Goal: Task Accomplishment & Management: Manage account settings

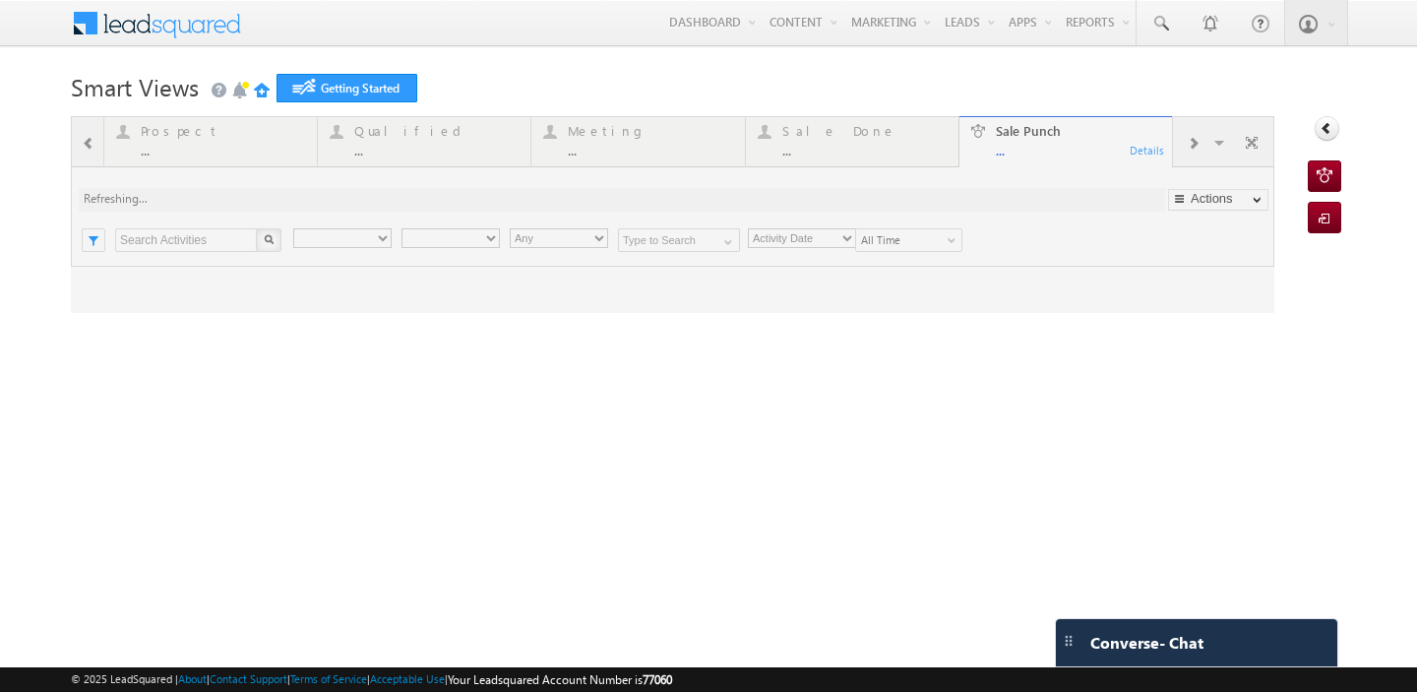
type input "Any Owner"
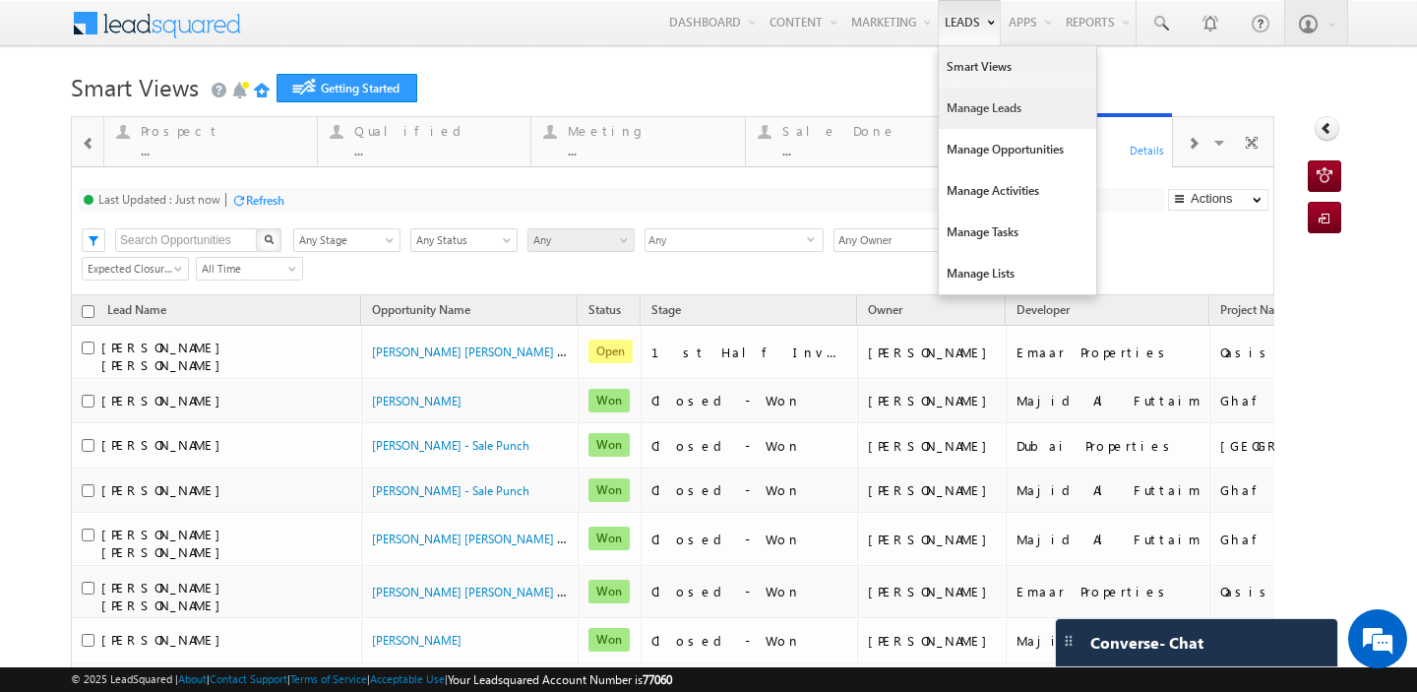
click at [966, 108] on link "Manage Leads" at bounding box center [1017, 108] width 157 height 41
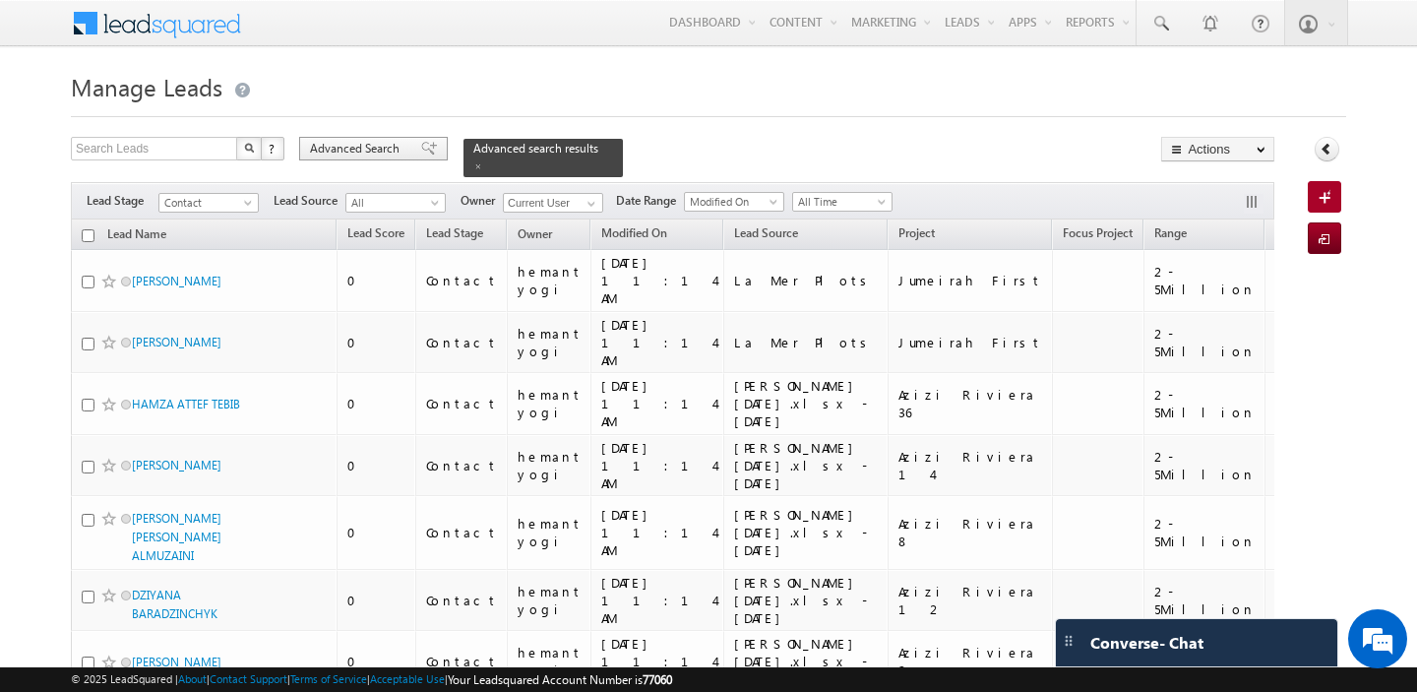
click at [330, 158] on div "Advanced Search" at bounding box center [373, 149] width 149 height 24
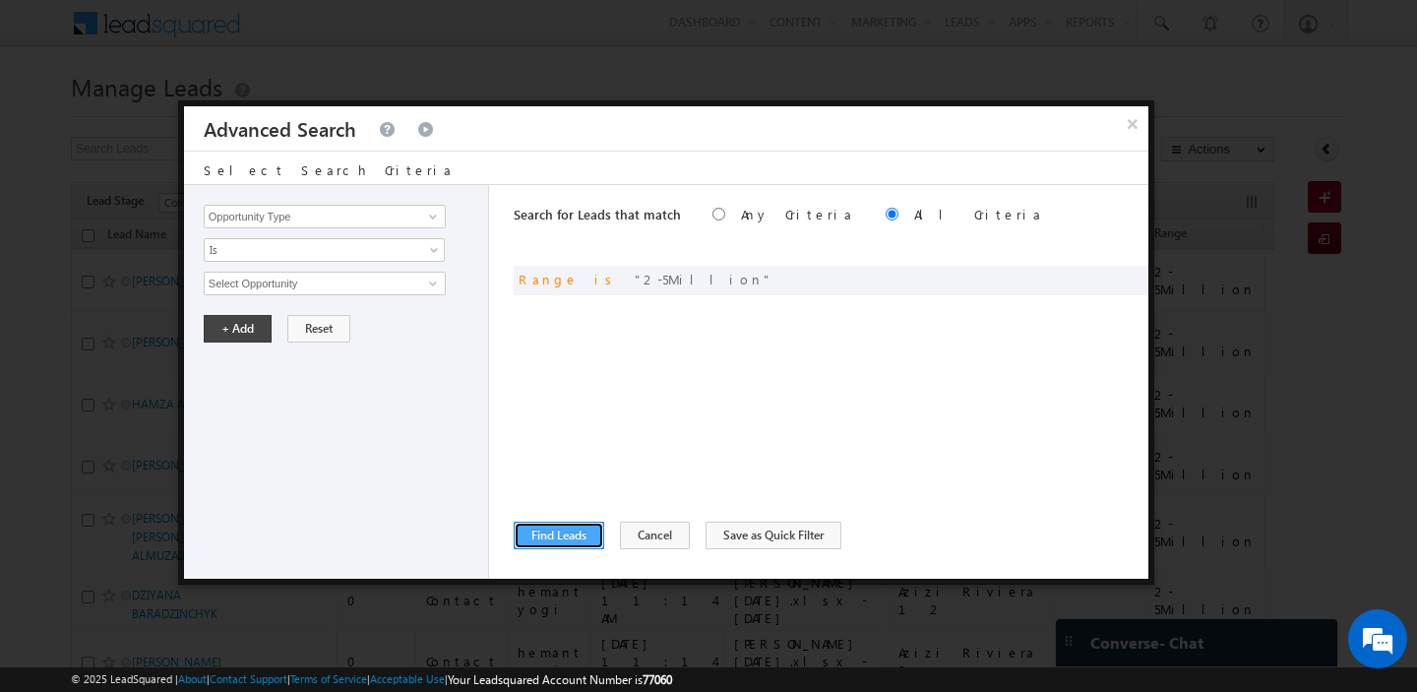
click at [539, 536] on button "Find Leads" at bounding box center [559, 536] width 91 height 28
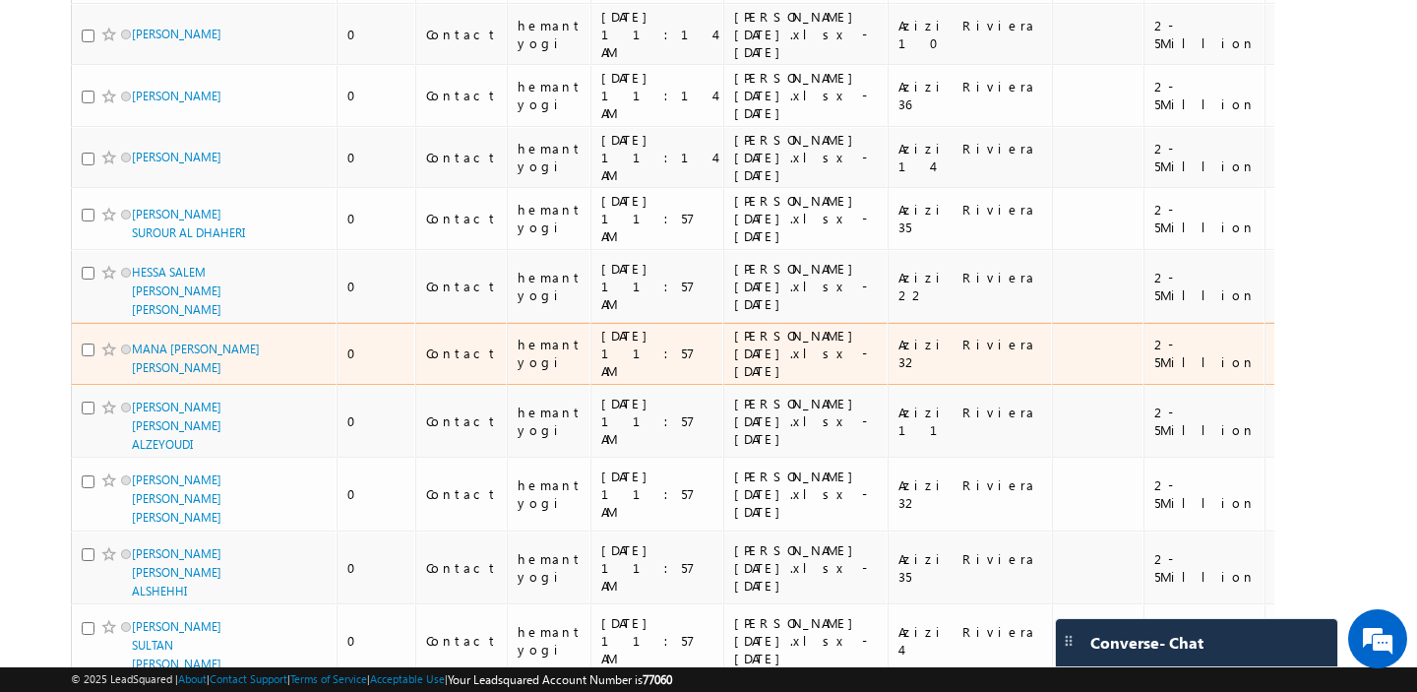
scroll to position [11681, 0]
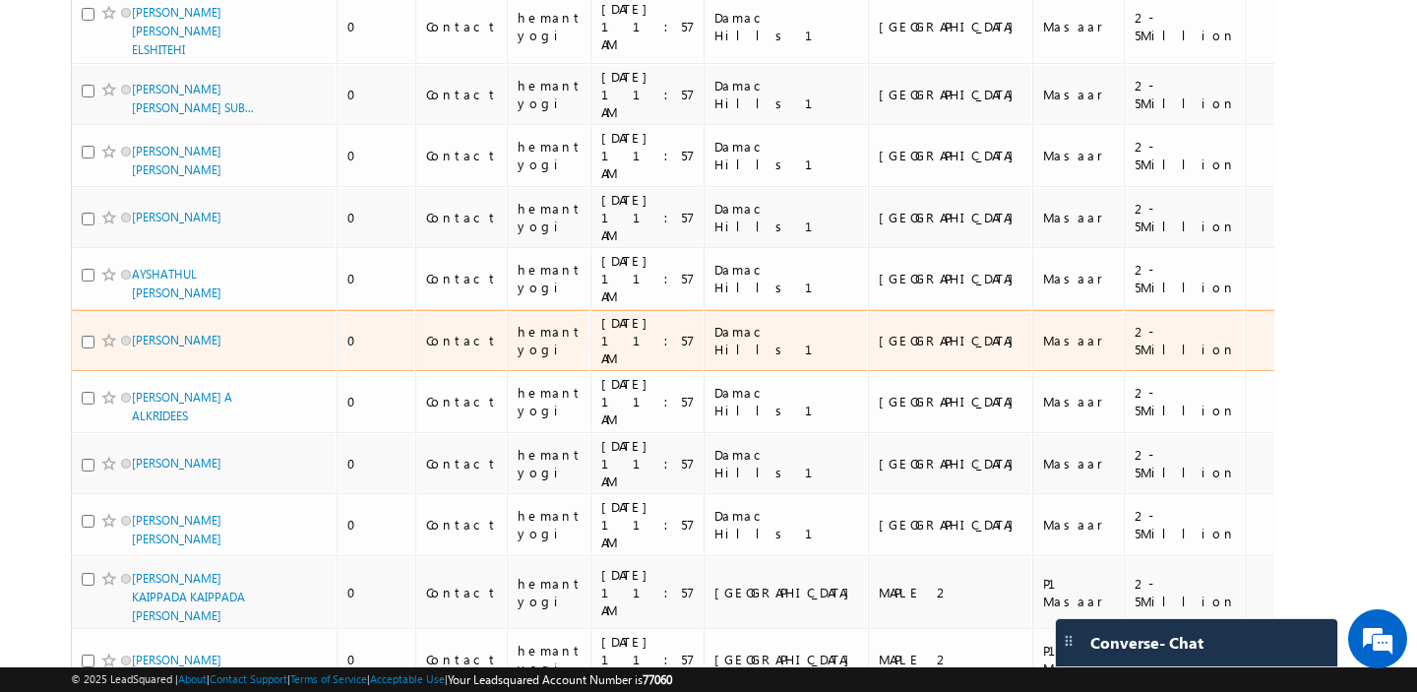
scroll to position [0, 0]
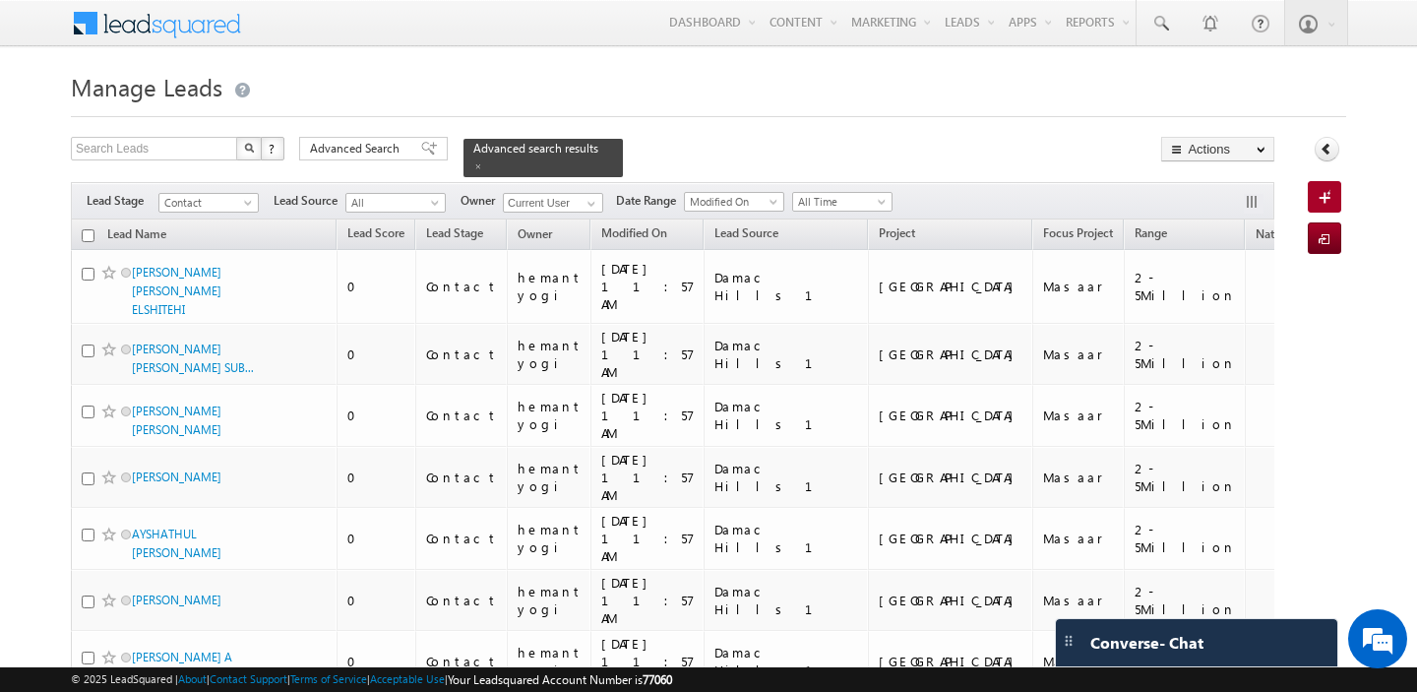
click at [91, 234] on input "checkbox" at bounding box center [88, 235] width 13 height 13
checkbox input "true"
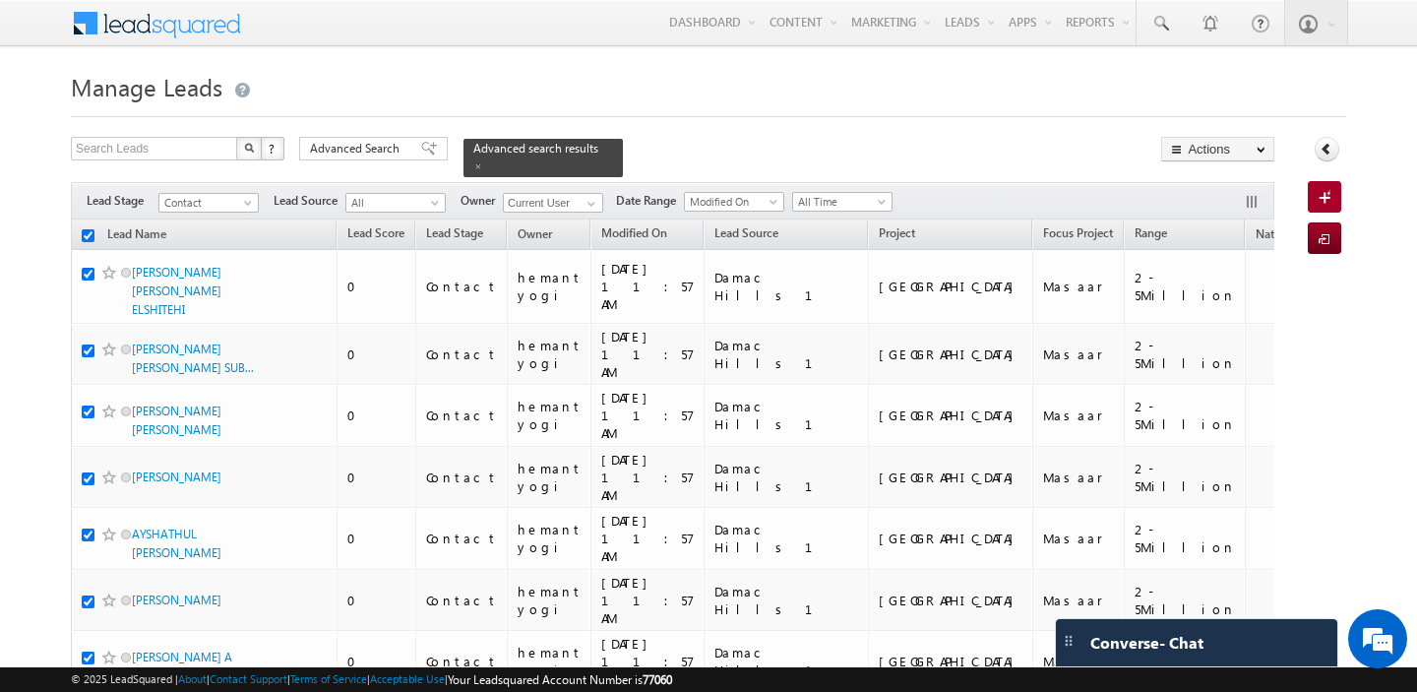
checkbox input "true"
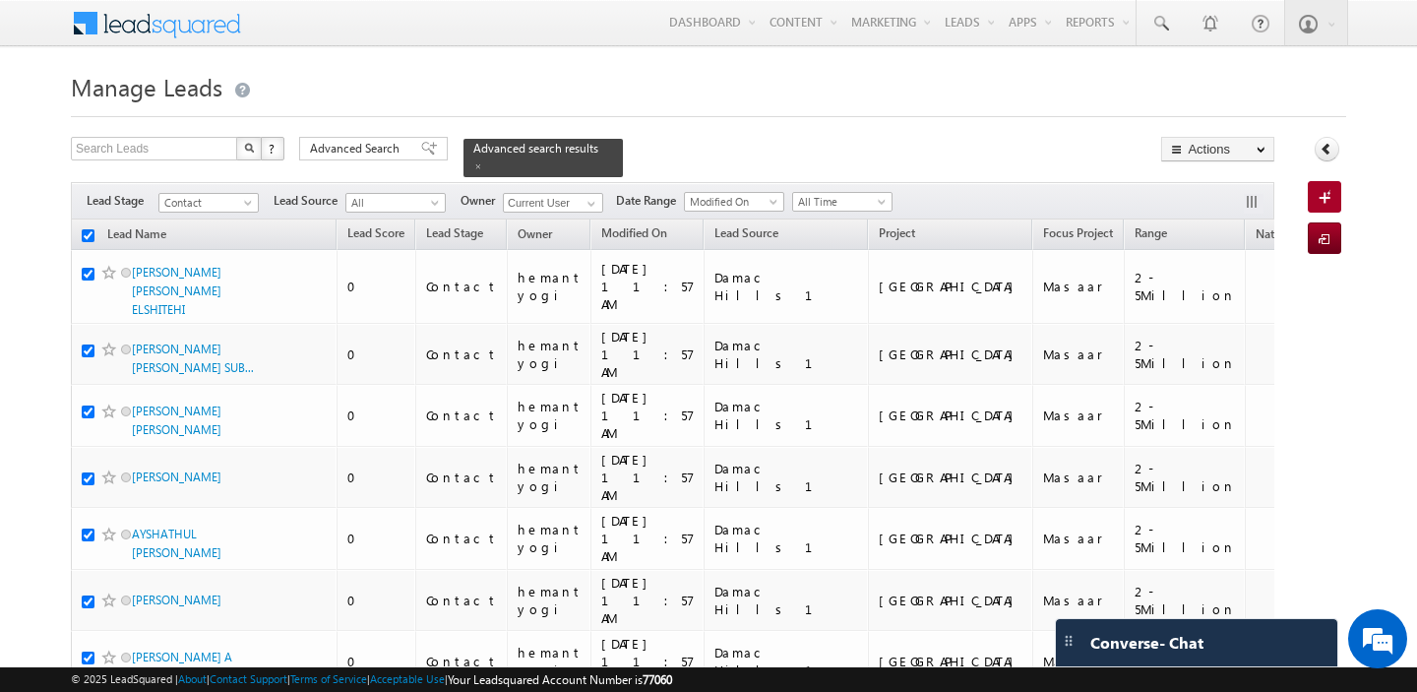
checkbox input "true"
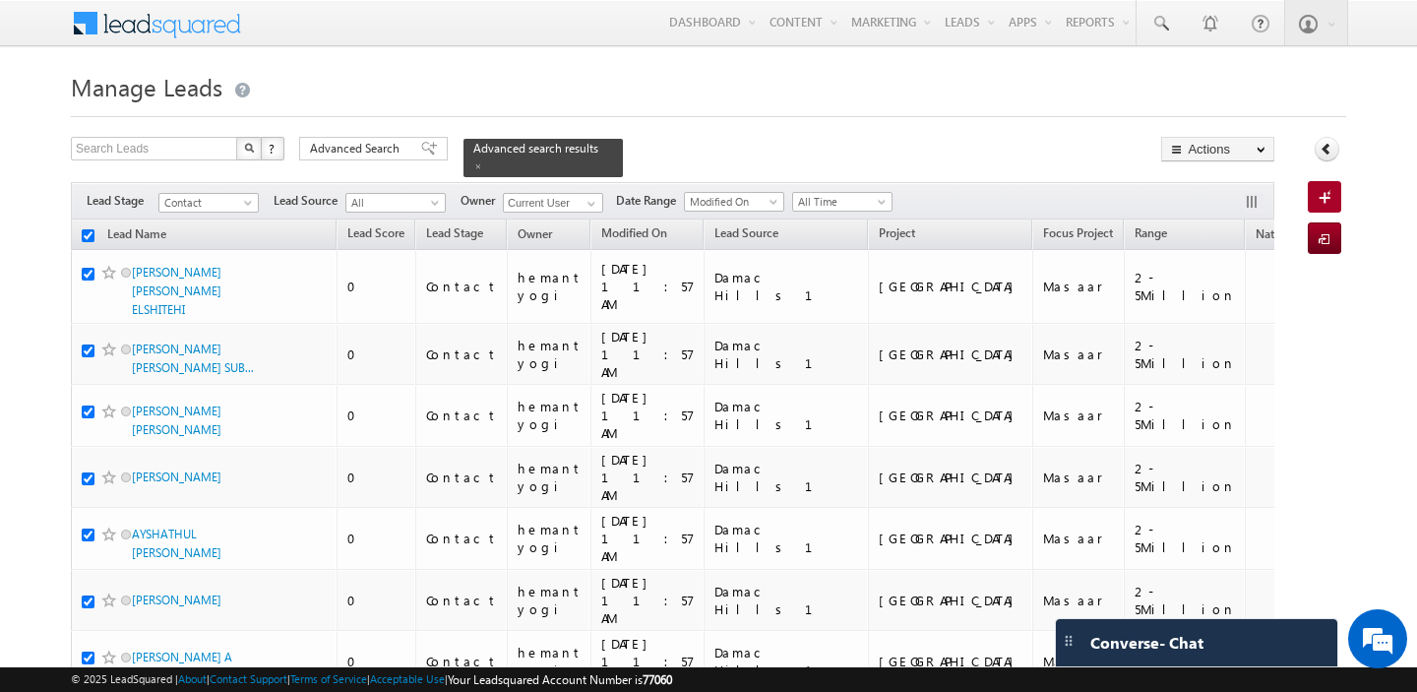
checkbox input "true"
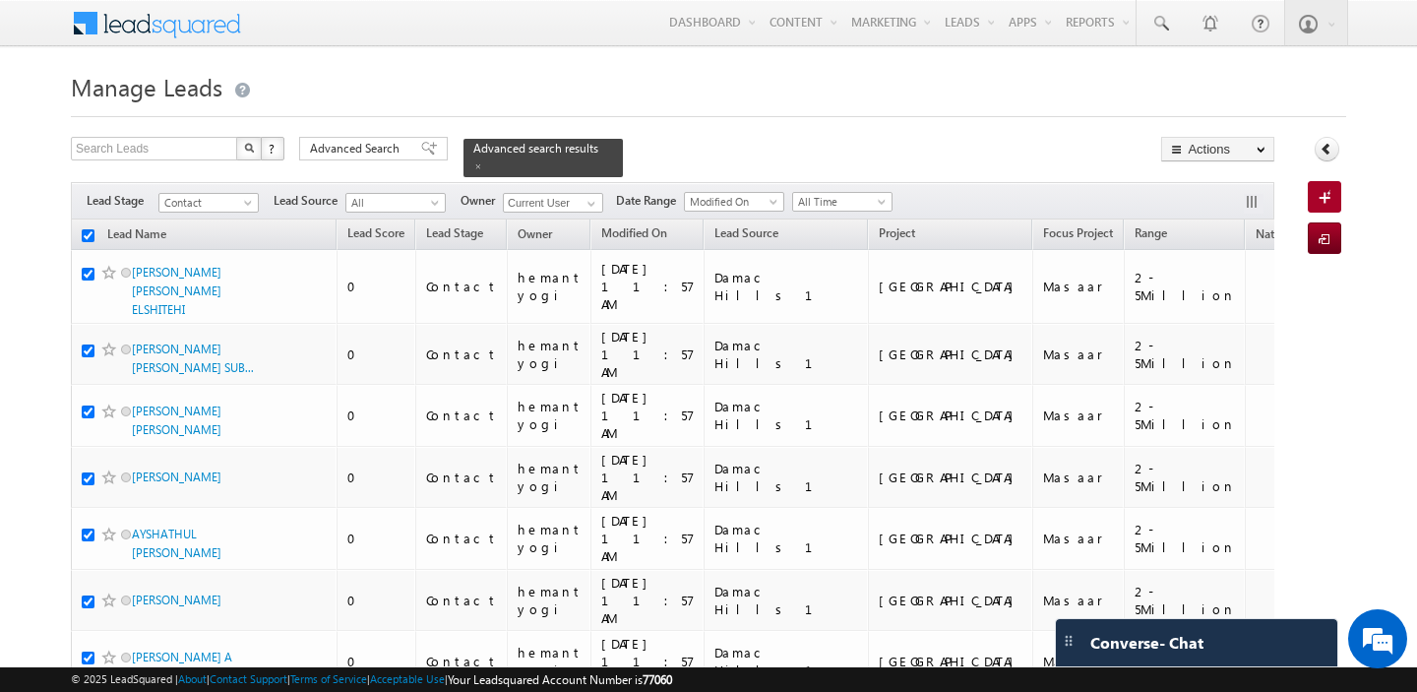
checkbox input "true"
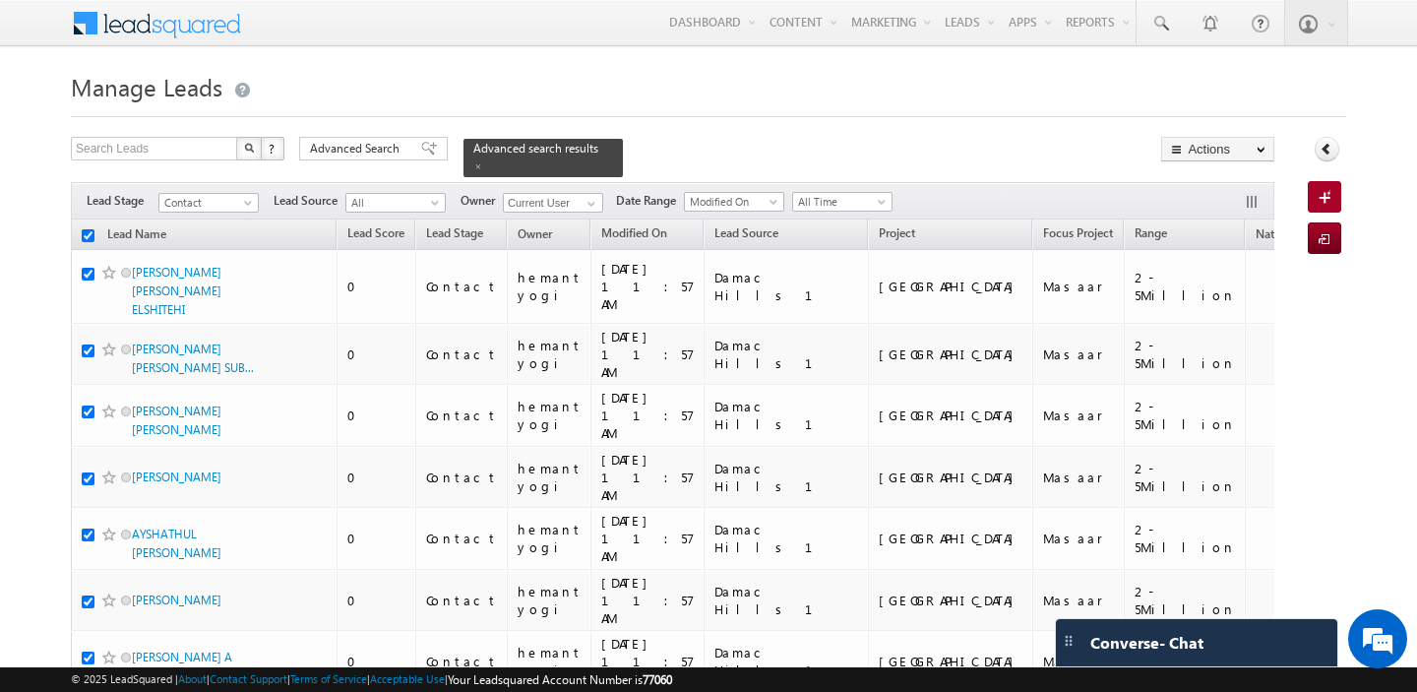
checkbox input "true"
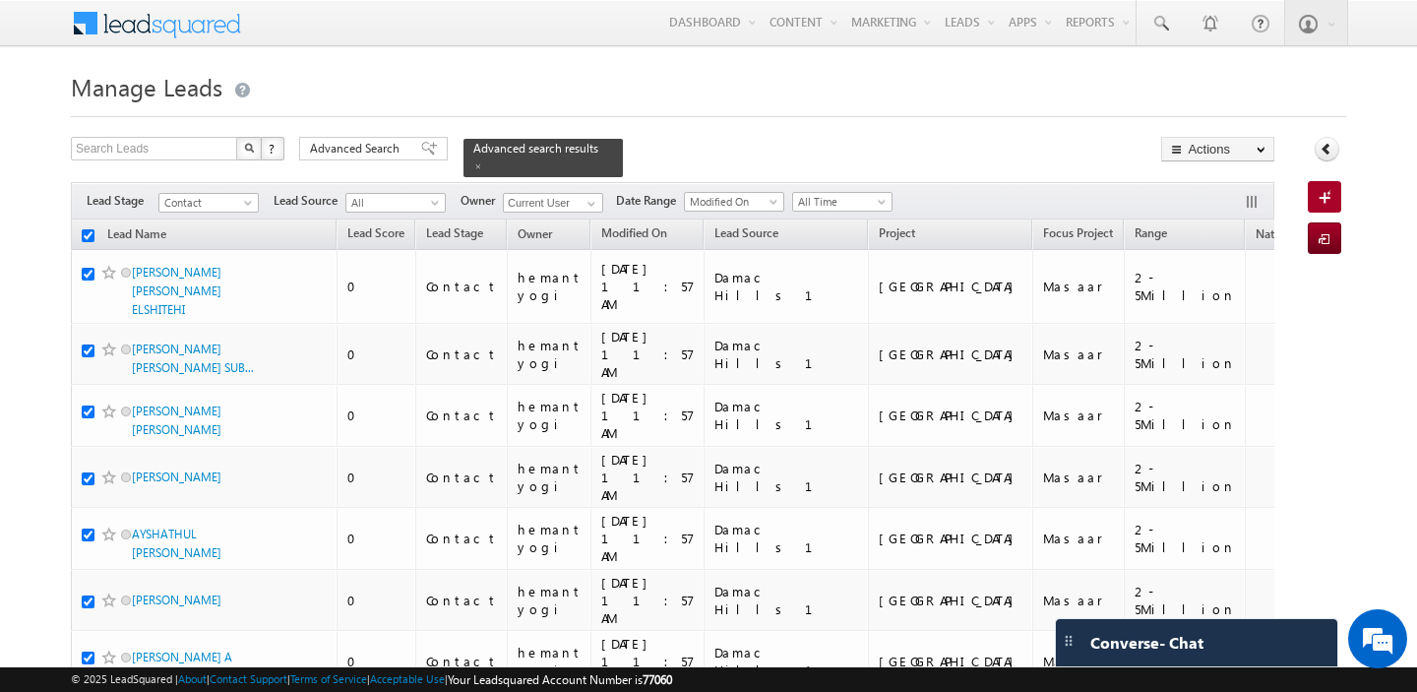
checkbox input "true"
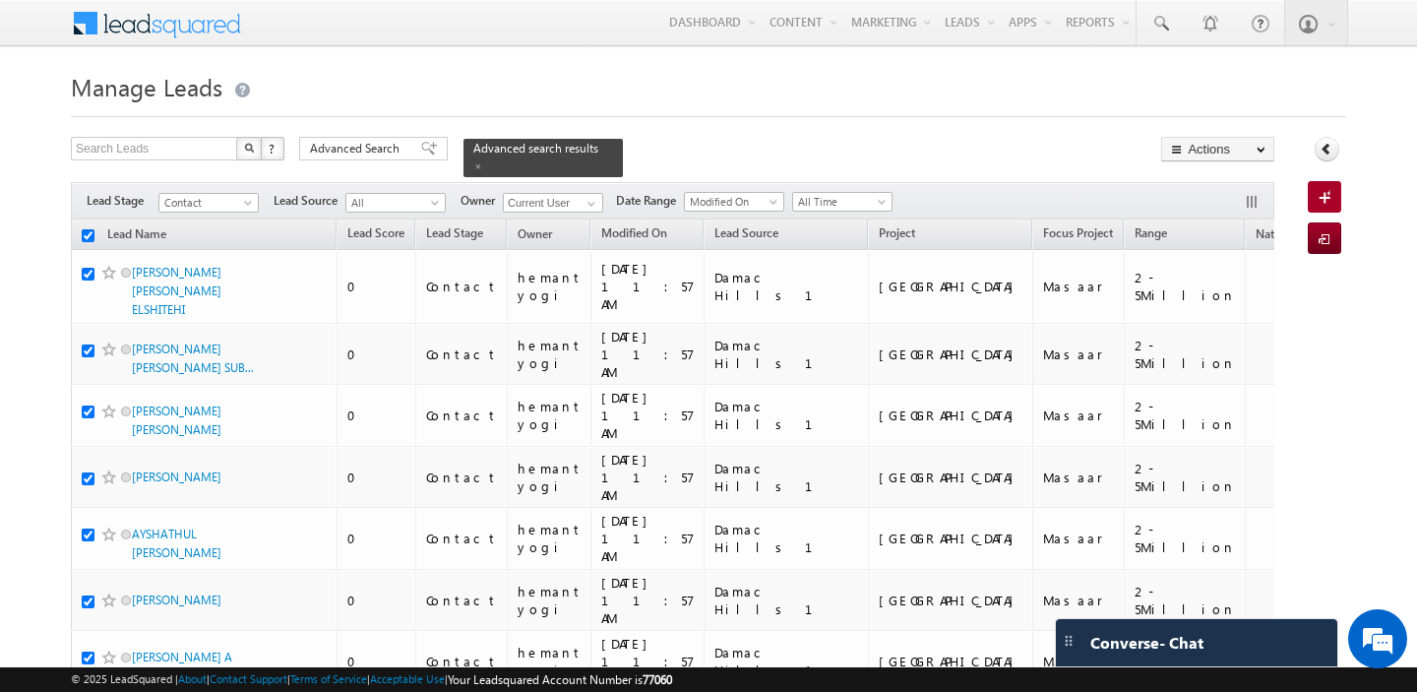
checkbox input "true"
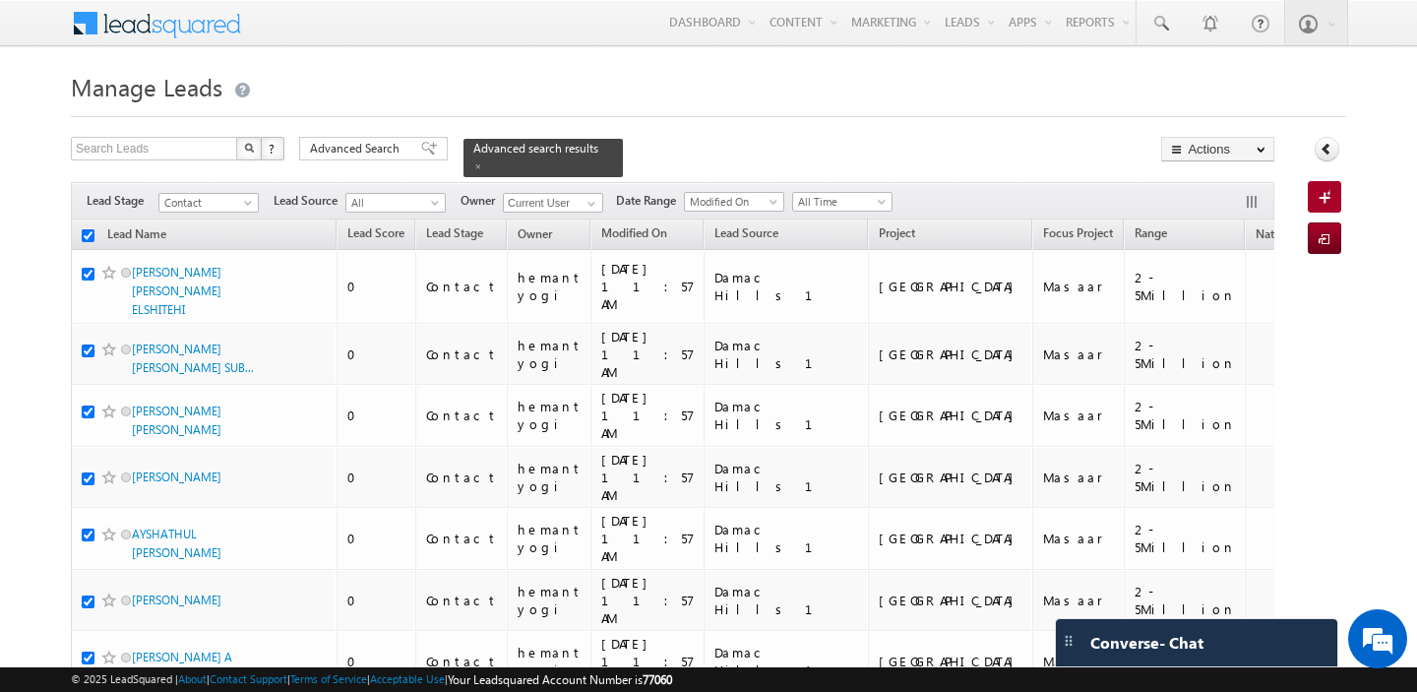
checkbox input "true"
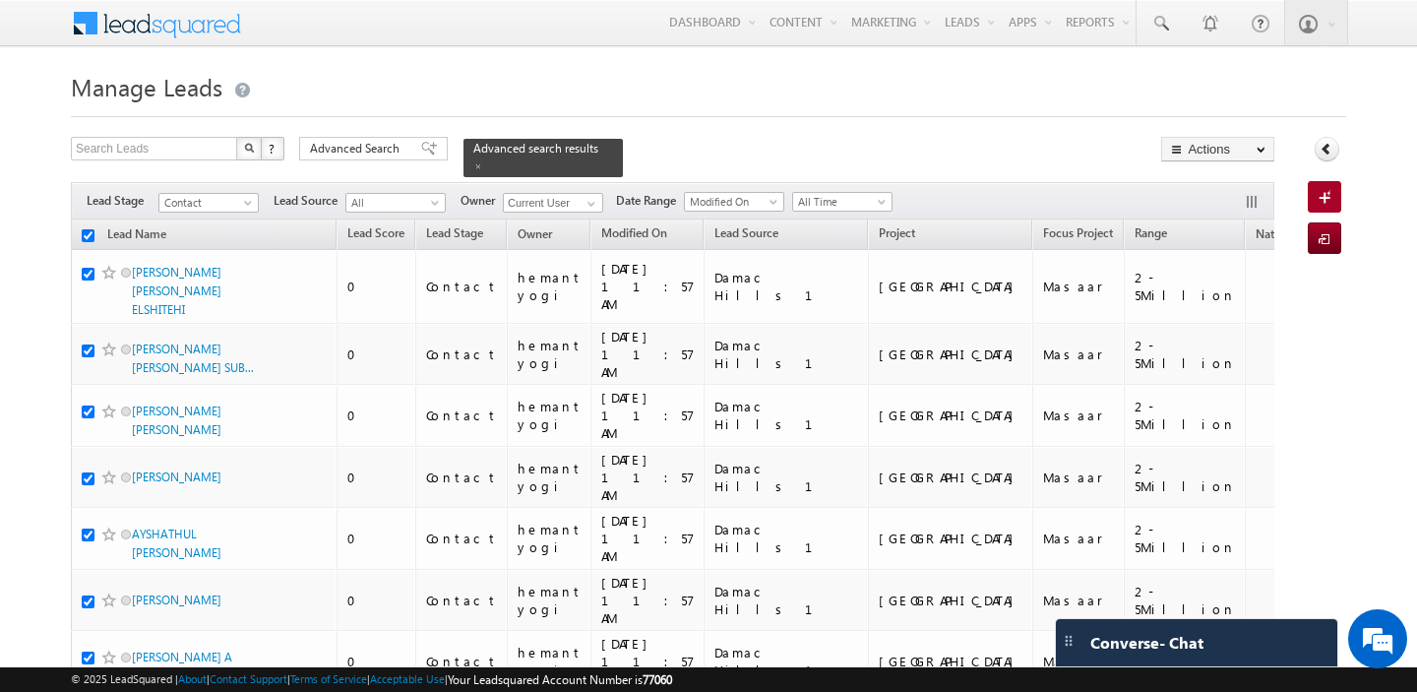
checkbox input "true"
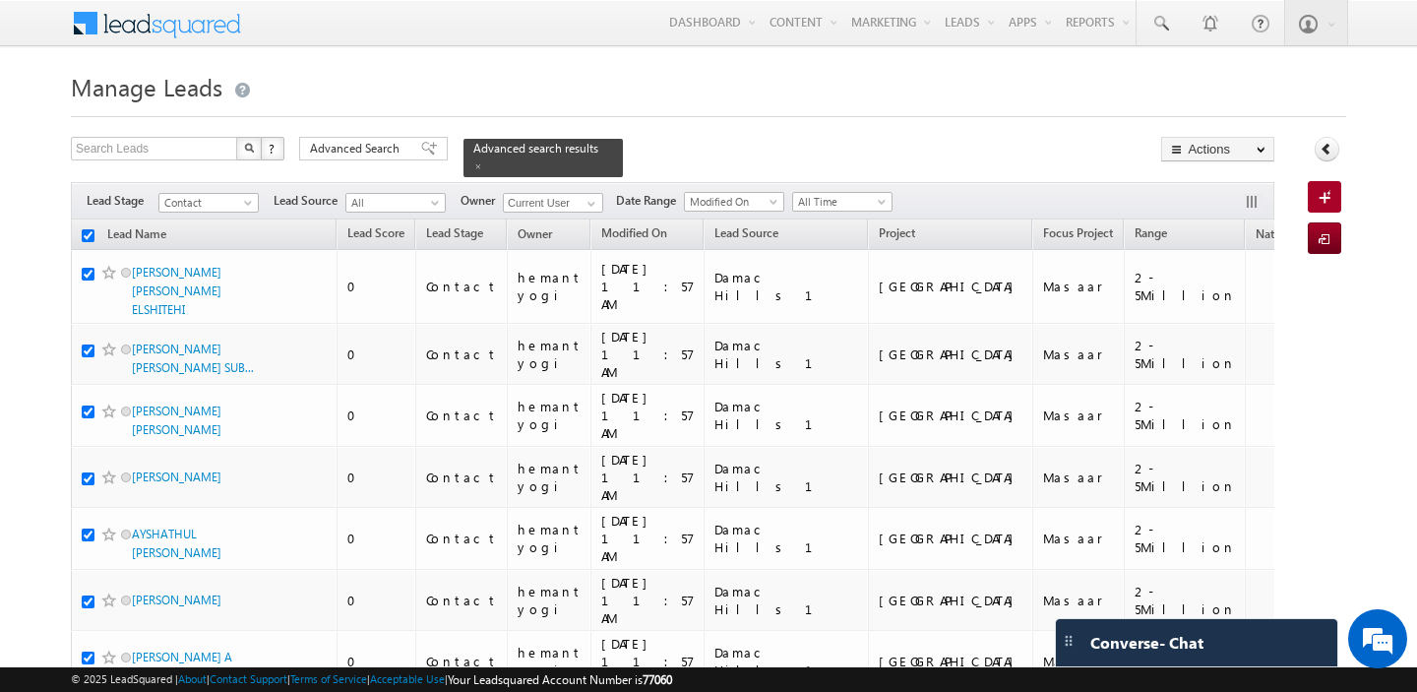
checkbox input "true"
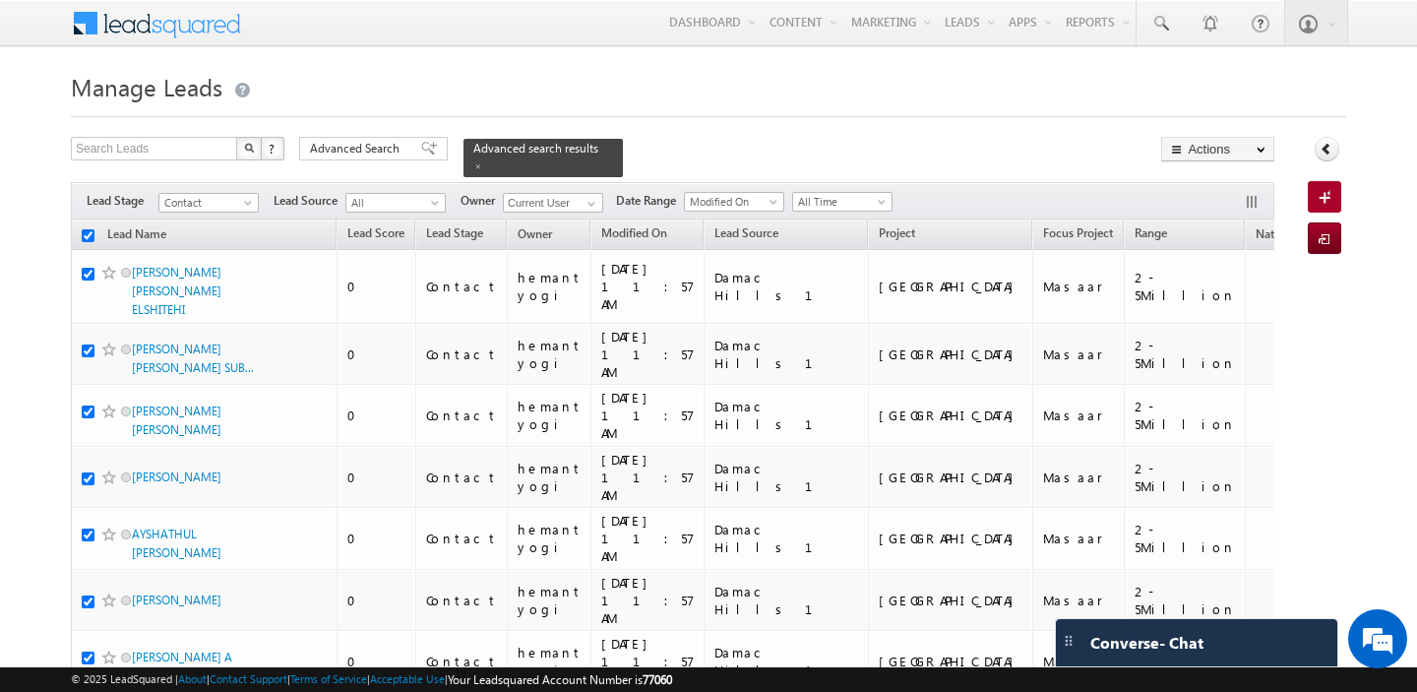
checkbox input "true"
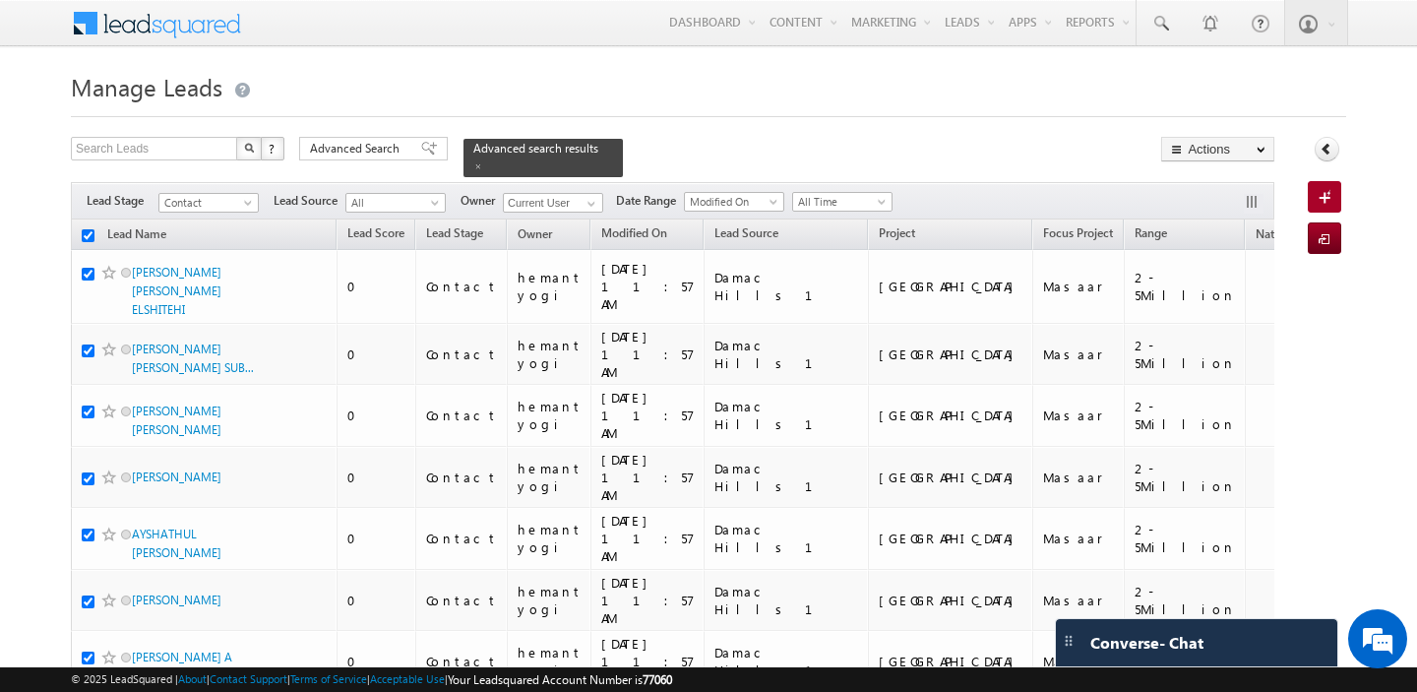
checkbox input "true"
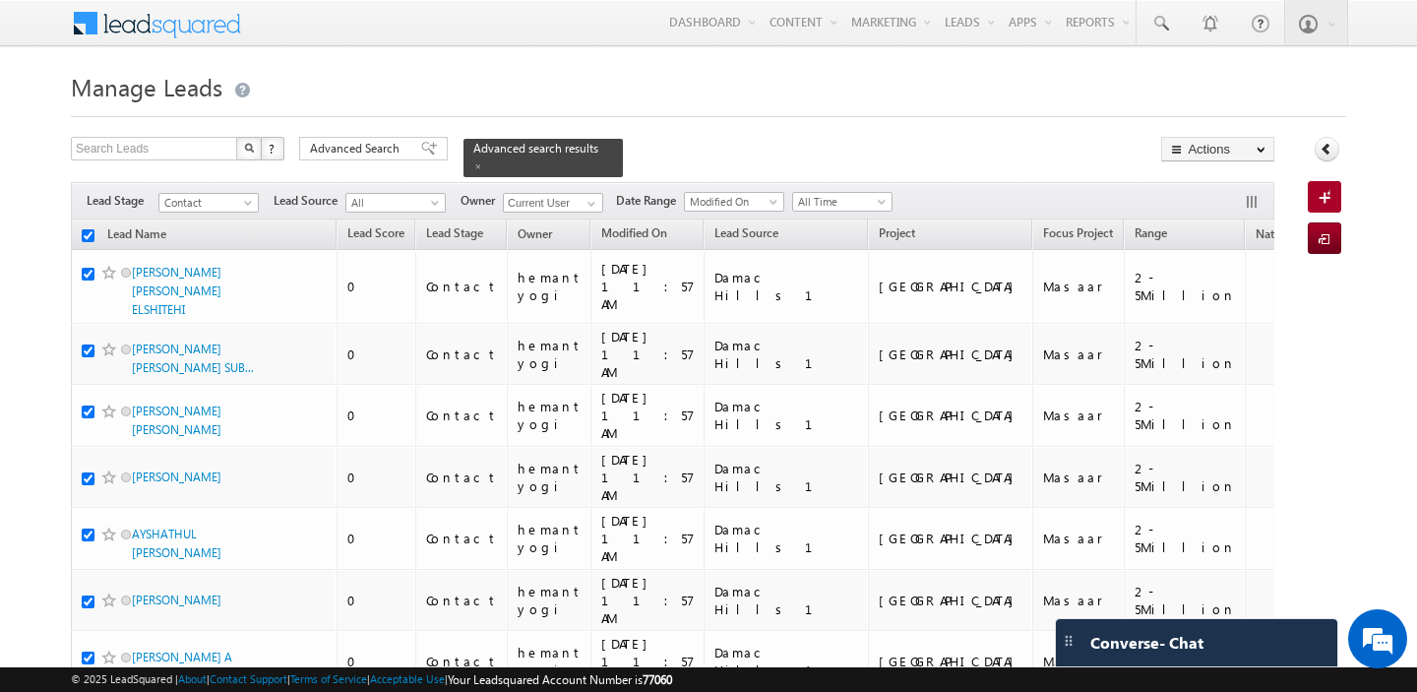
checkbox input "true"
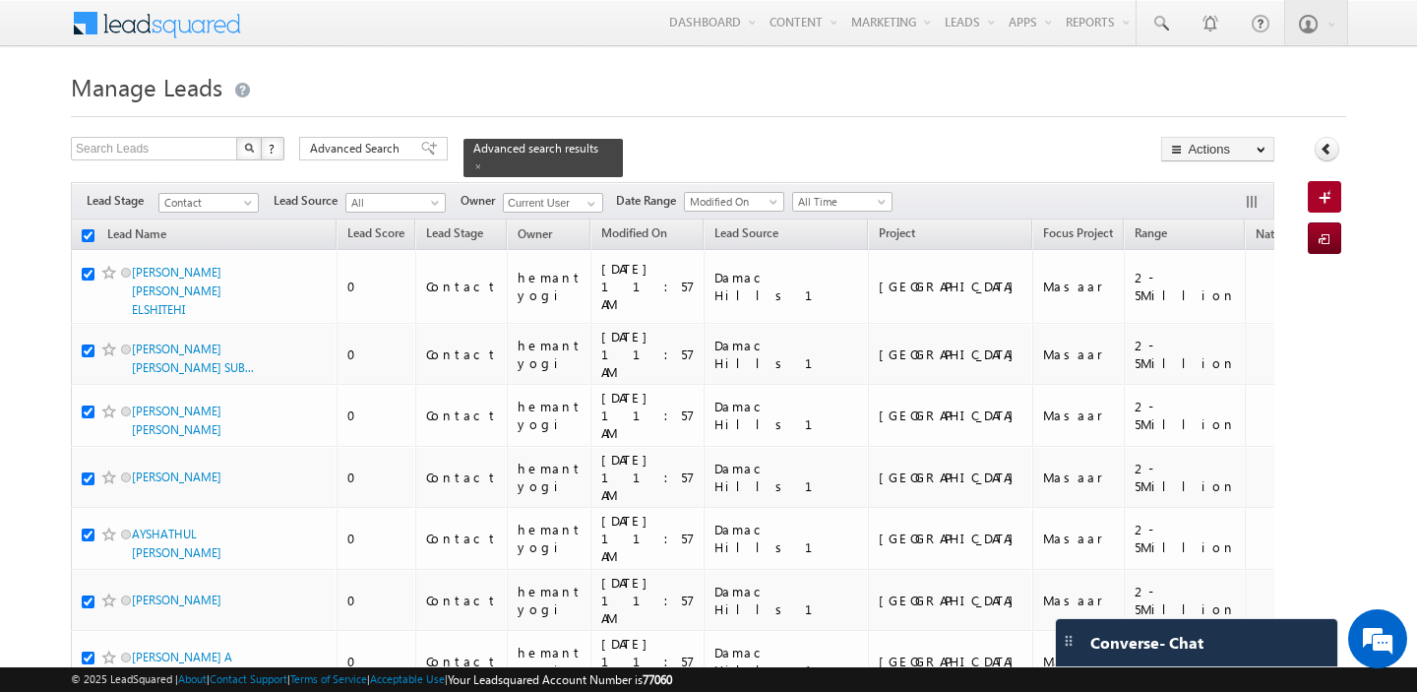
checkbox input "true"
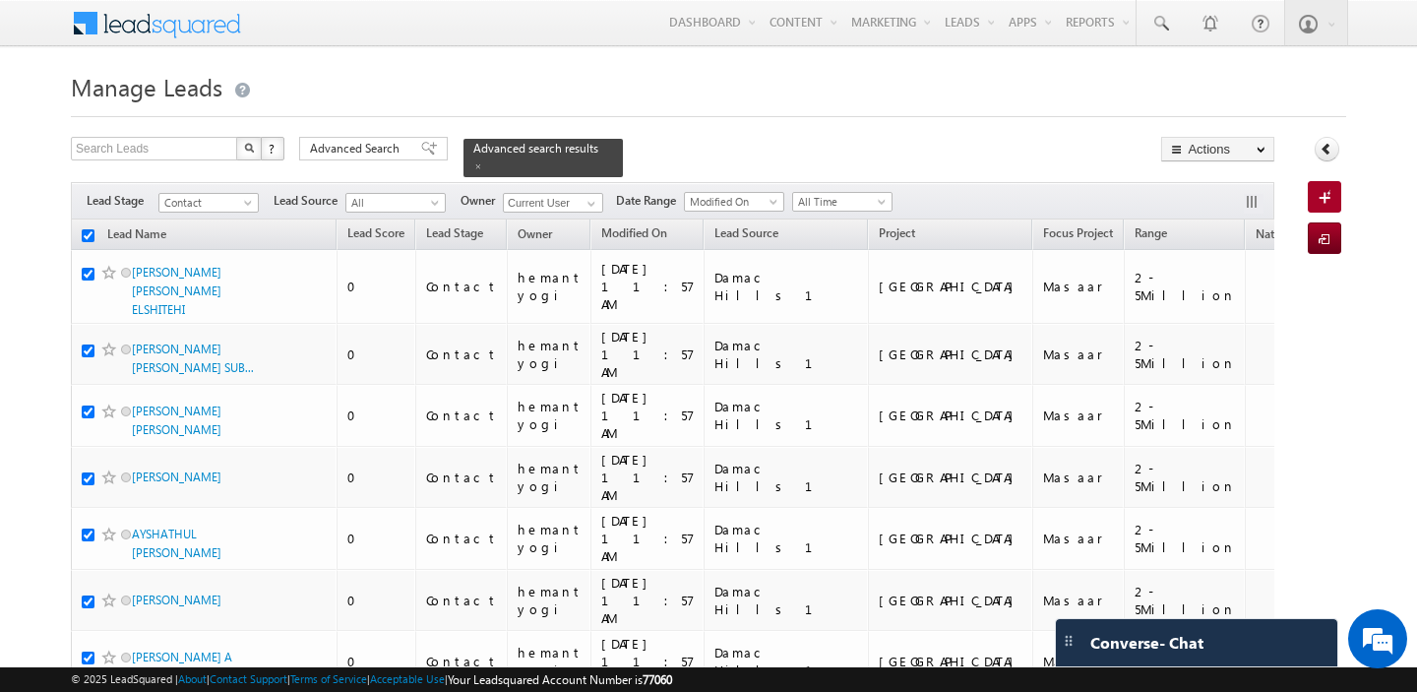
checkbox input "true"
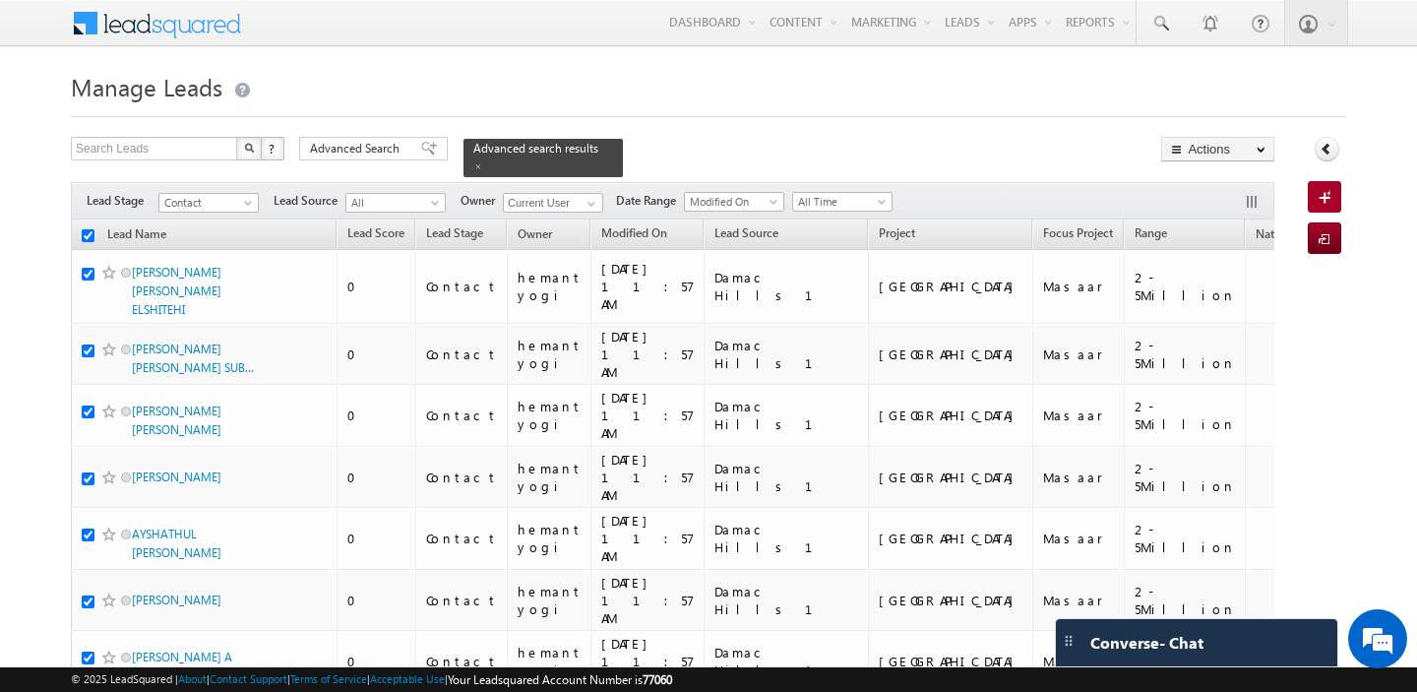
checkbox input "true"
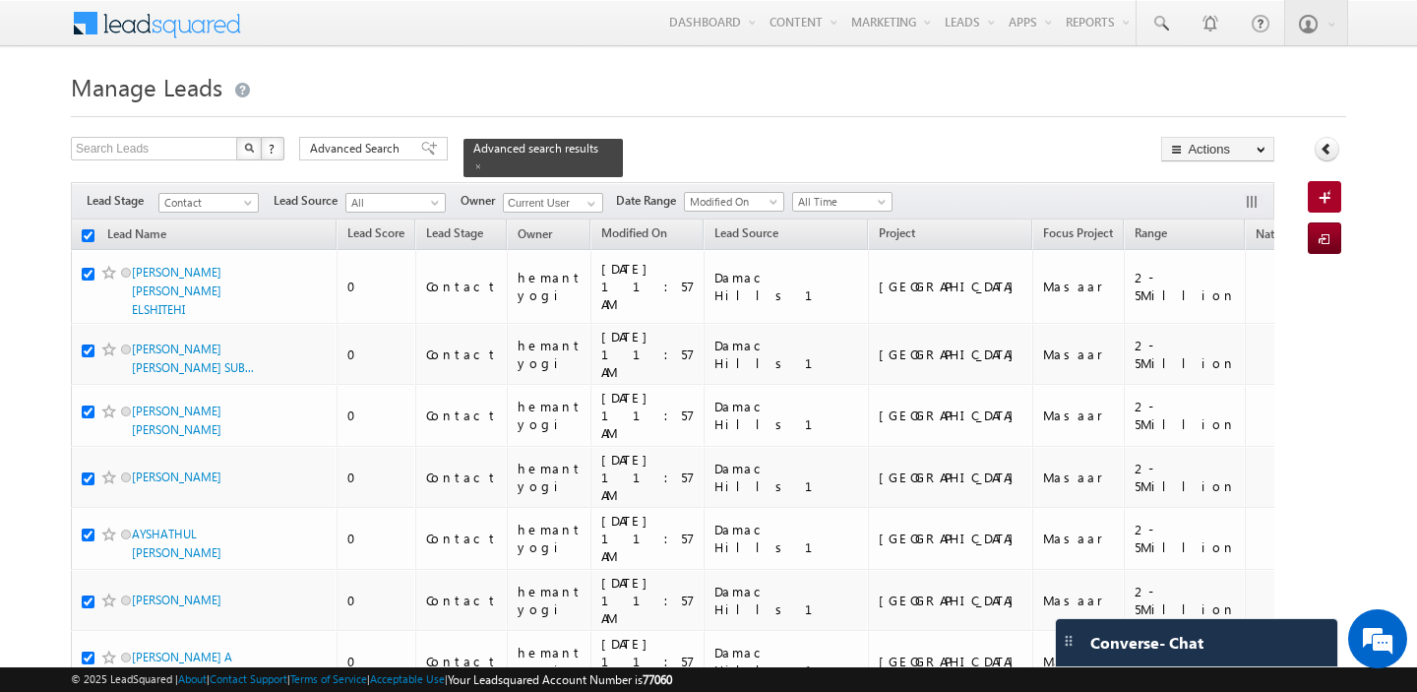
checkbox input "true"
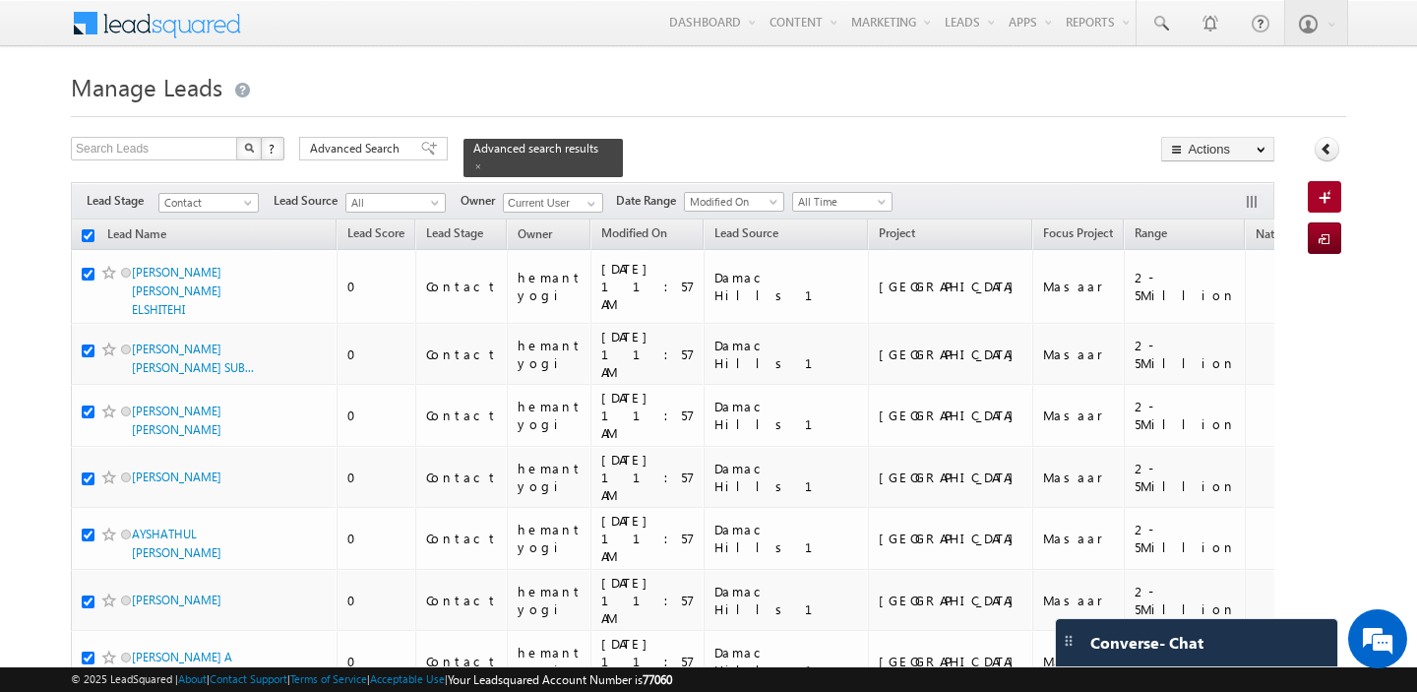
checkbox input "true"
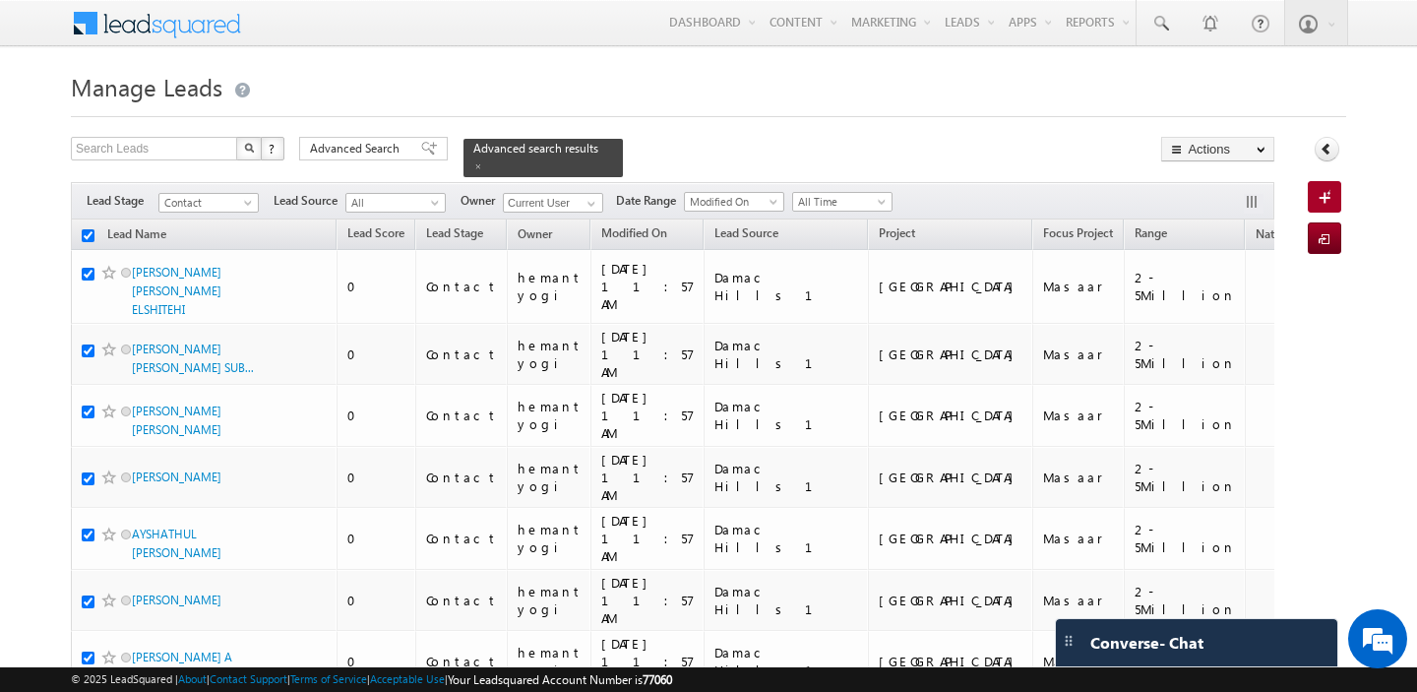
checkbox input "true"
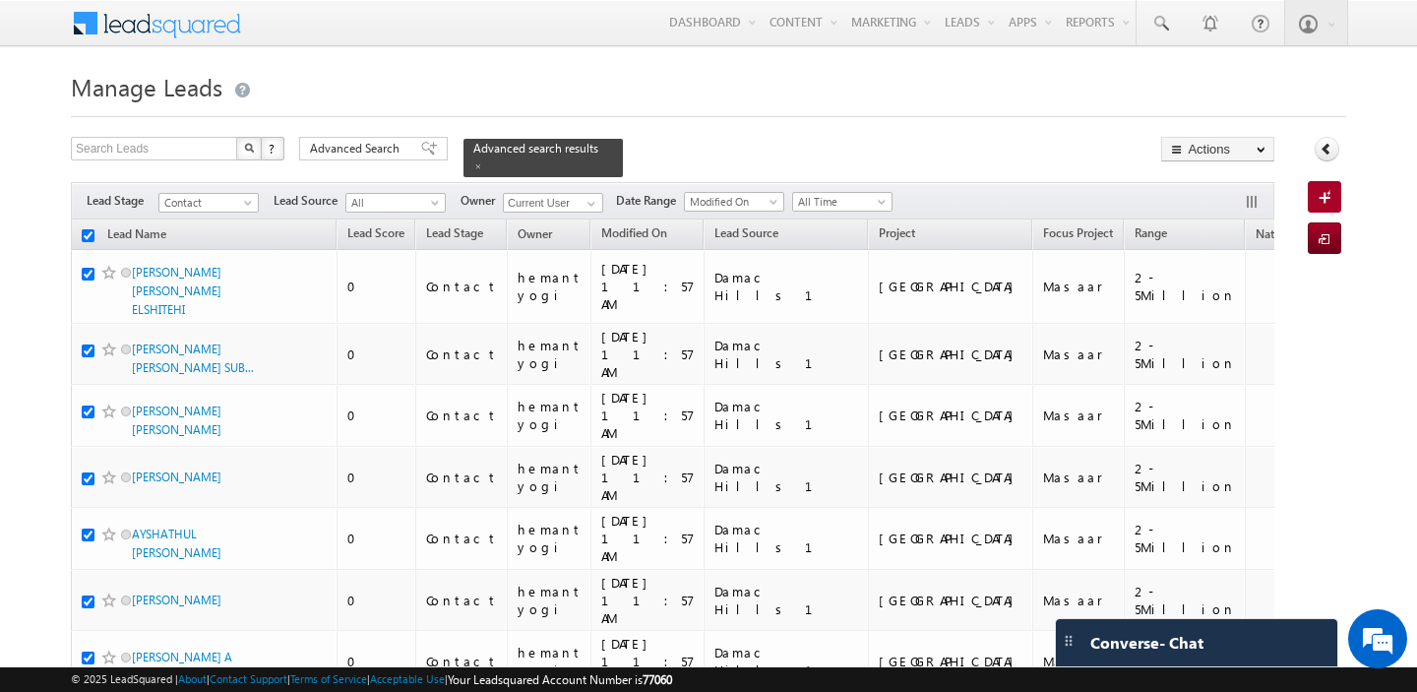
checkbox input "true"
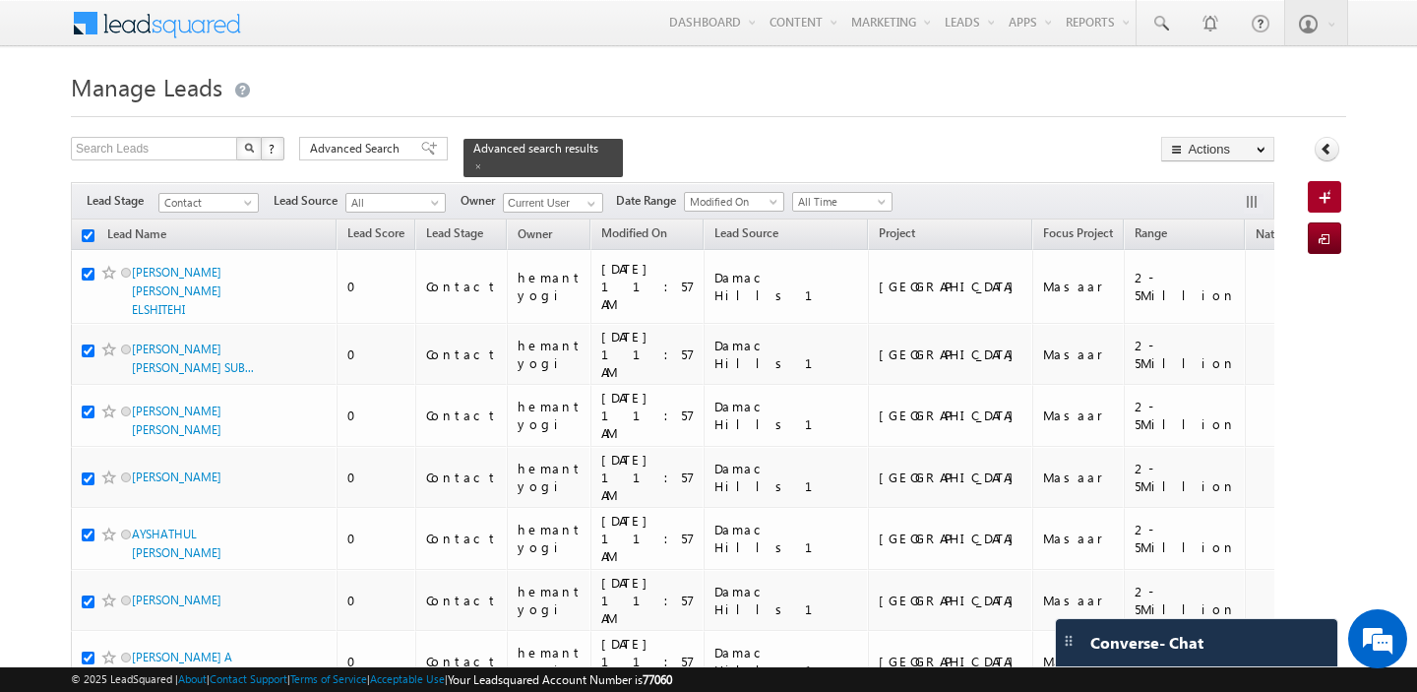
checkbox input "true"
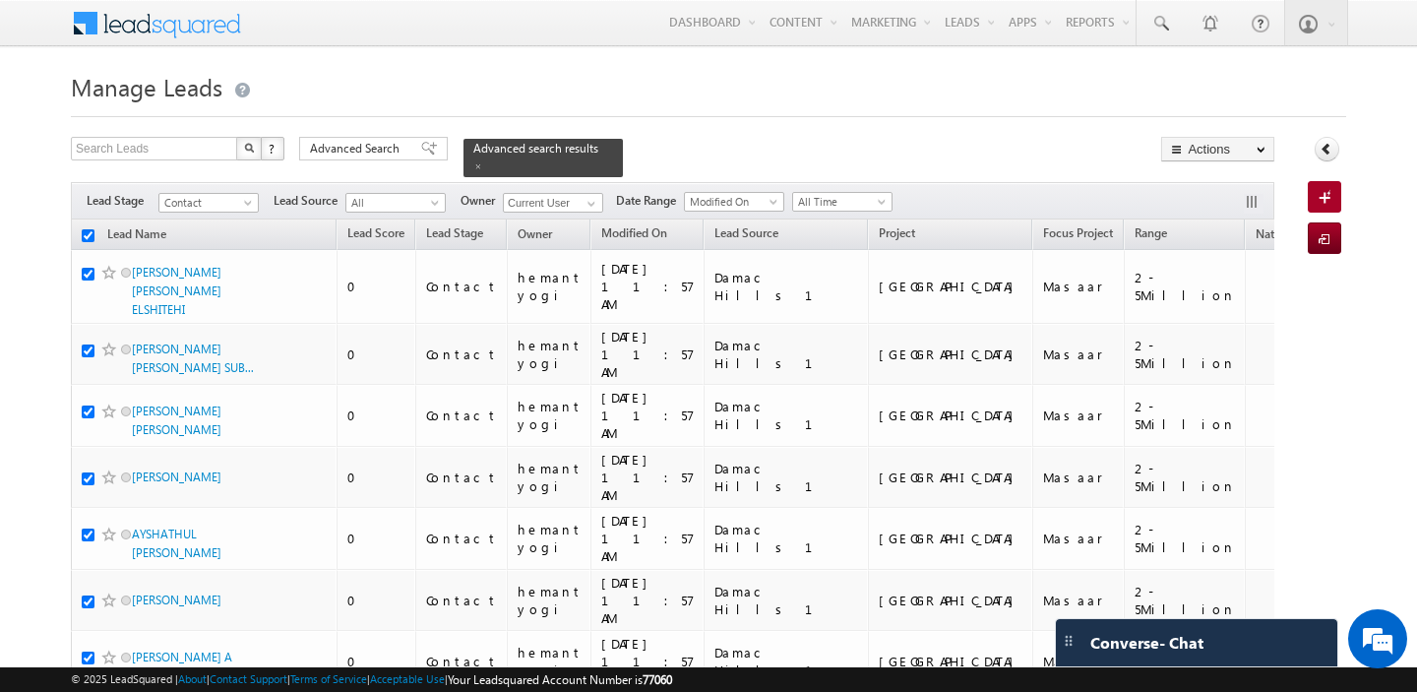
checkbox input "true"
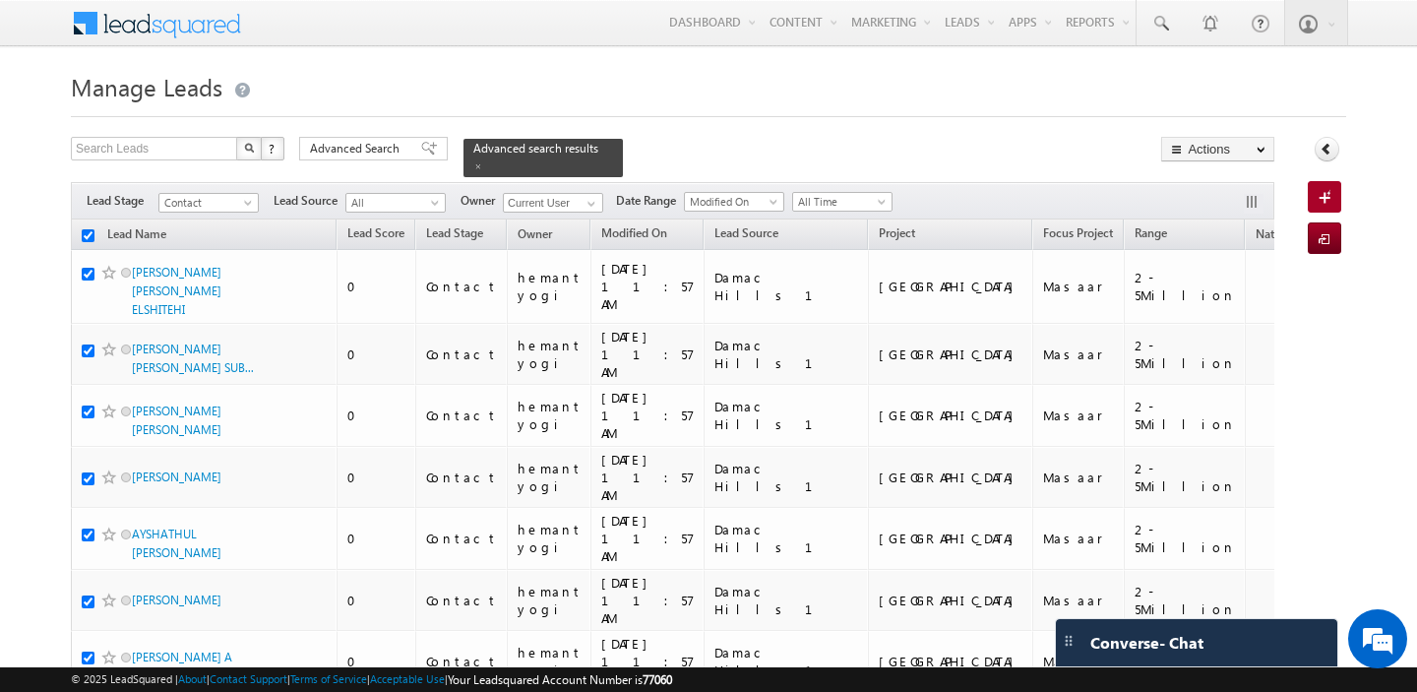
checkbox input "true"
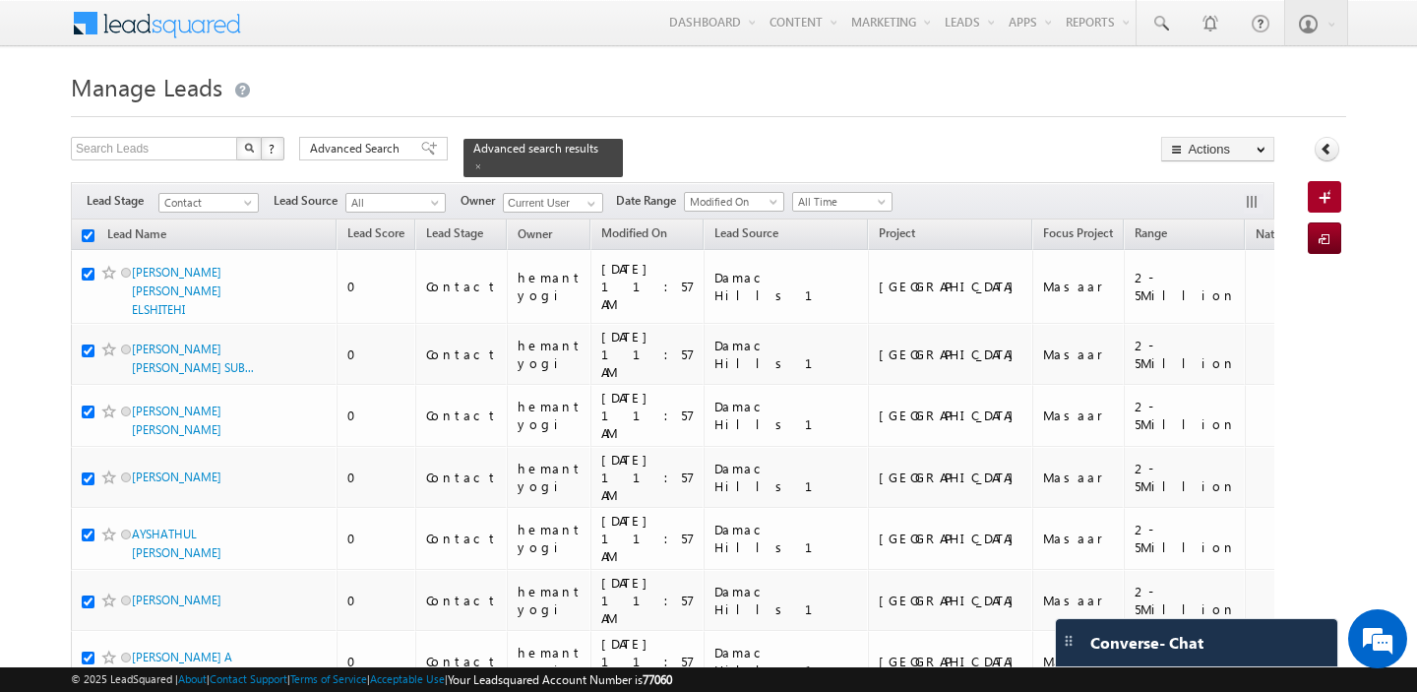
checkbox input "true"
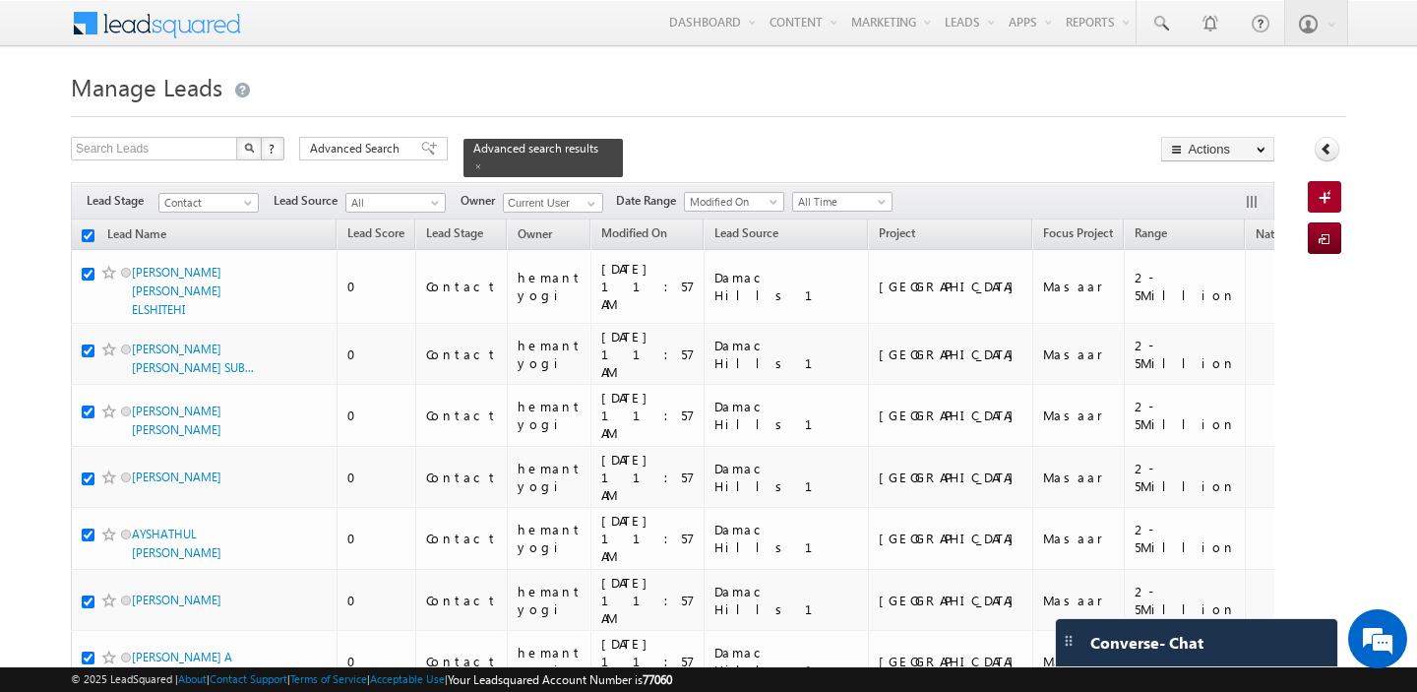
checkbox input "true"
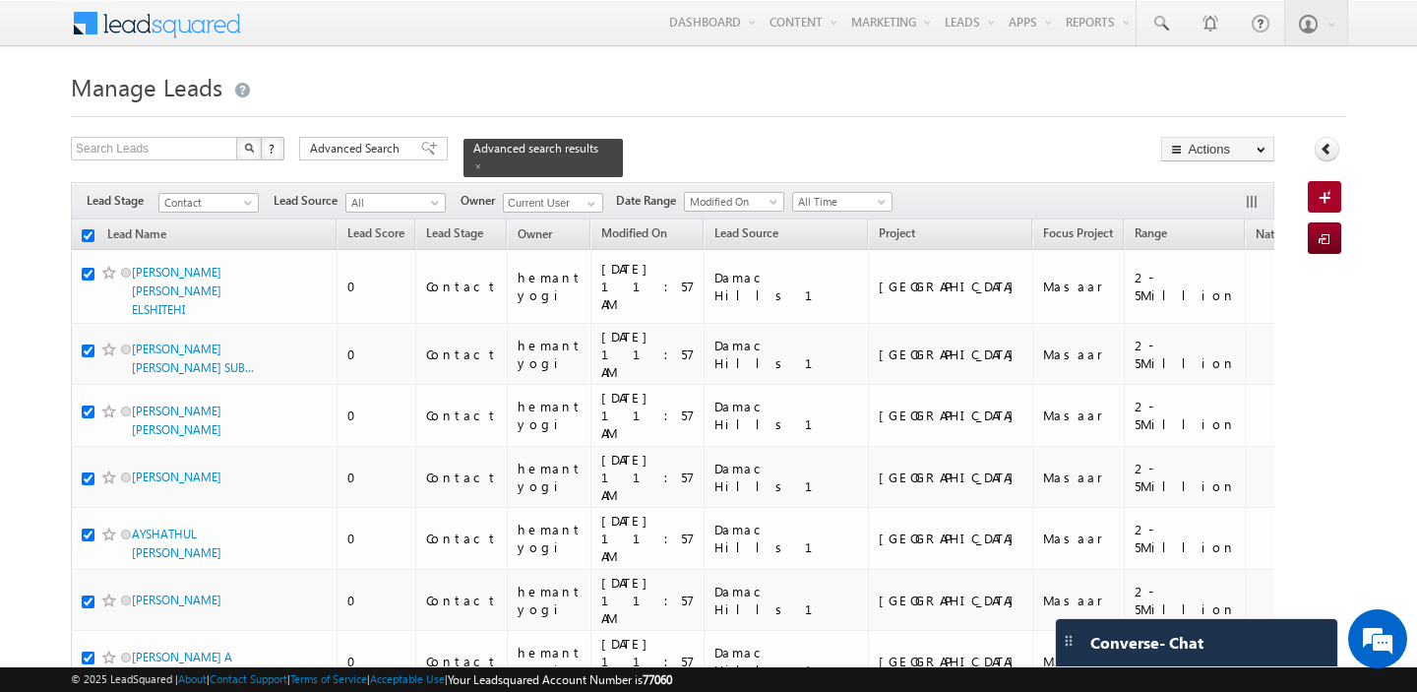
checkbox input "true"
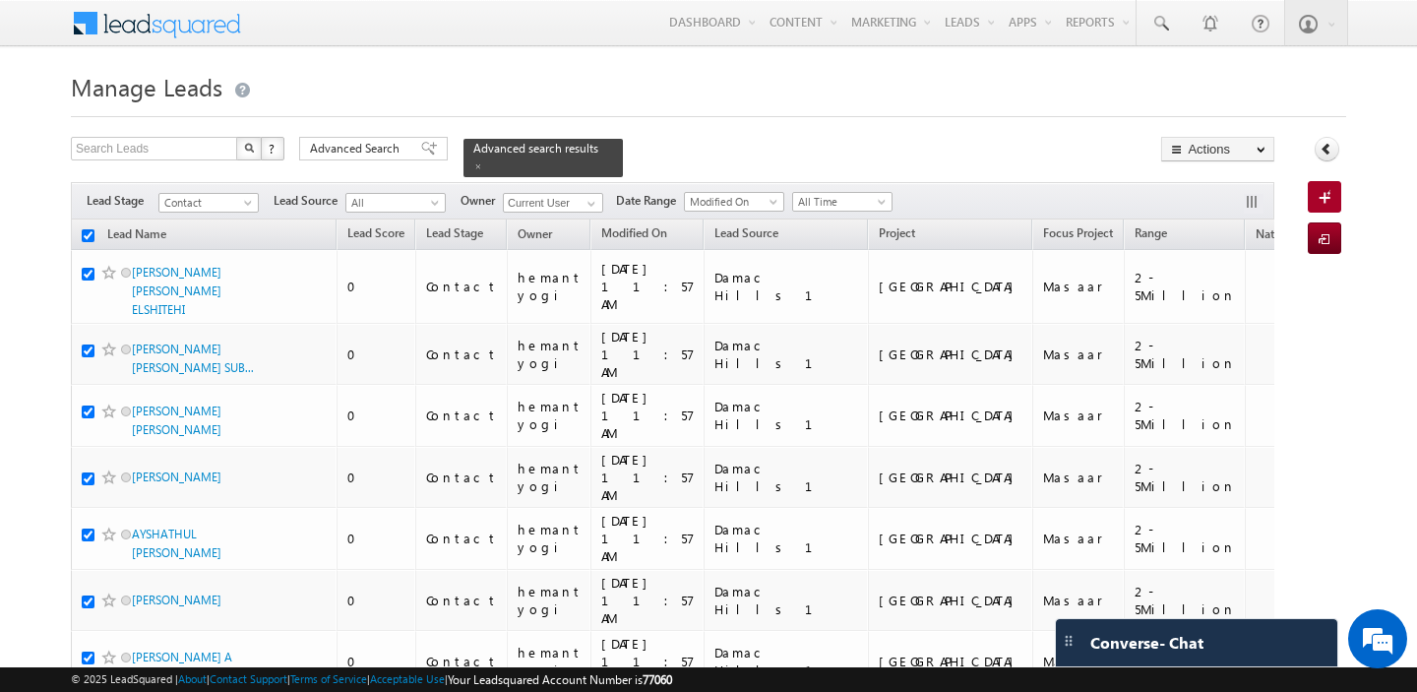
checkbox input "true"
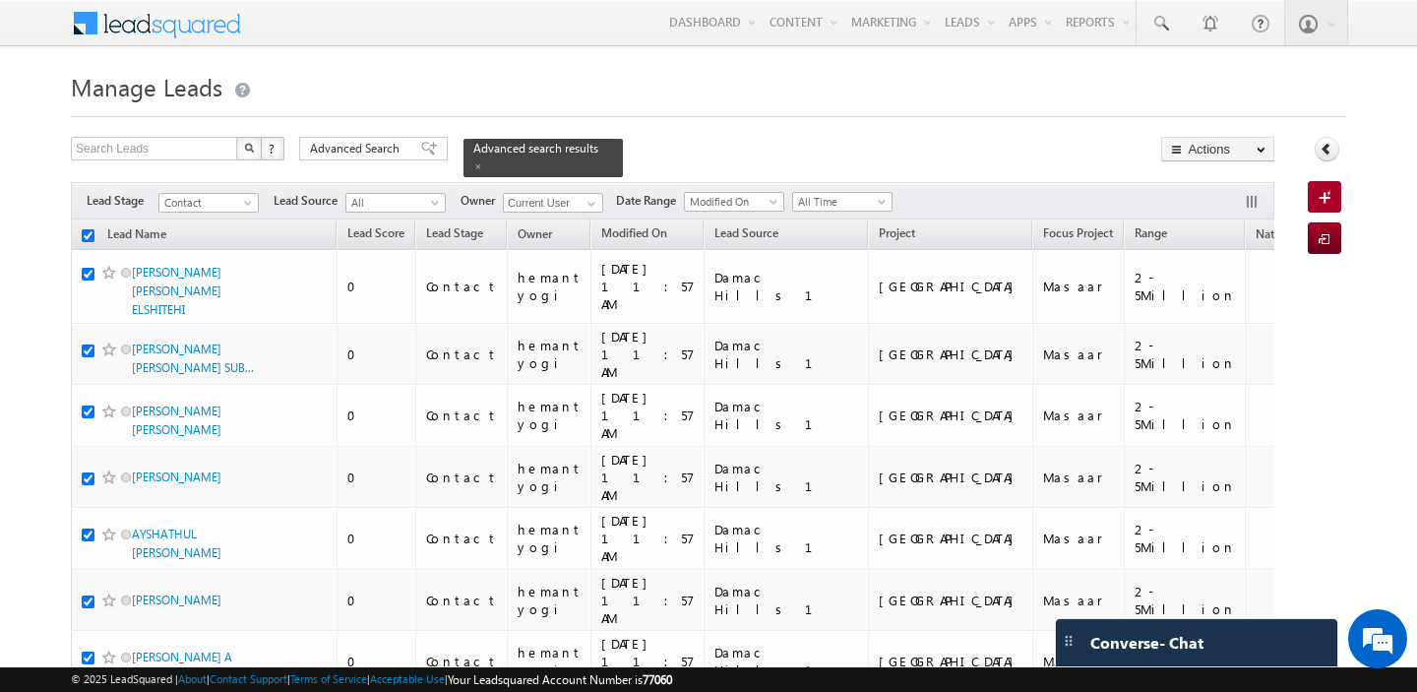
checkbox input "true"
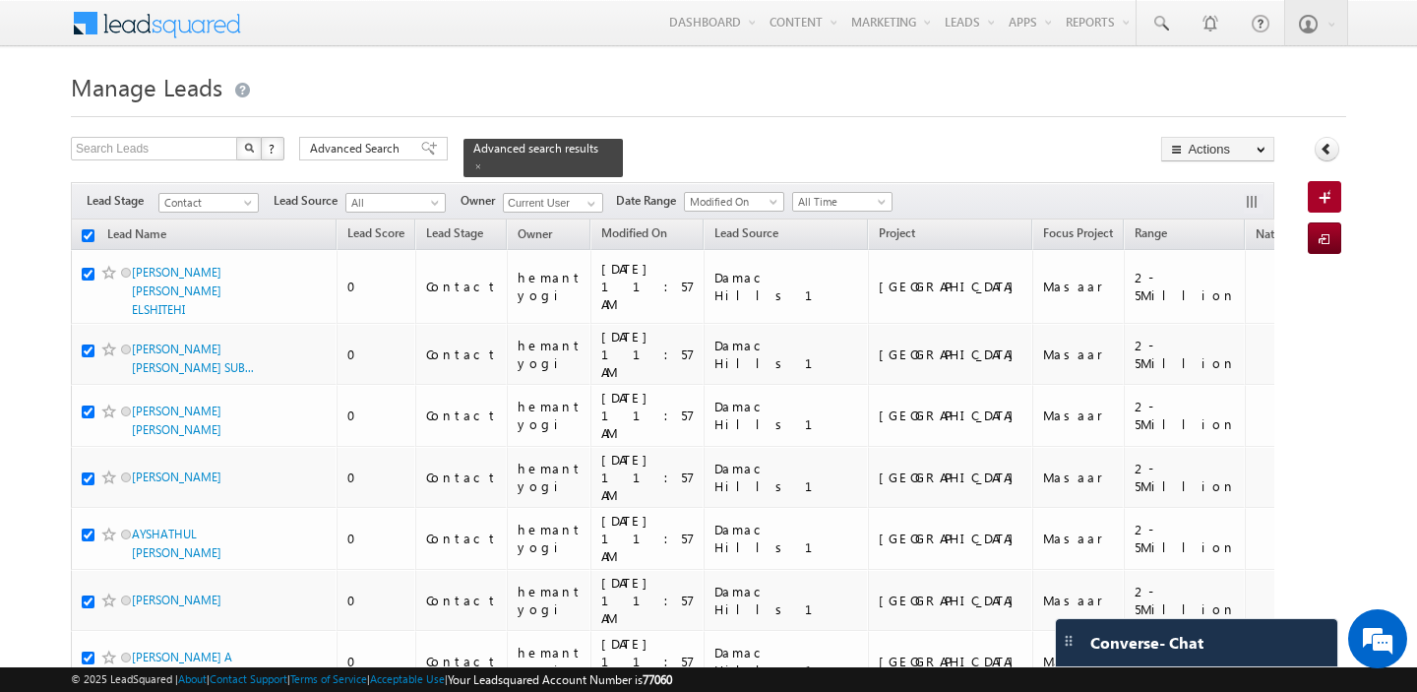
checkbox input "true"
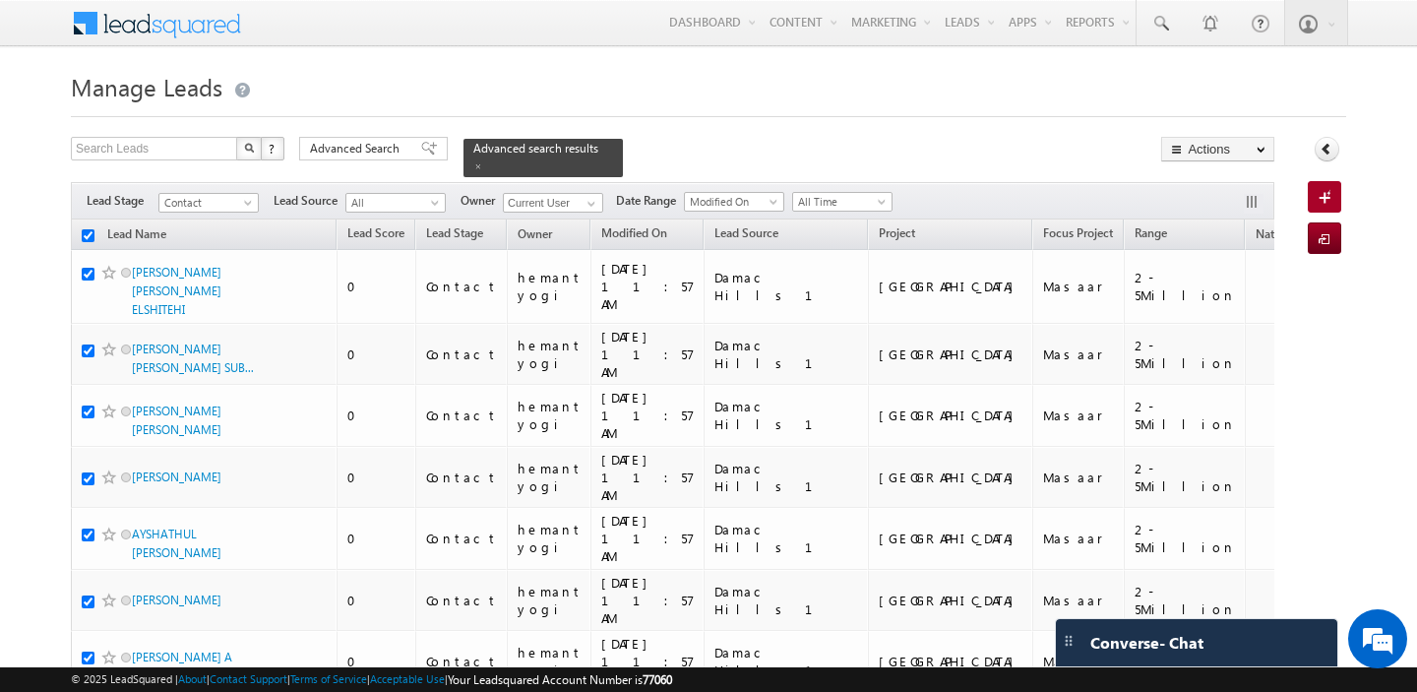
checkbox input "true"
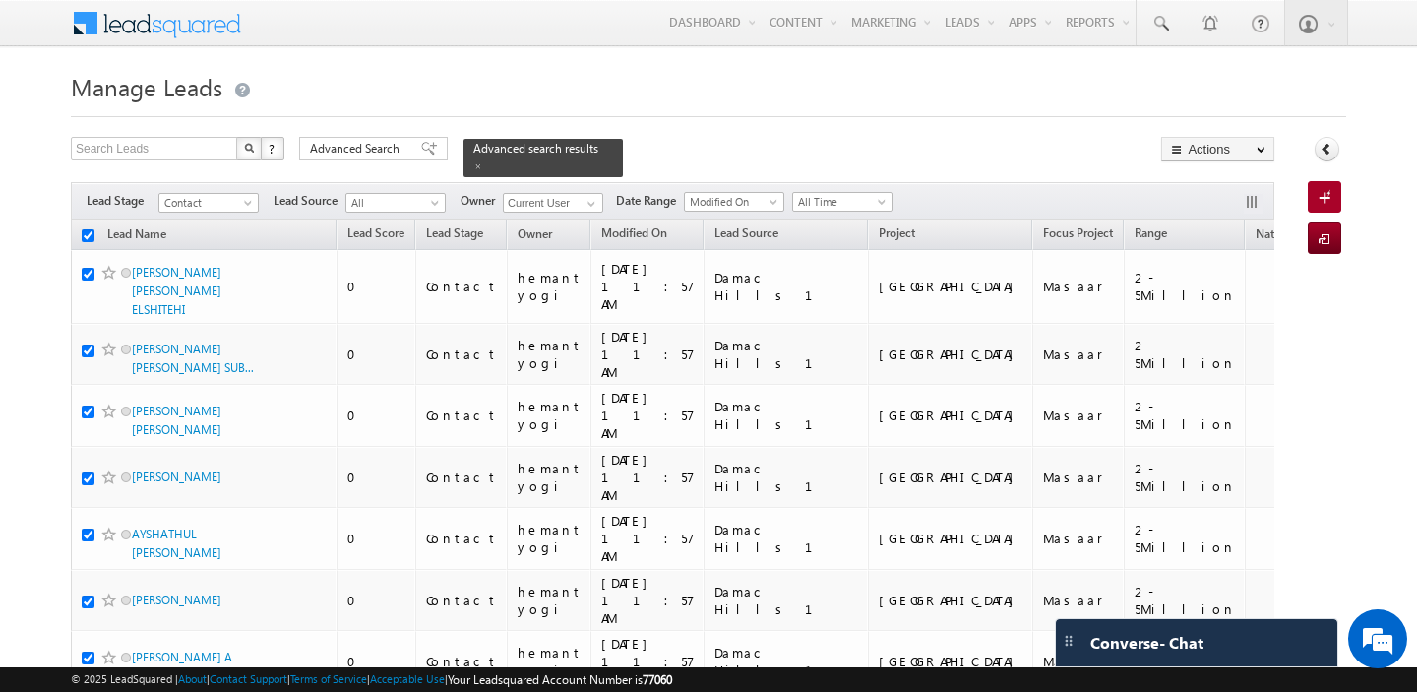
checkbox input "true"
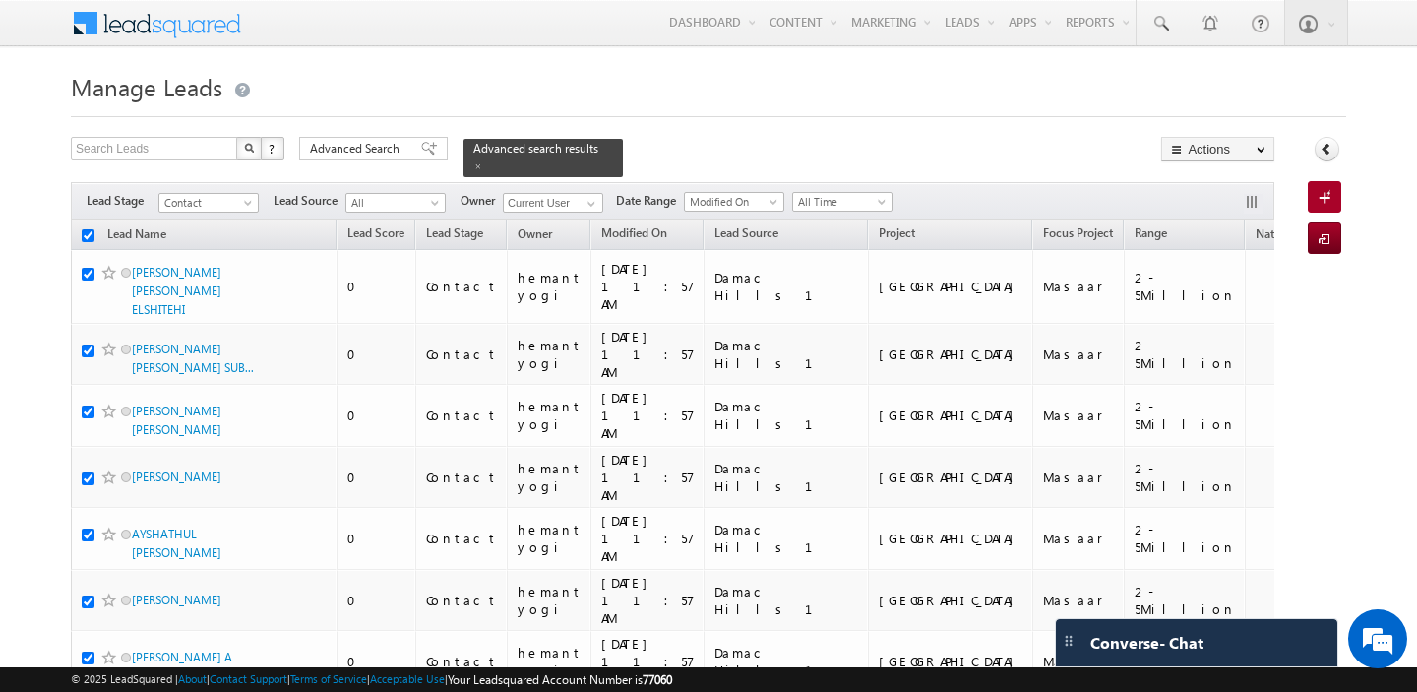
checkbox input "true"
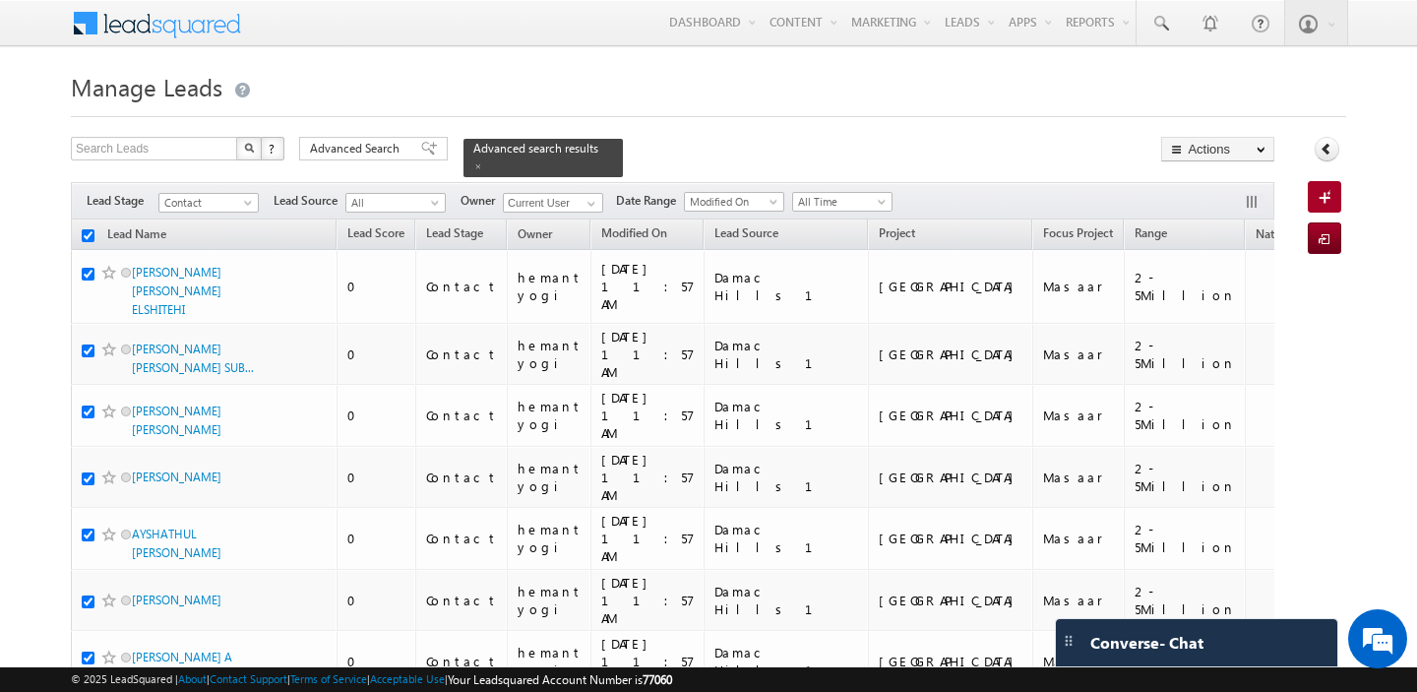
checkbox input "true"
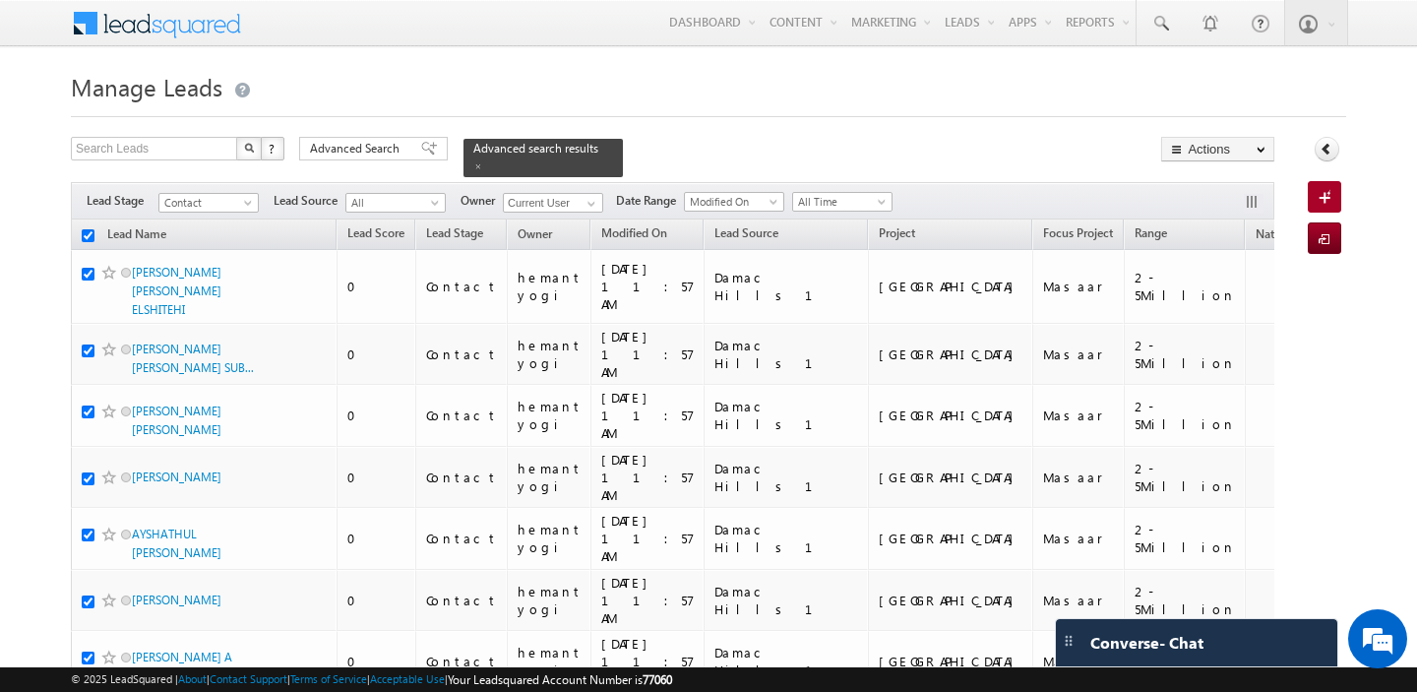
checkbox input "true"
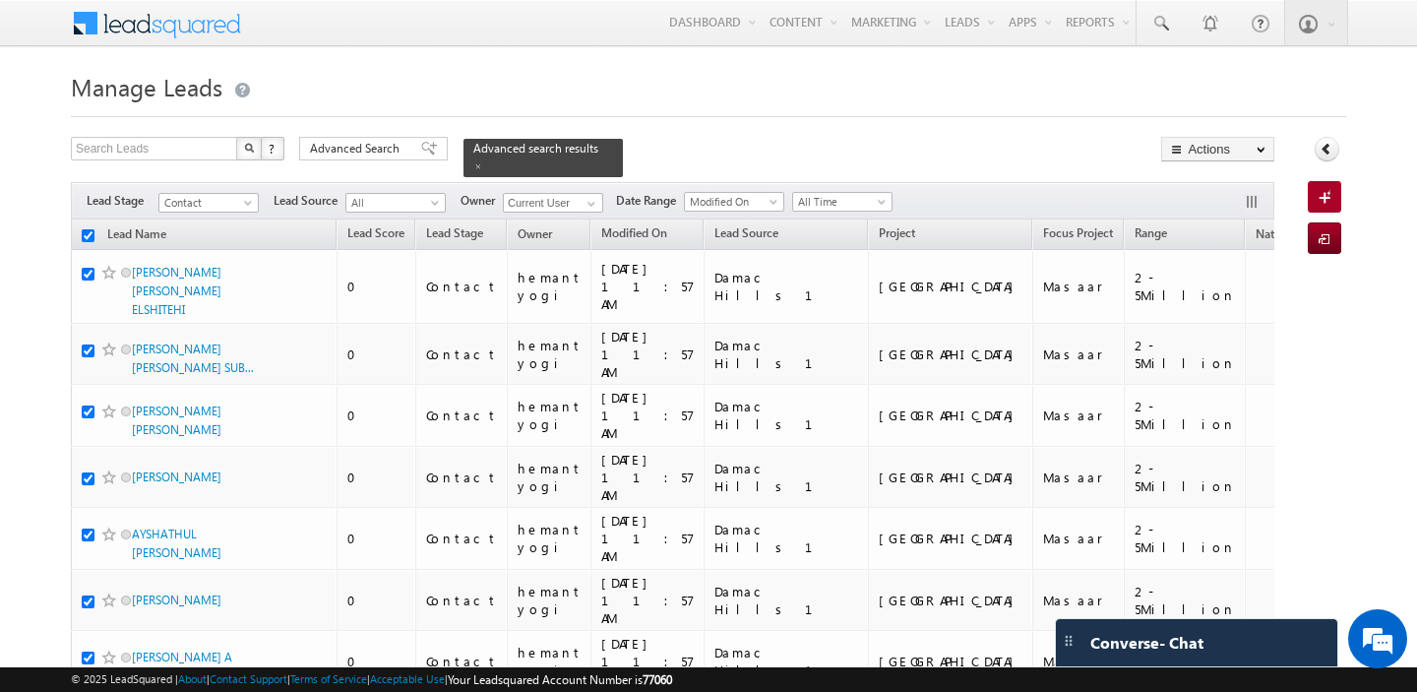
checkbox input "true"
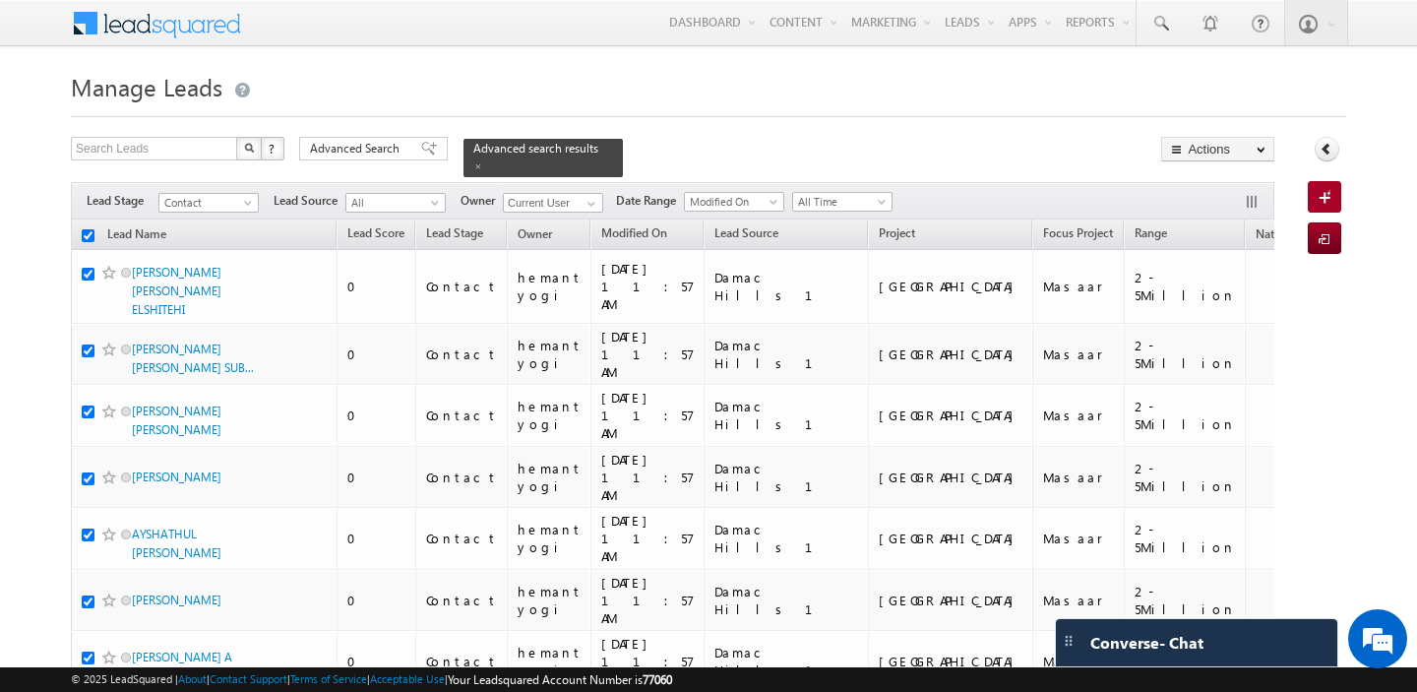
checkbox input "true"
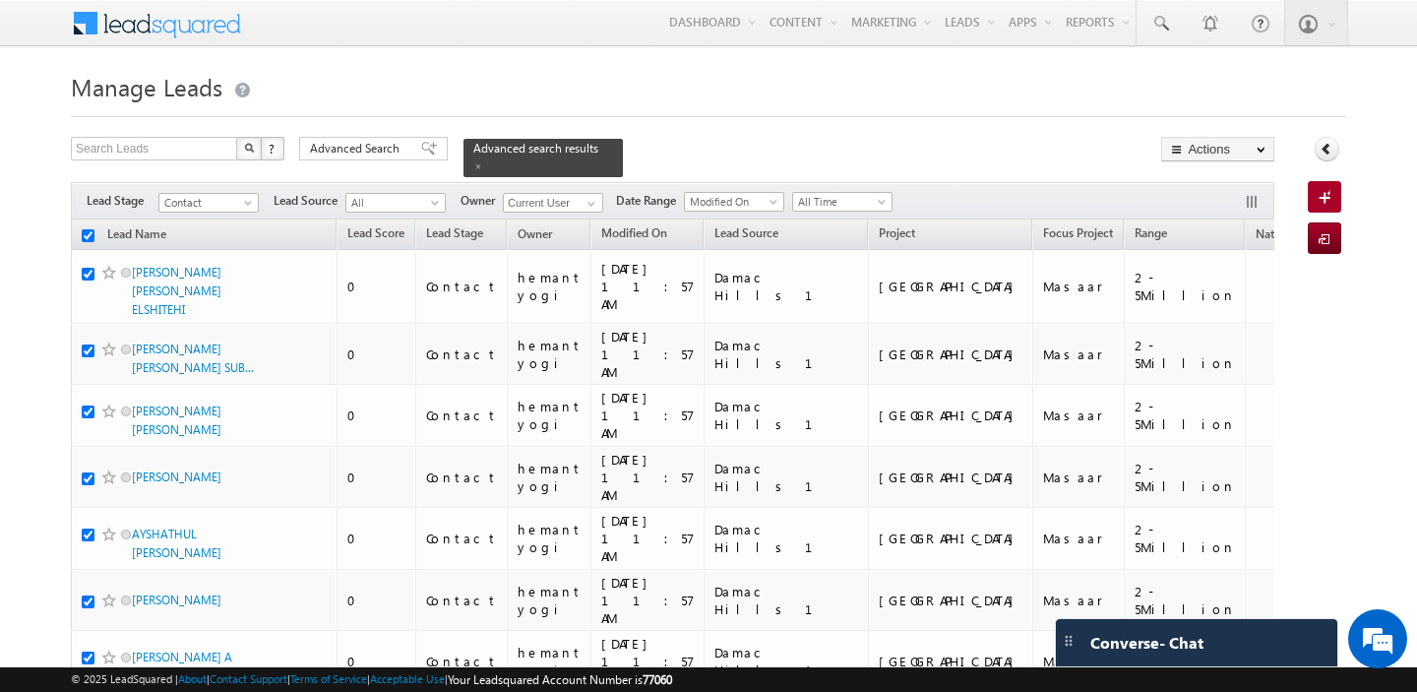
checkbox input "true"
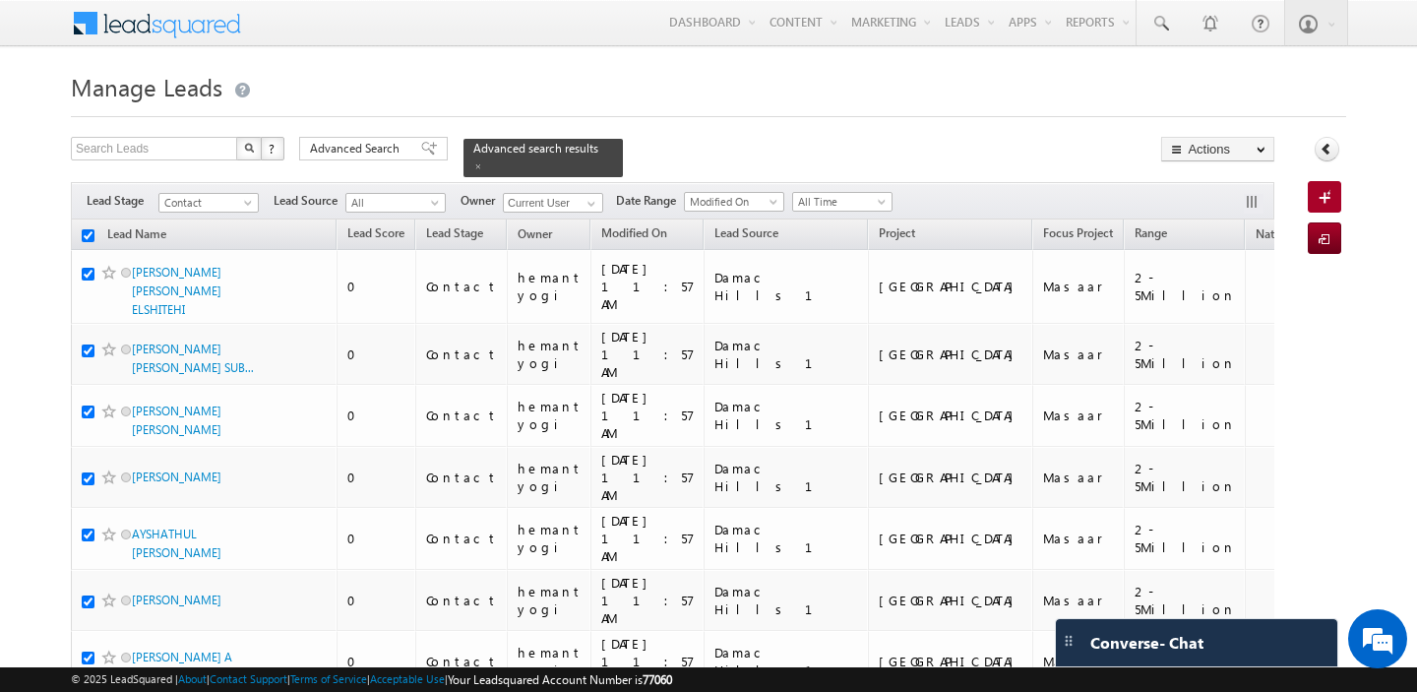
checkbox input "true"
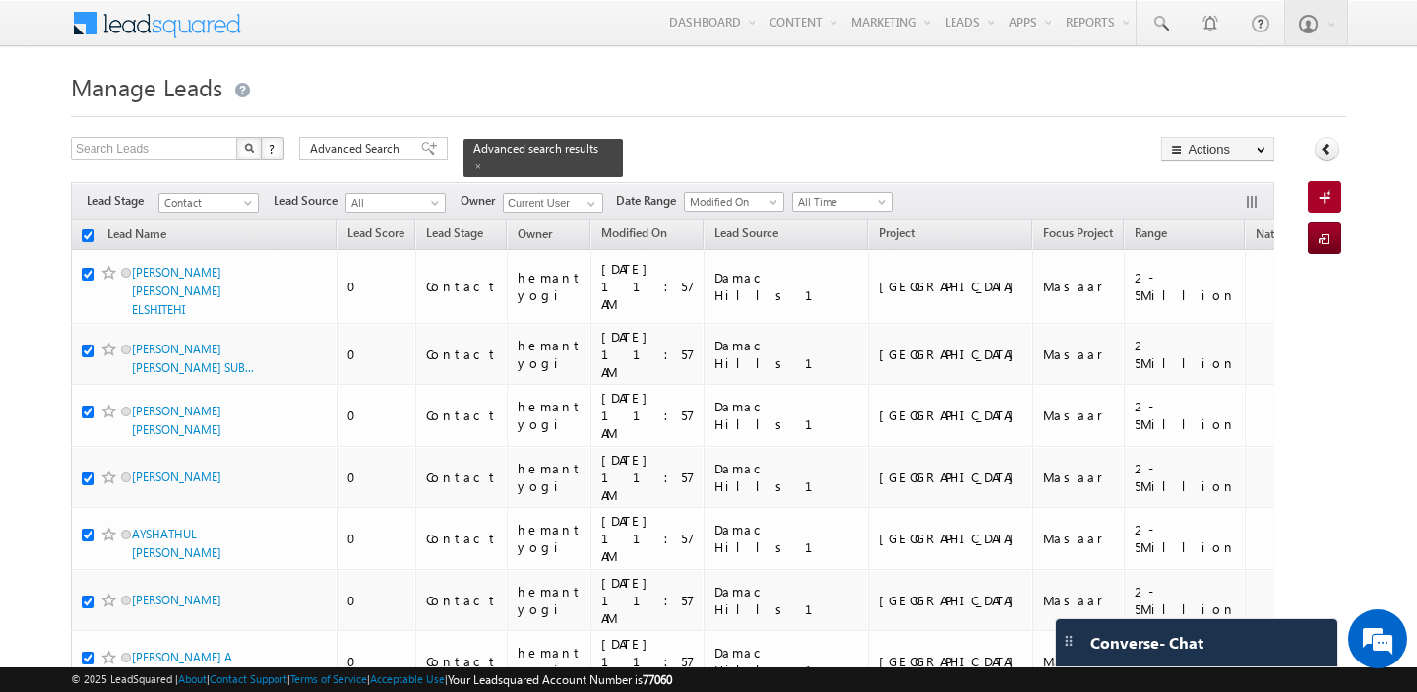
checkbox input "true"
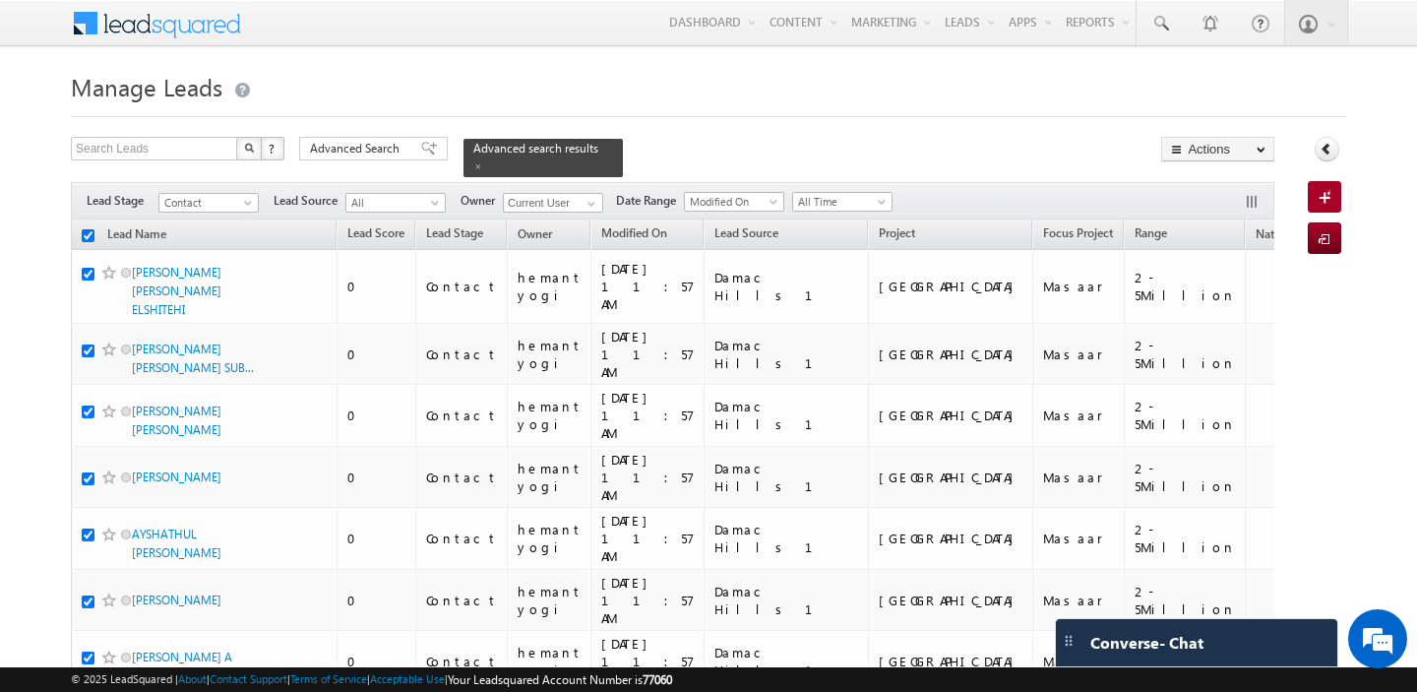
checkbox input "true"
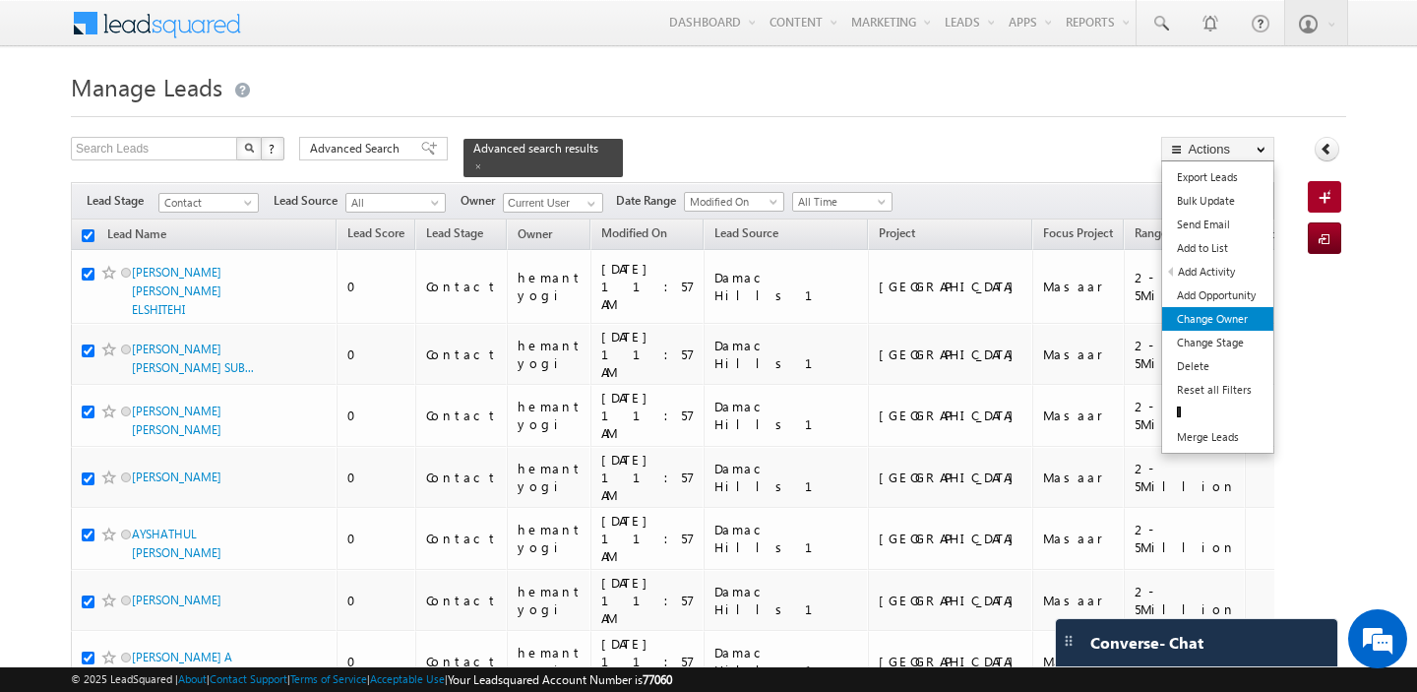
click at [1221, 318] on link "Change Owner" at bounding box center [1218, 319] width 111 height 24
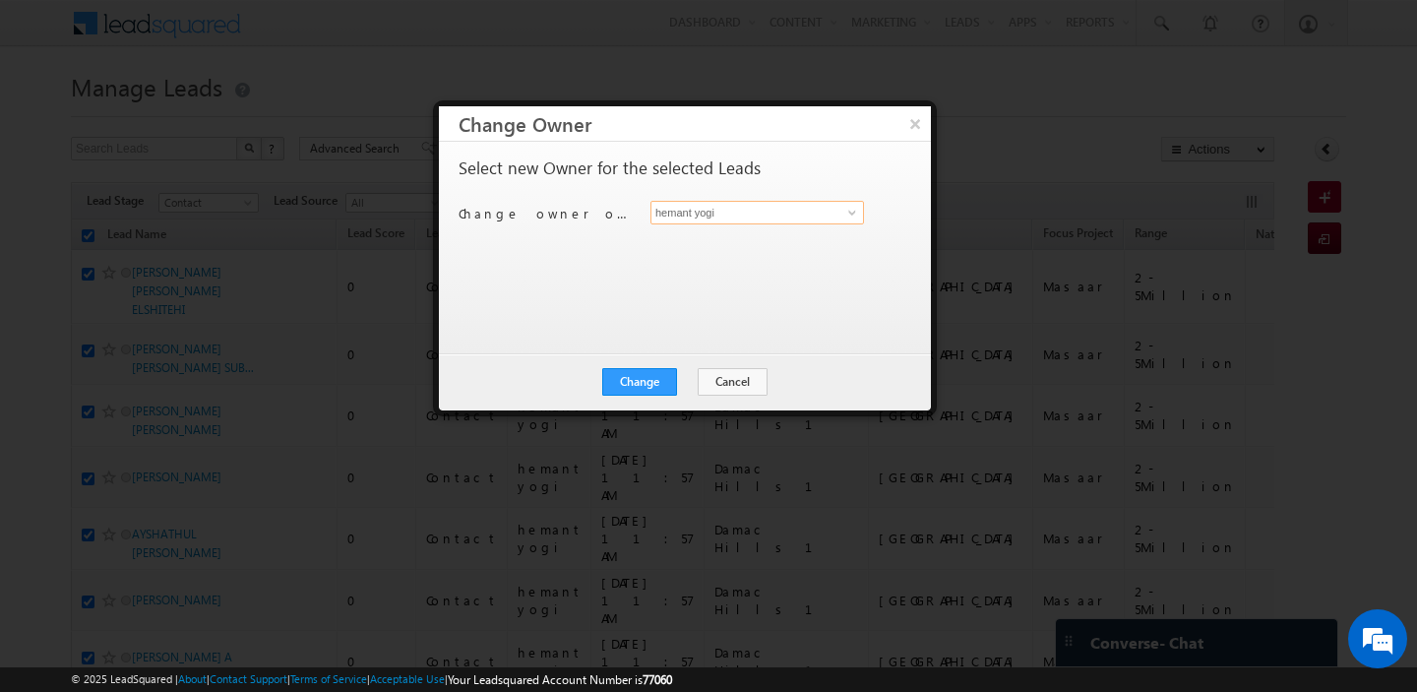
click at [755, 216] on input "hemant yogi" at bounding box center [758, 213] width 214 height 24
click at [767, 241] on link "shaila shree shaila.shree@indglobal.ae" at bounding box center [758, 242] width 214 height 37
click at [628, 378] on button "Change" at bounding box center [639, 382] width 75 height 28
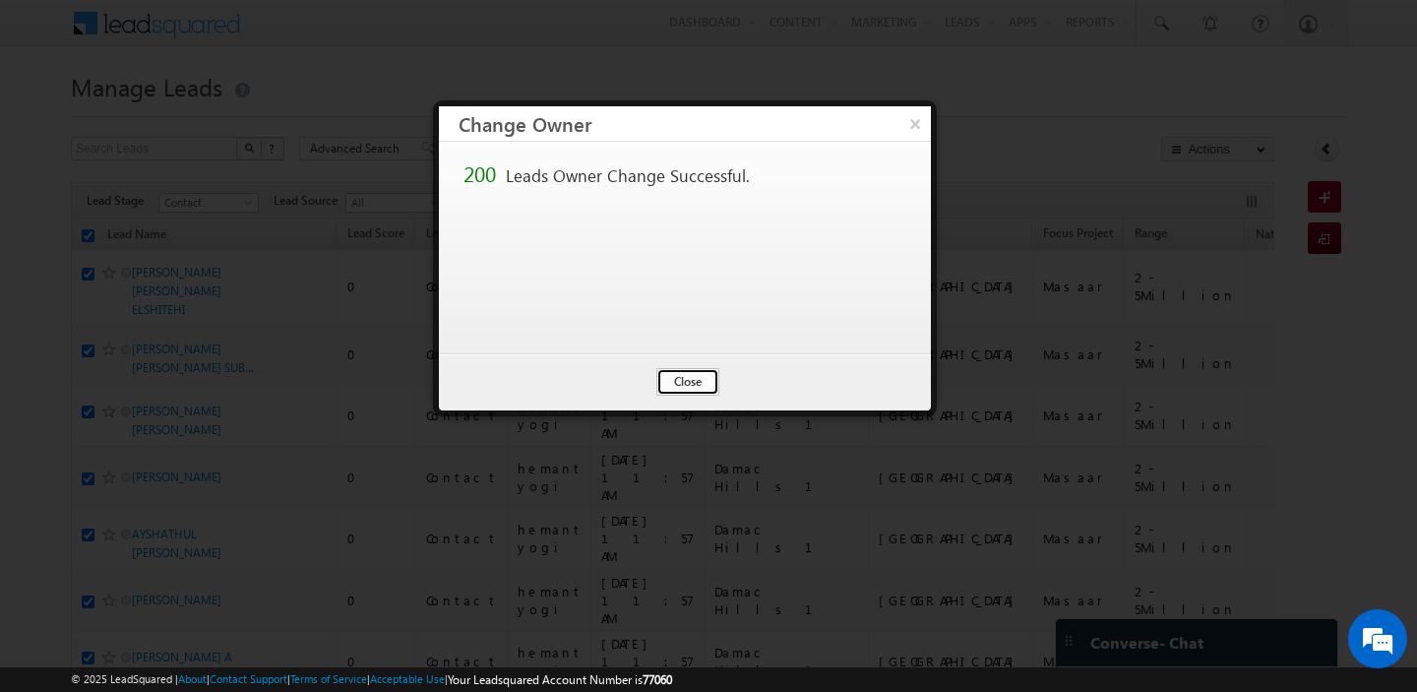
click at [677, 383] on button "Close" at bounding box center [688, 382] width 63 height 28
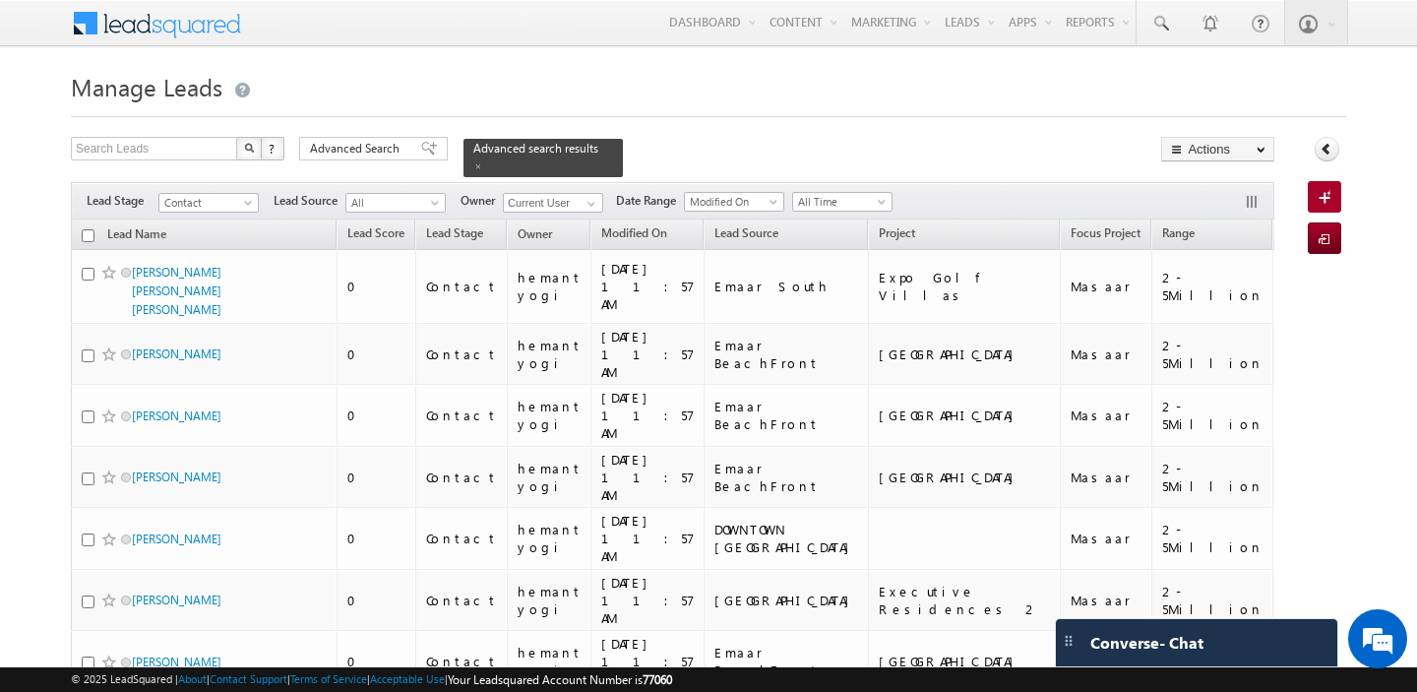
click at [87, 237] on input "checkbox" at bounding box center [88, 235] width 13 height 13
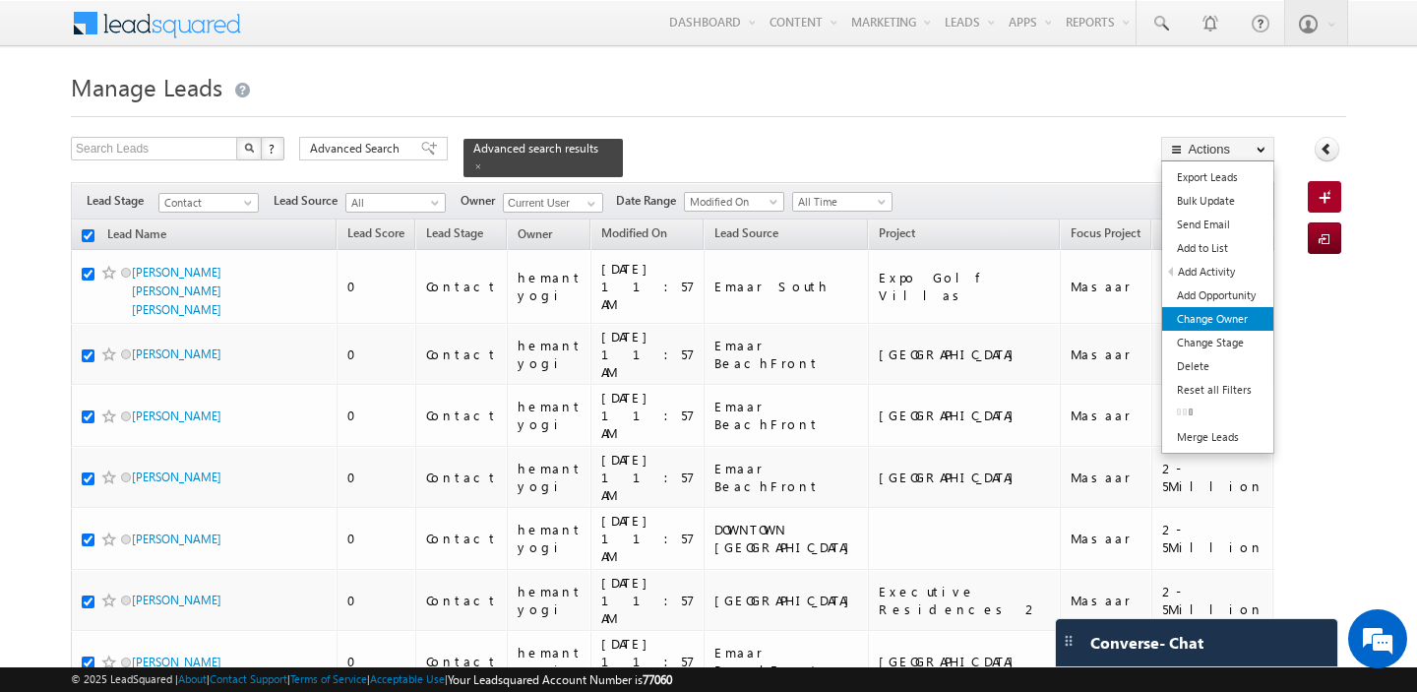
click at [1209, 321] on link "Change Owner" at bounding box center [1218, 319] width 111 height 24
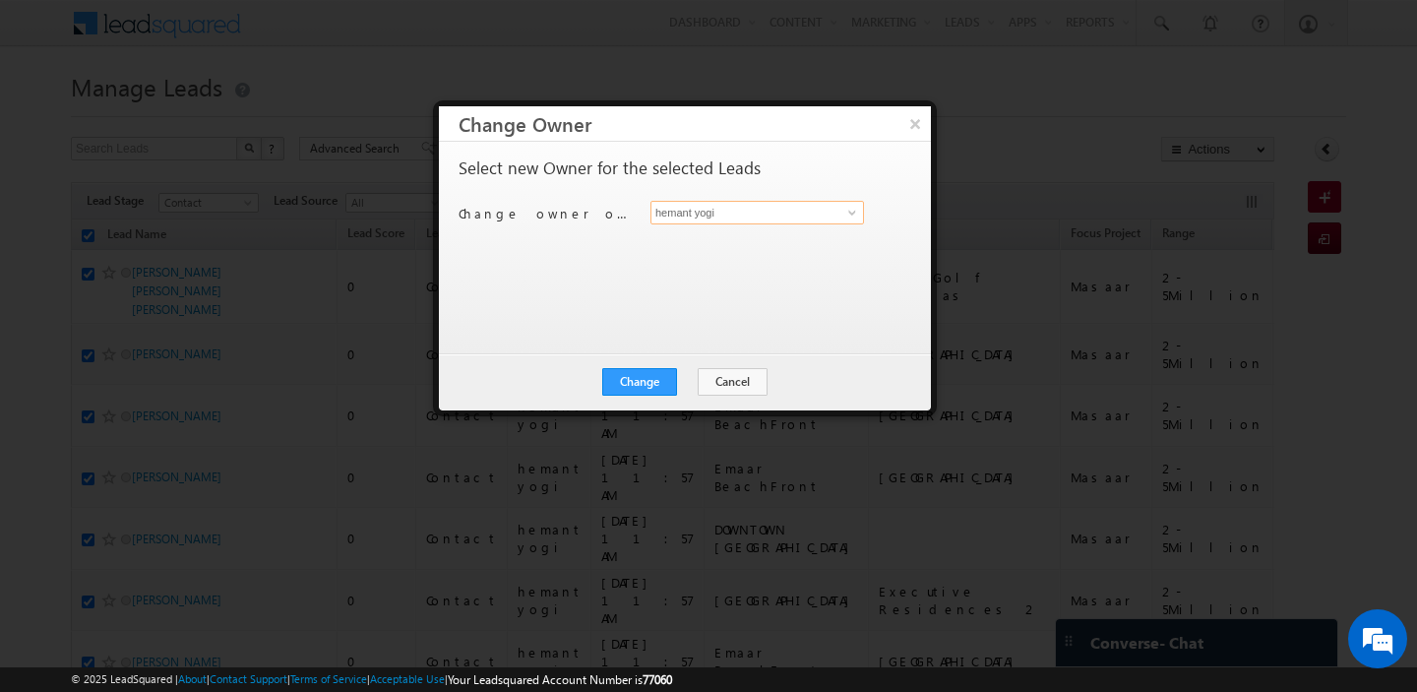
click at [801, 218] on input "hemant yogi" at bounding box center [758, 213] width 214 height 24
click at [765, 248] on span "gurpreet.singh@indglobal.ae" at bounding box center [747, 250] width 177 height 15
click at [627, 383] on button "Change" at bounding box center [639, 382] width 75 height 28
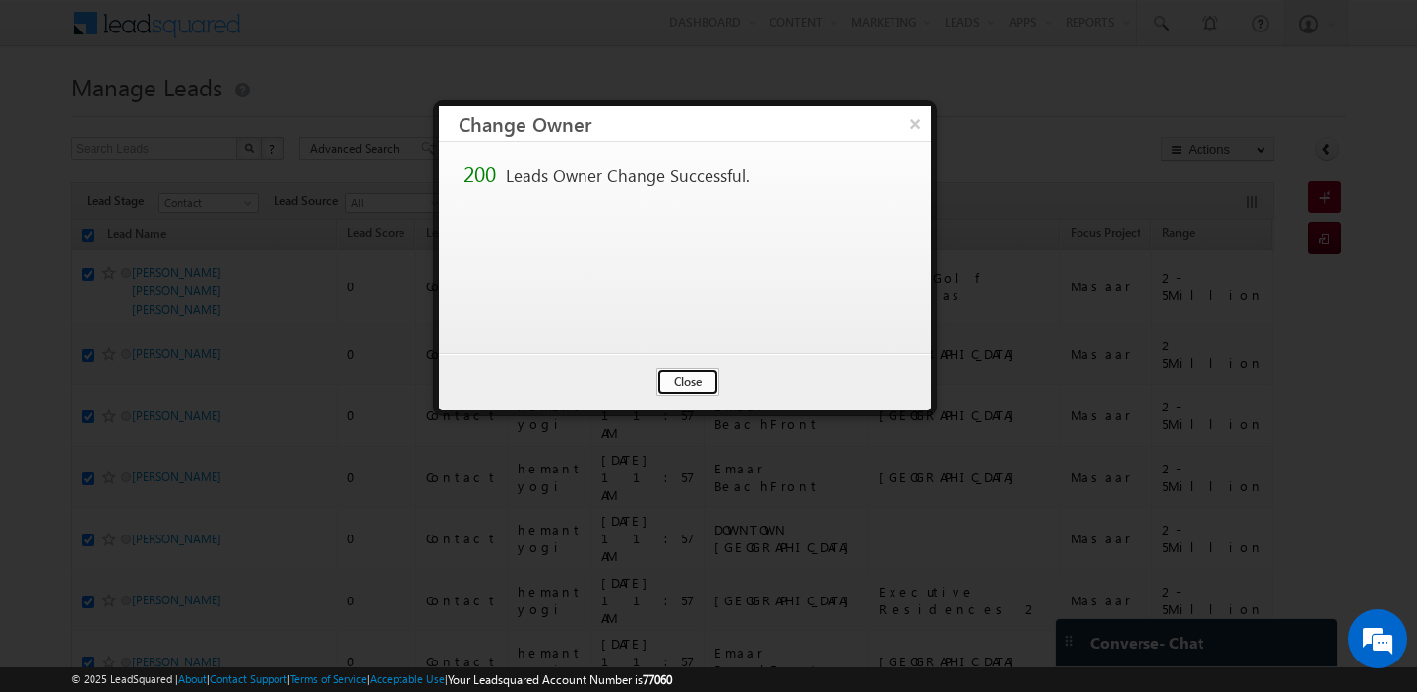
click at [688, 380] on button "Close" at bounding box center [688, 382] width 63 height 28
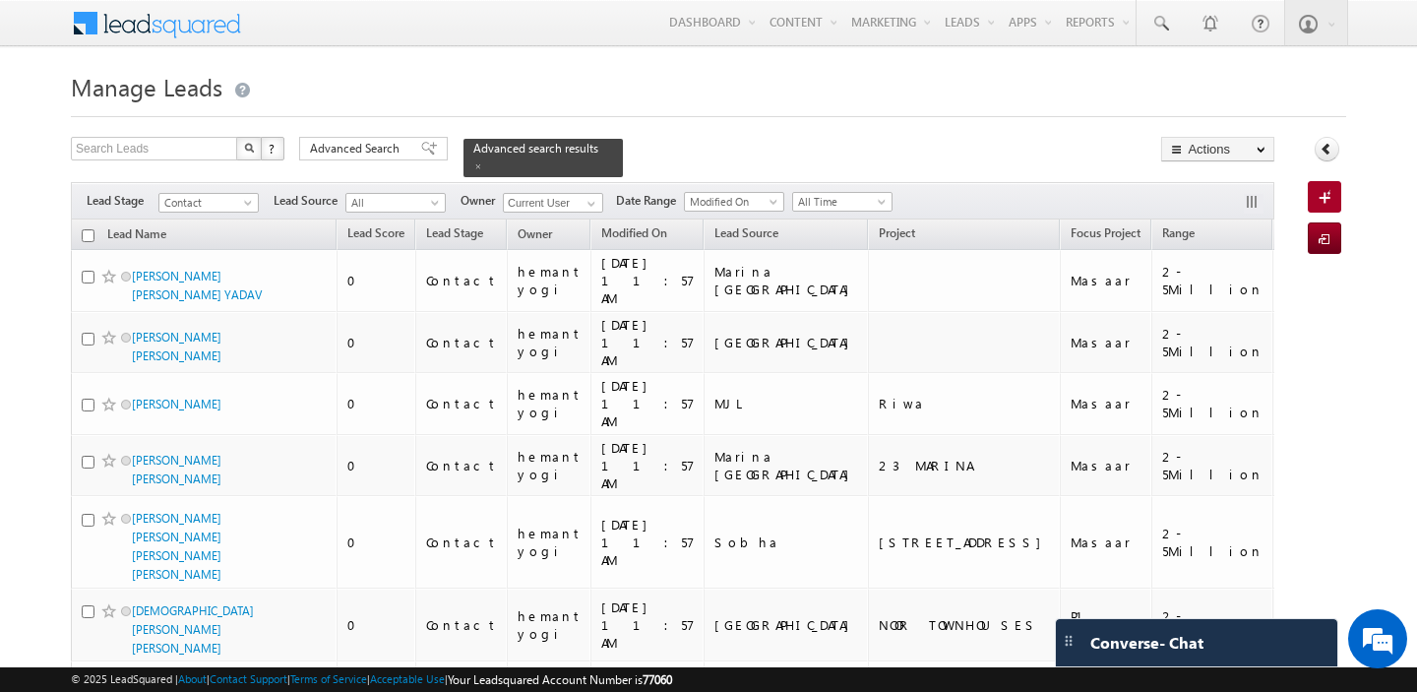
click at [94, 239] on input "checkbox" at bounding box center [88, 235] width 13 height 13
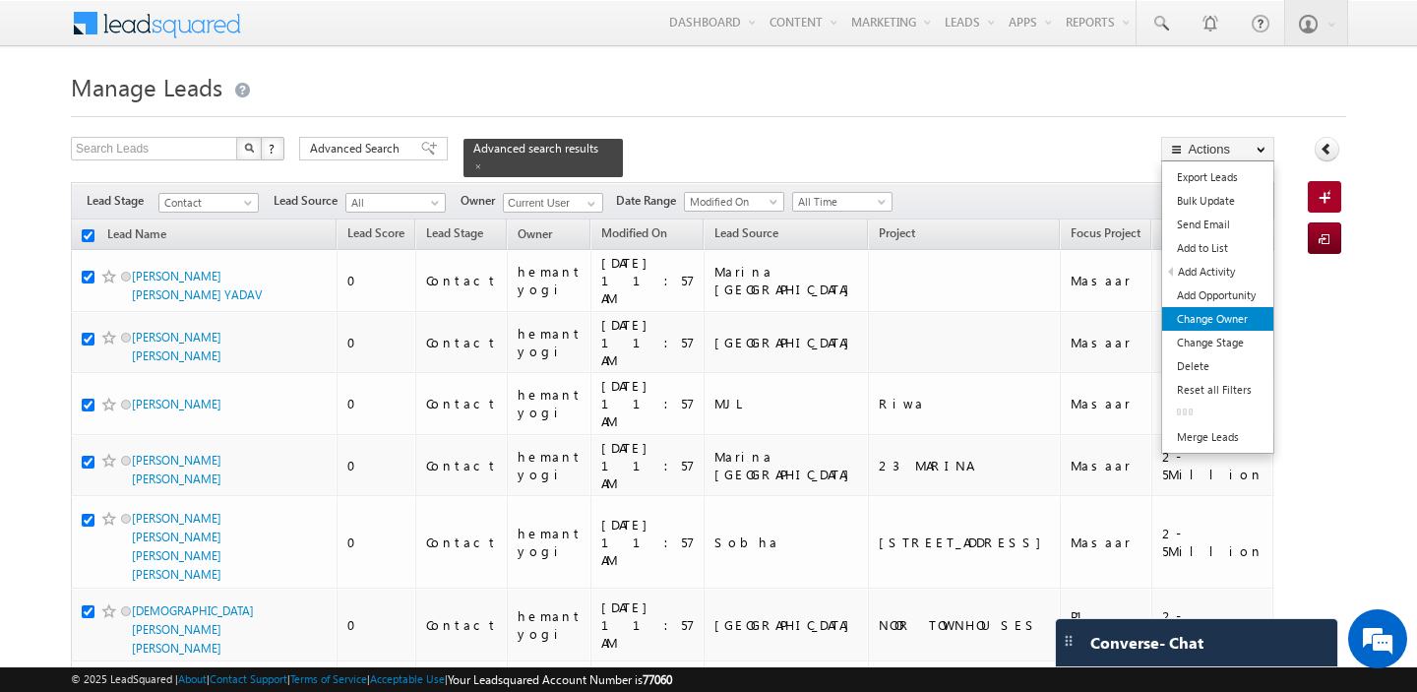
click at [1215, 320] on link "Change Owner" at bounding box center [1218, 319] width 111 height 24
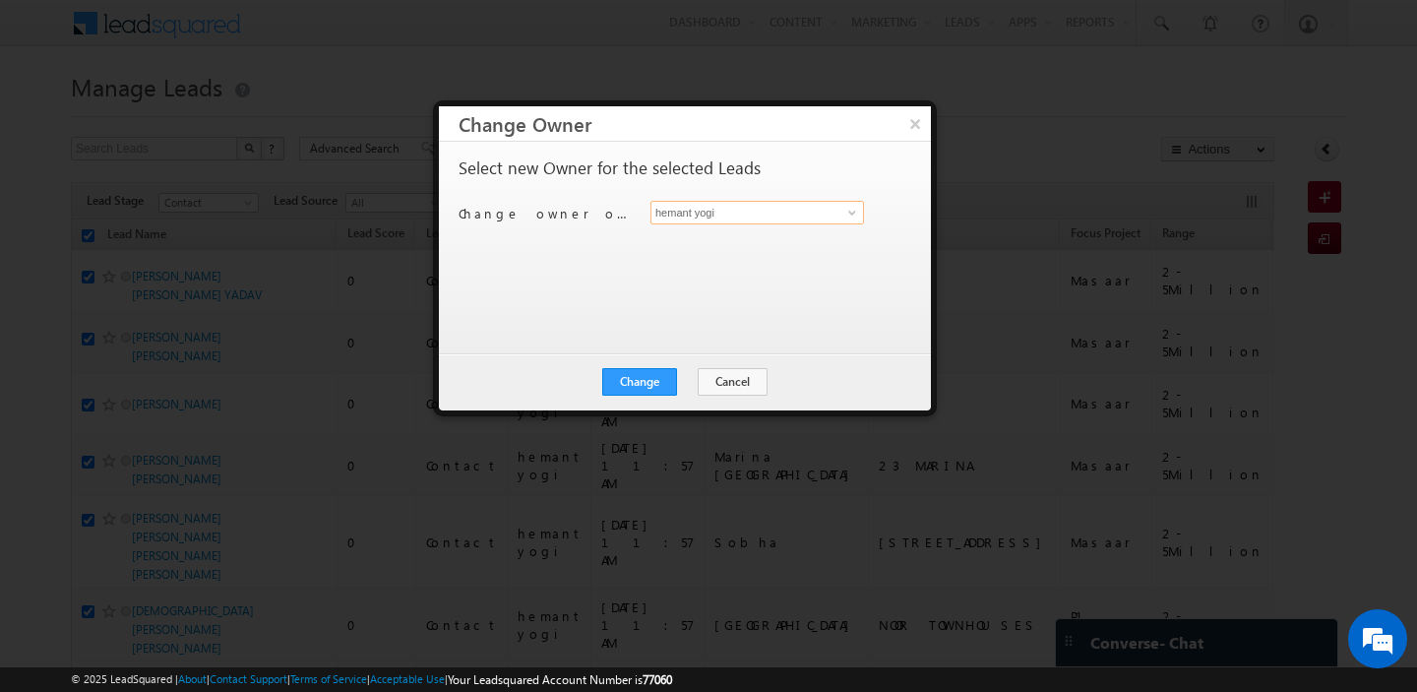
click at [817, 215] on input "hemant yogi" at bounding box center [758, 213] width 214 height 24
click at [794, 254] on span "gurpreet.singh@indglobal.ae" at bounding box center [747, 250] width 177 height 15
click at [635, 387] on button "Change" at bounding box center [639, 382] width 75 height 28
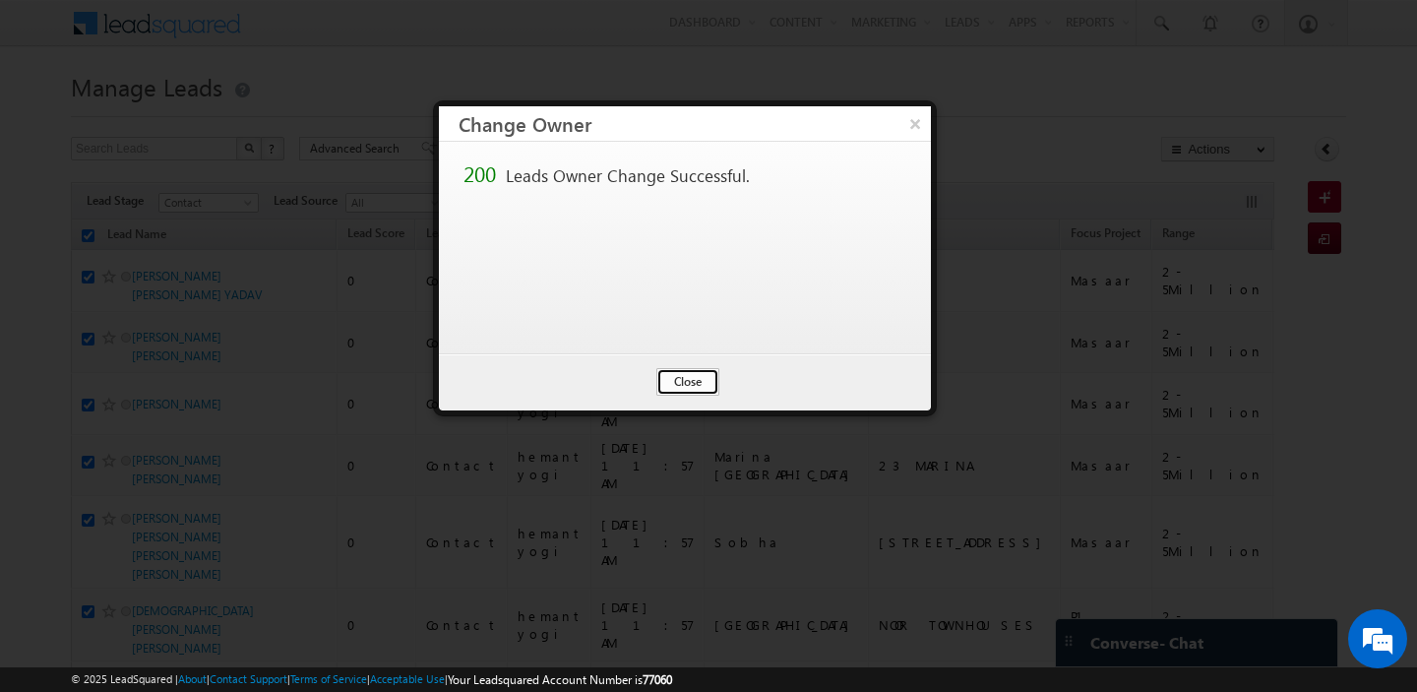
click at [686, 387] on button "Close" at bounding box center [688, 382] width 63 height 28
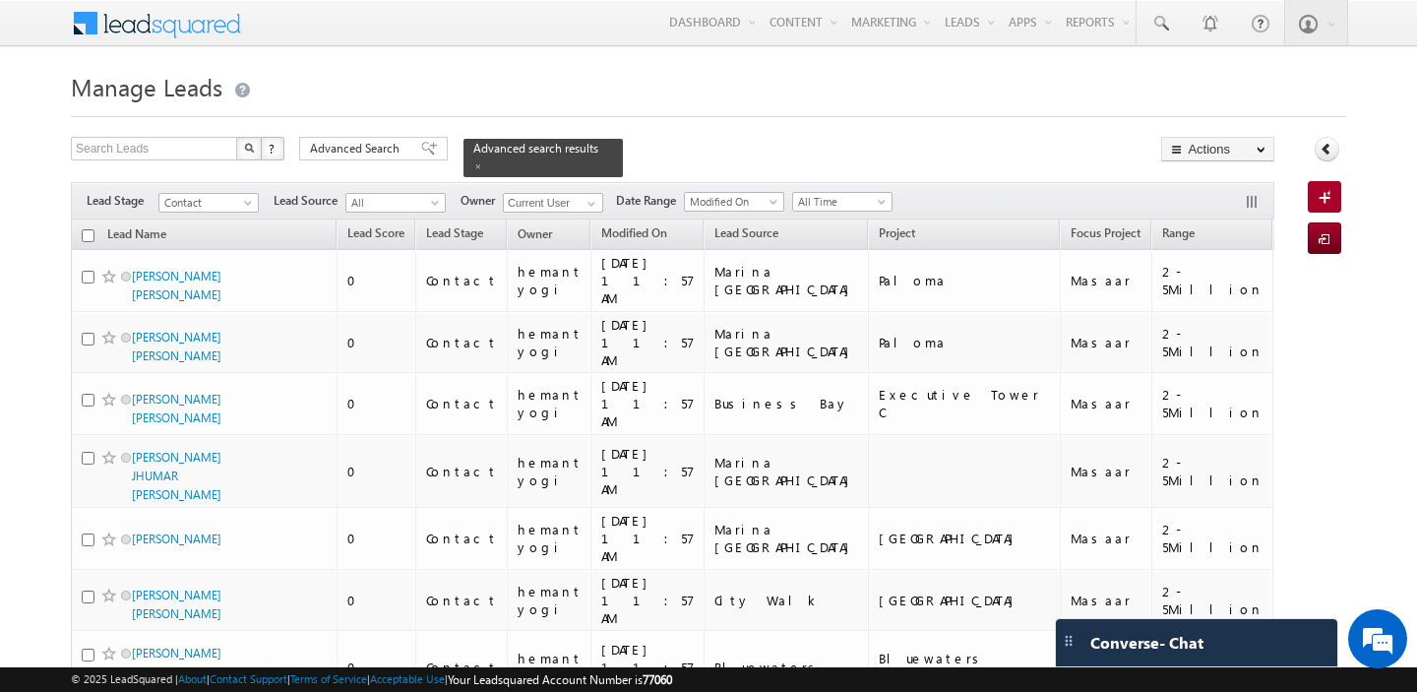
click at [86, 236] on input "checkbox" at bounding box center [88, 235] width 13 height 13
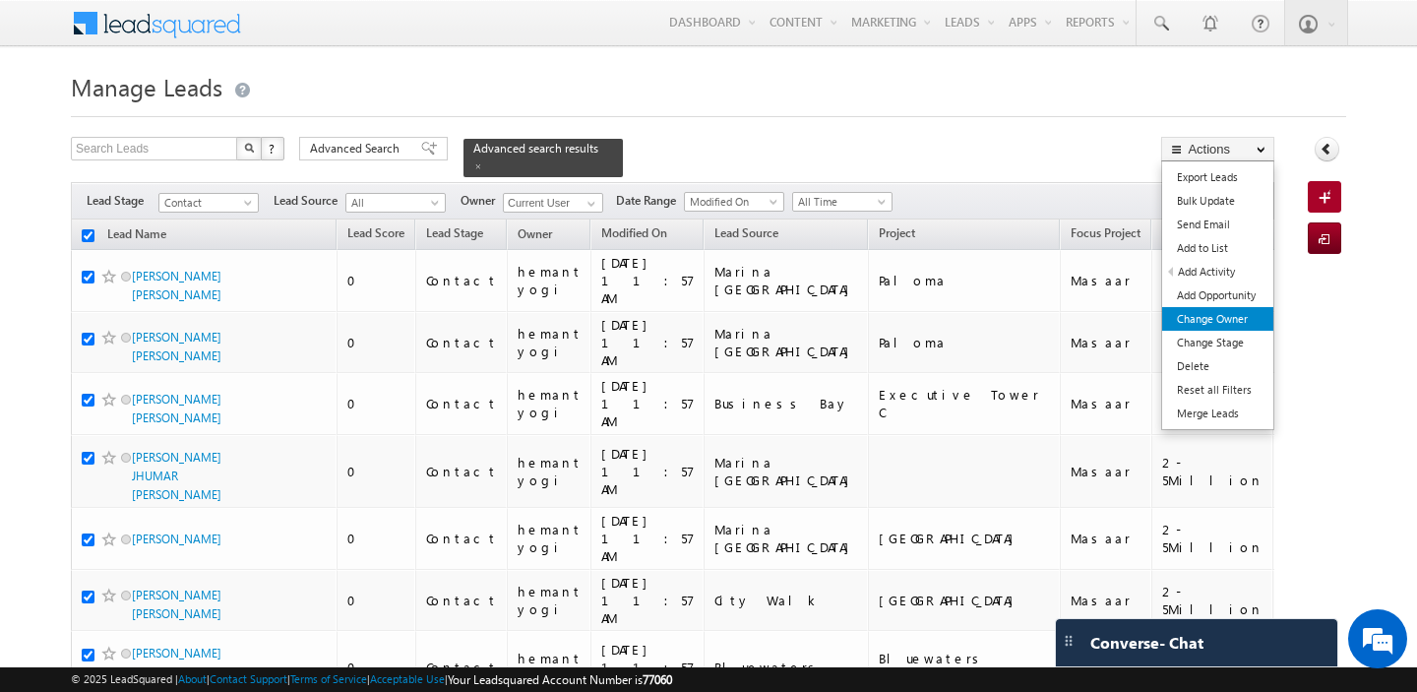
click at [1229, 321] on link "Change Owner" at bounding box center [1218, 319] width 111 height 24
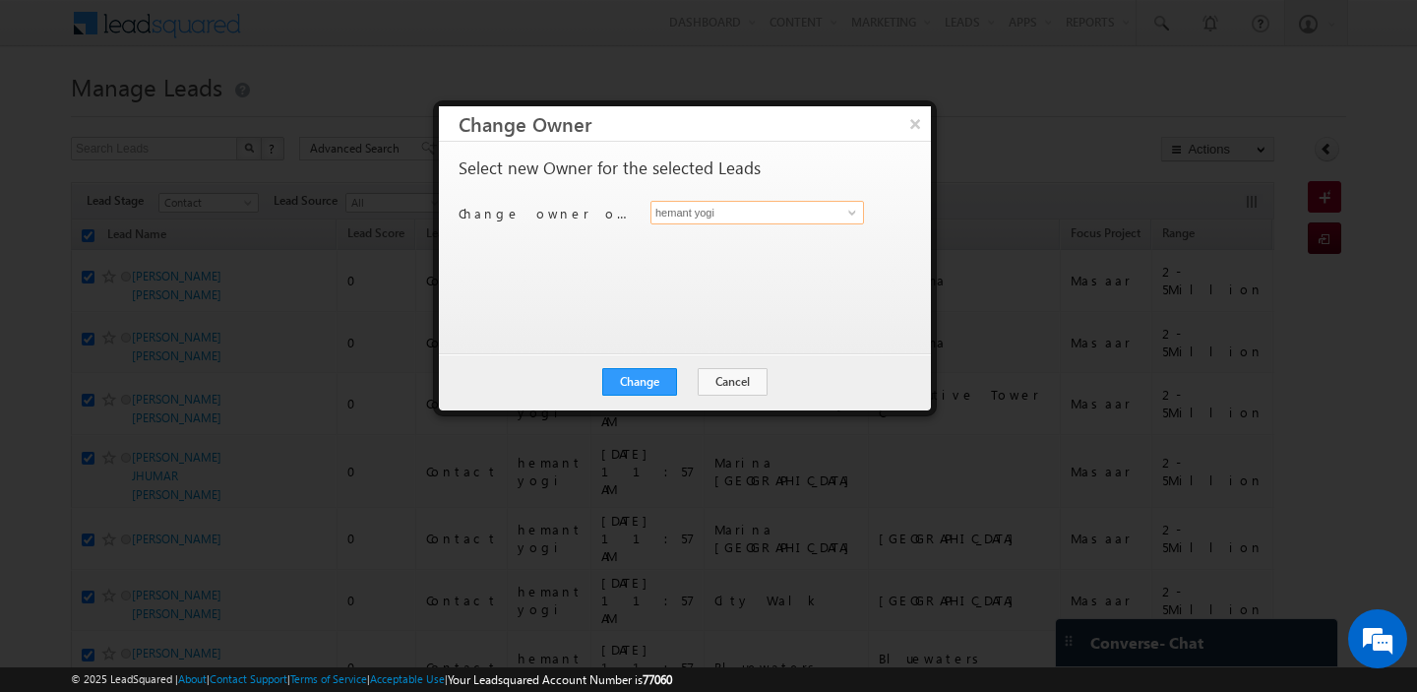
click at [726, 215] on input "hemant yogi" at bounding box center [758, 213] width 214 height 24
click at [723, 240] on link "Akash Sinha akash.sinha@indglobal.ae" at bounding box center [758, 242] width 214 height 37
click at [633, 387] on button "Change" at bounding box center [639, 382] width 75 height 28
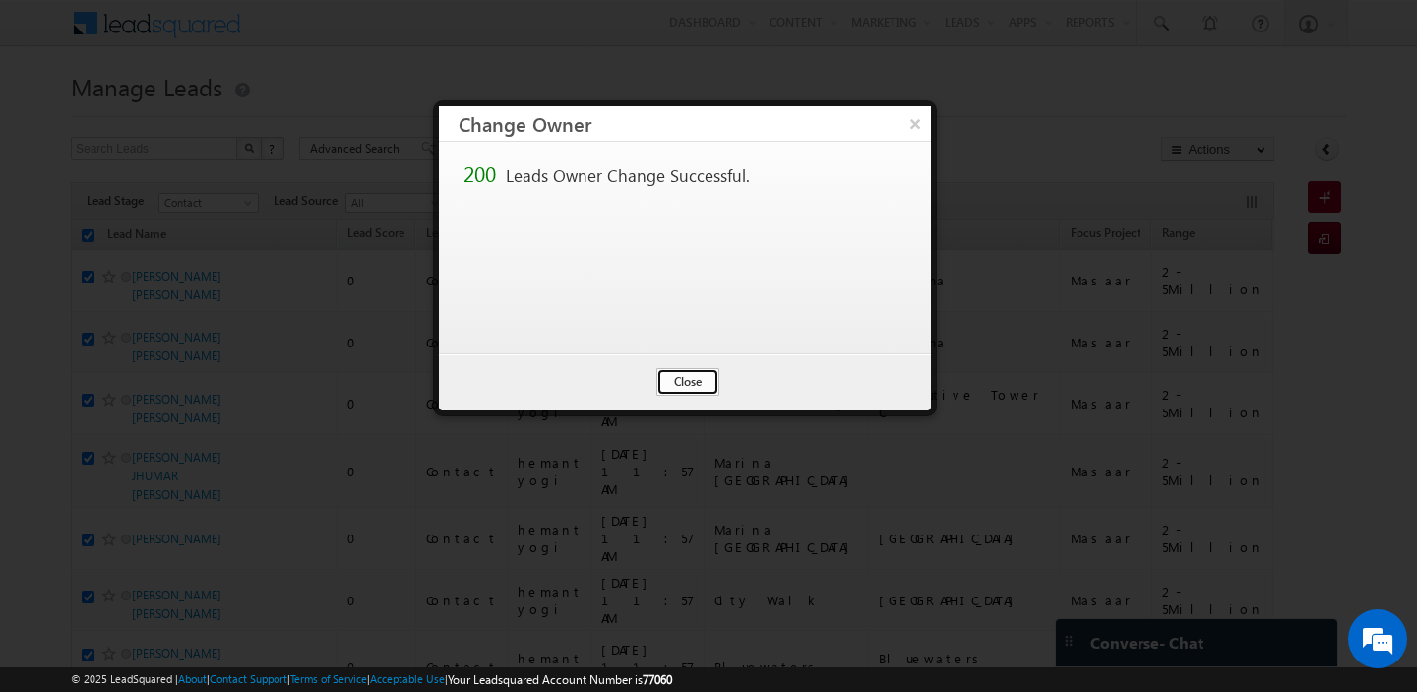
click at [680, 379] on button "Close" at bounding box center [688, 382] width 63 height 28
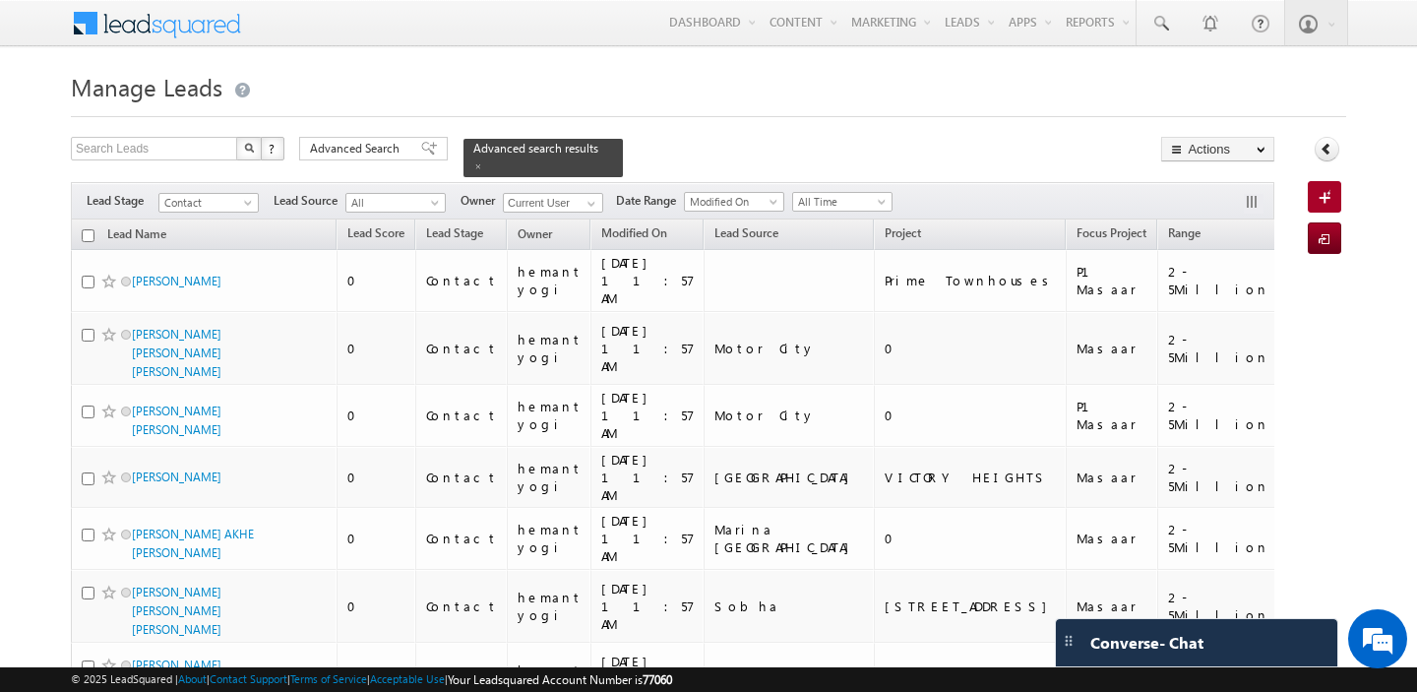
click at [91, 237] on input "checkbox" at bounding box center [88, 235] width 13 height 13
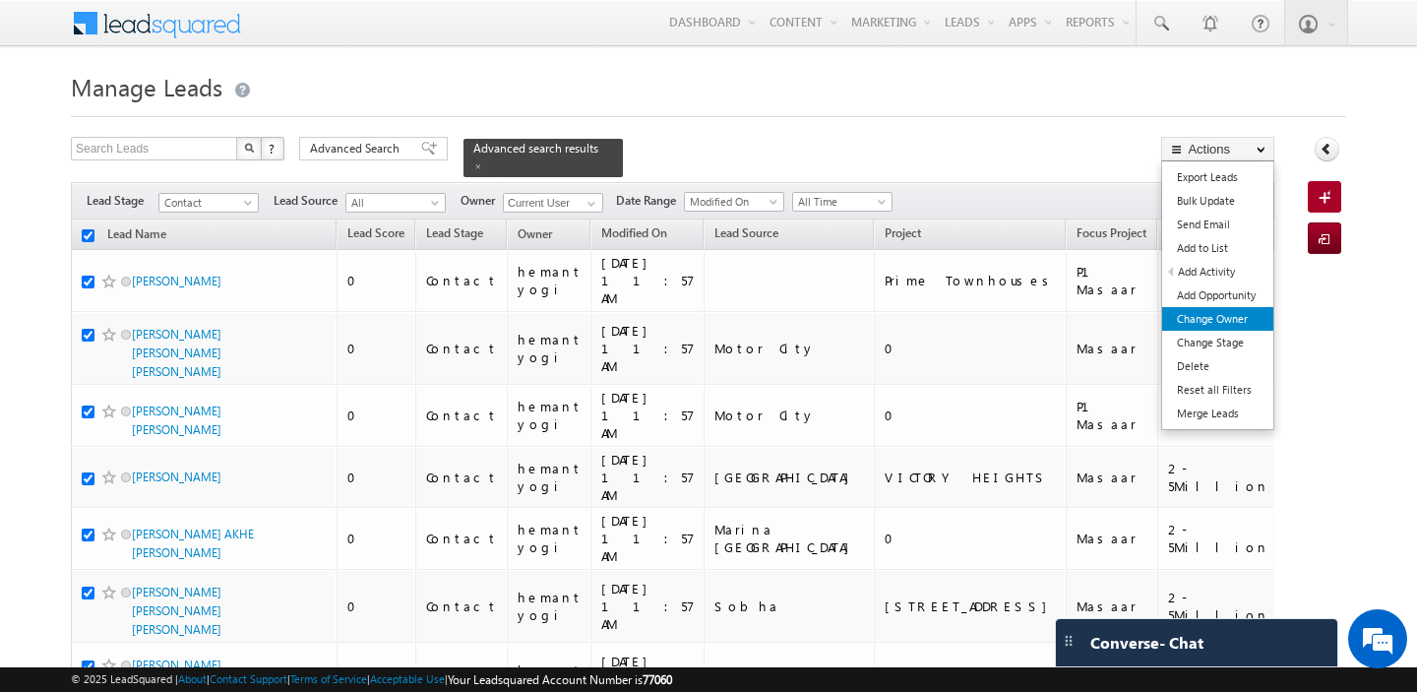
click at [1224, 312] on link "Change Owner" at bounding box center [1218, 319] width 111 height 24
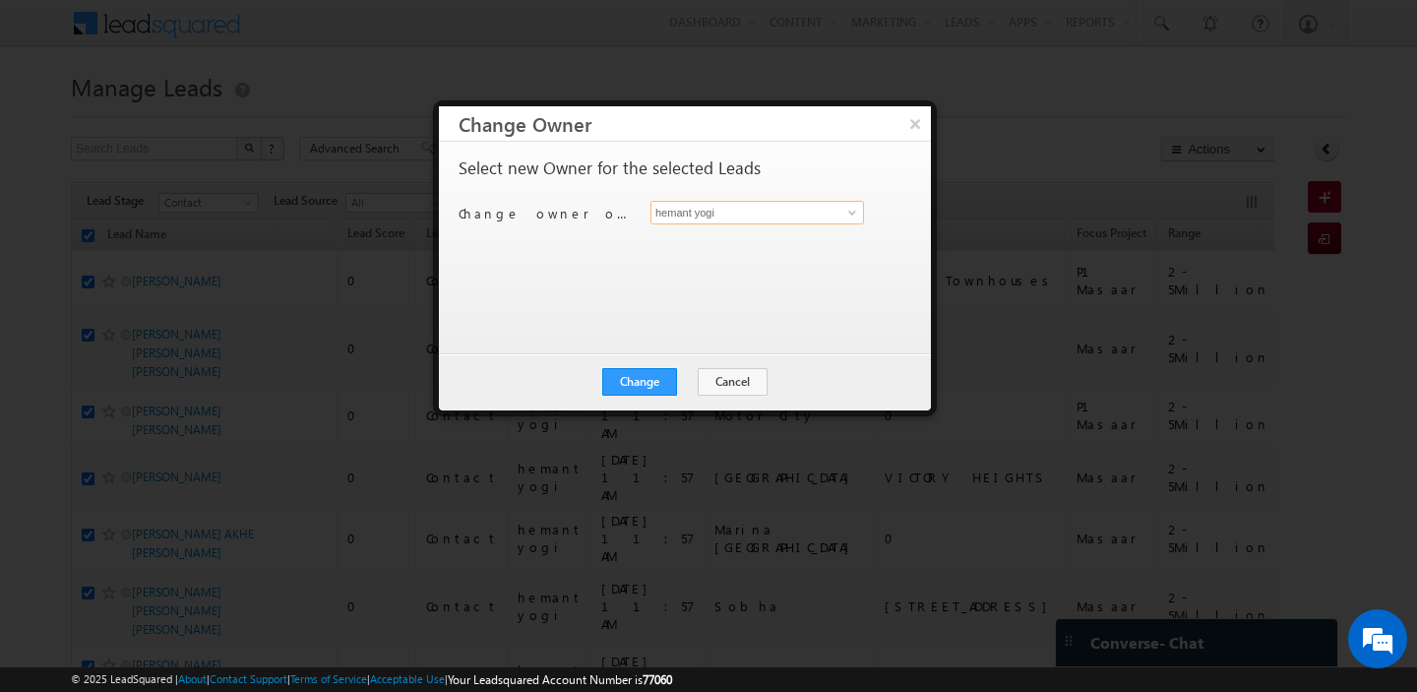
click at [771, 220] on input "hemant yogi" at bounding box center [758, 213] width 214 height 24
click at [774, 247] on span "gurpreet.singh@indglobal.ae" at bounding box center [747, 250] width 177 height 15
click at [654, 391] on button "Change" at bounding box center [639, 382] width 75 height 28
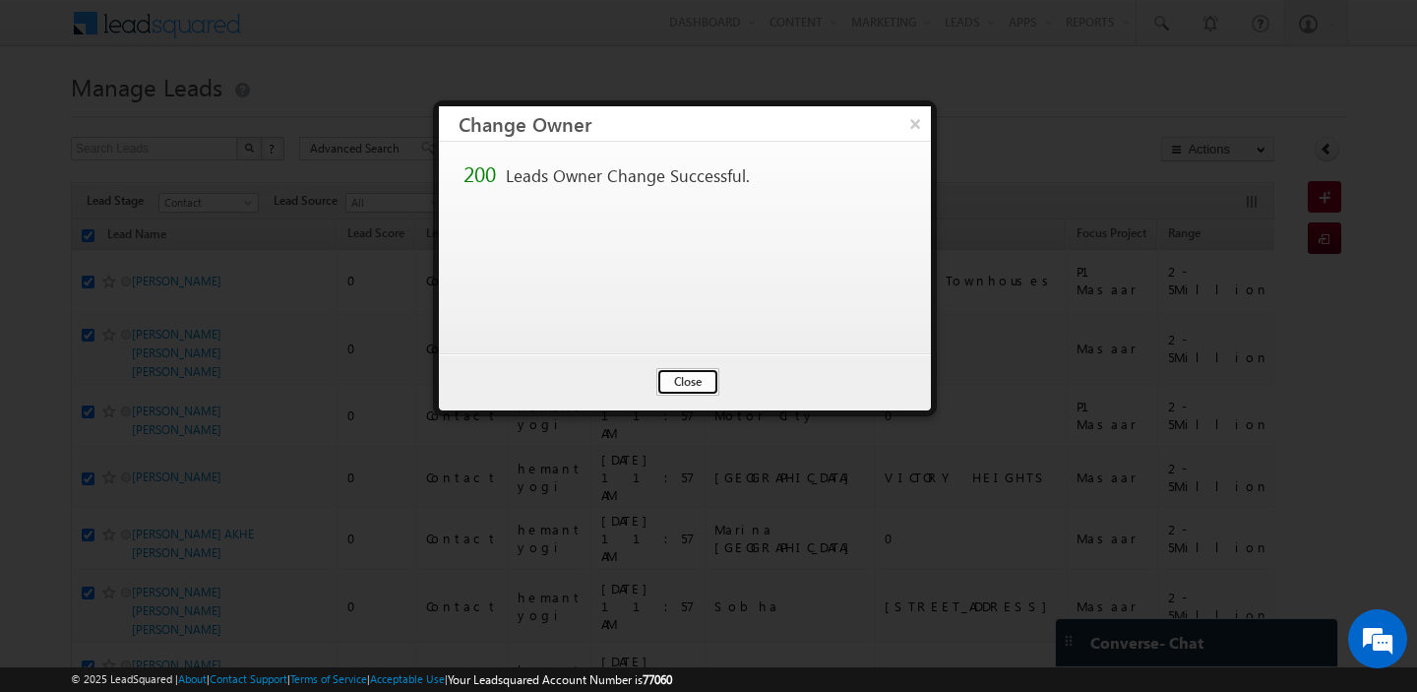
click at [703, 385] on button "Close" at bounding box center [688, 382] width 63 height 28
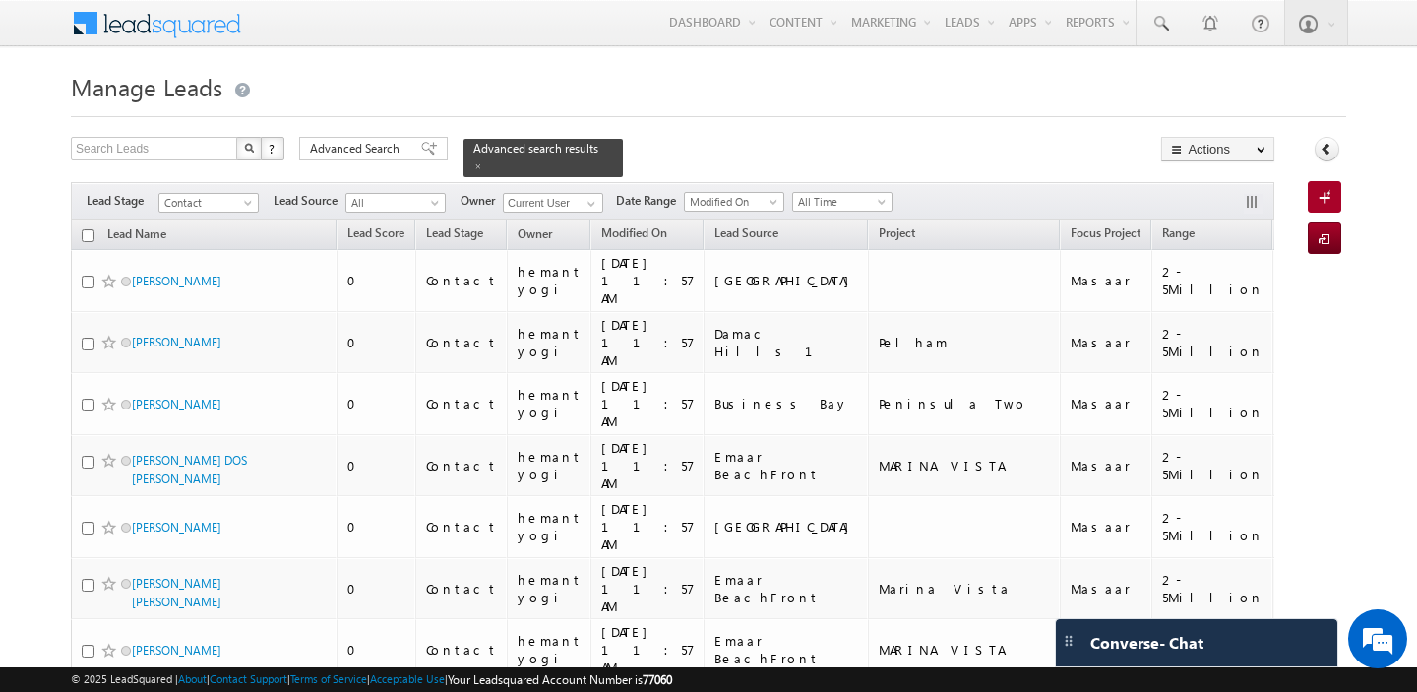
click at [94, 223] on th "Lead Name" at bounding box center [204, 235] width 266 height 31
click at [85, 236] on input "checkbox" at bounding box center [88, 235] width 13 height 13
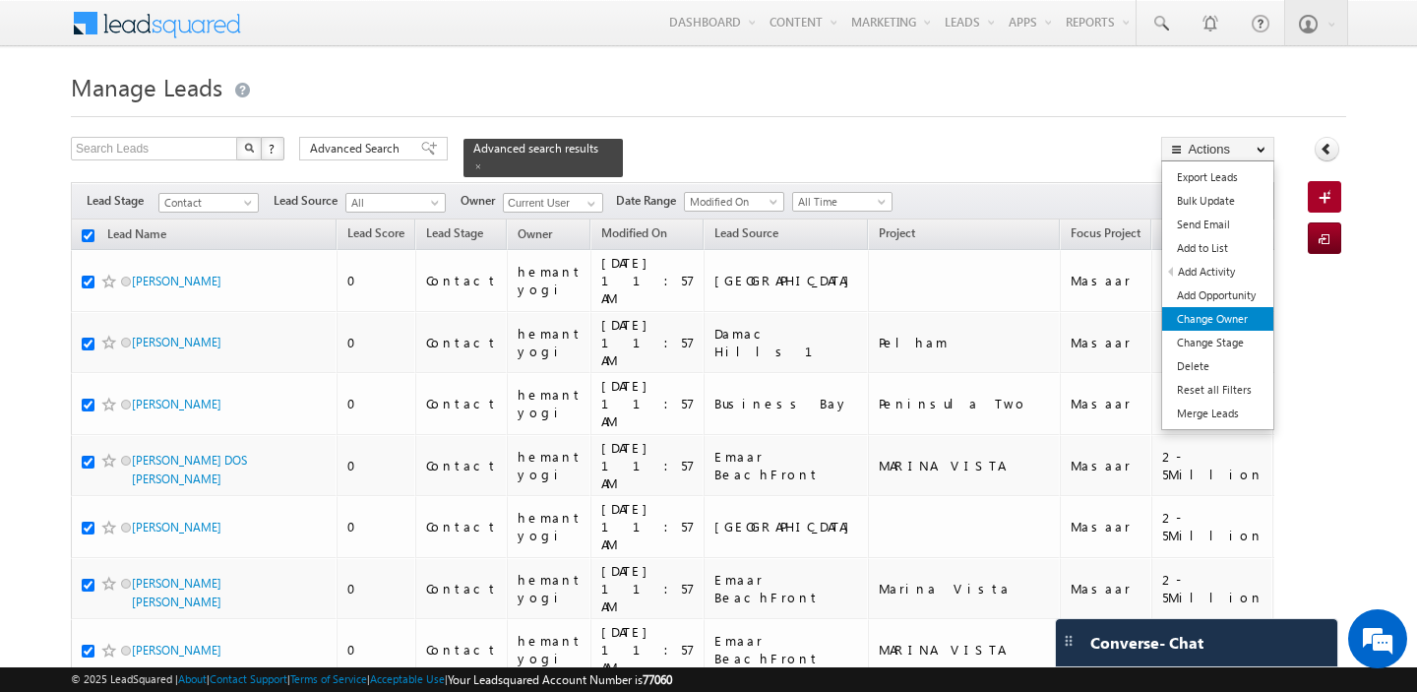
click at [1223, 324] on link "Change Owner" at bounding box center [1218, 319] width 111 height 24
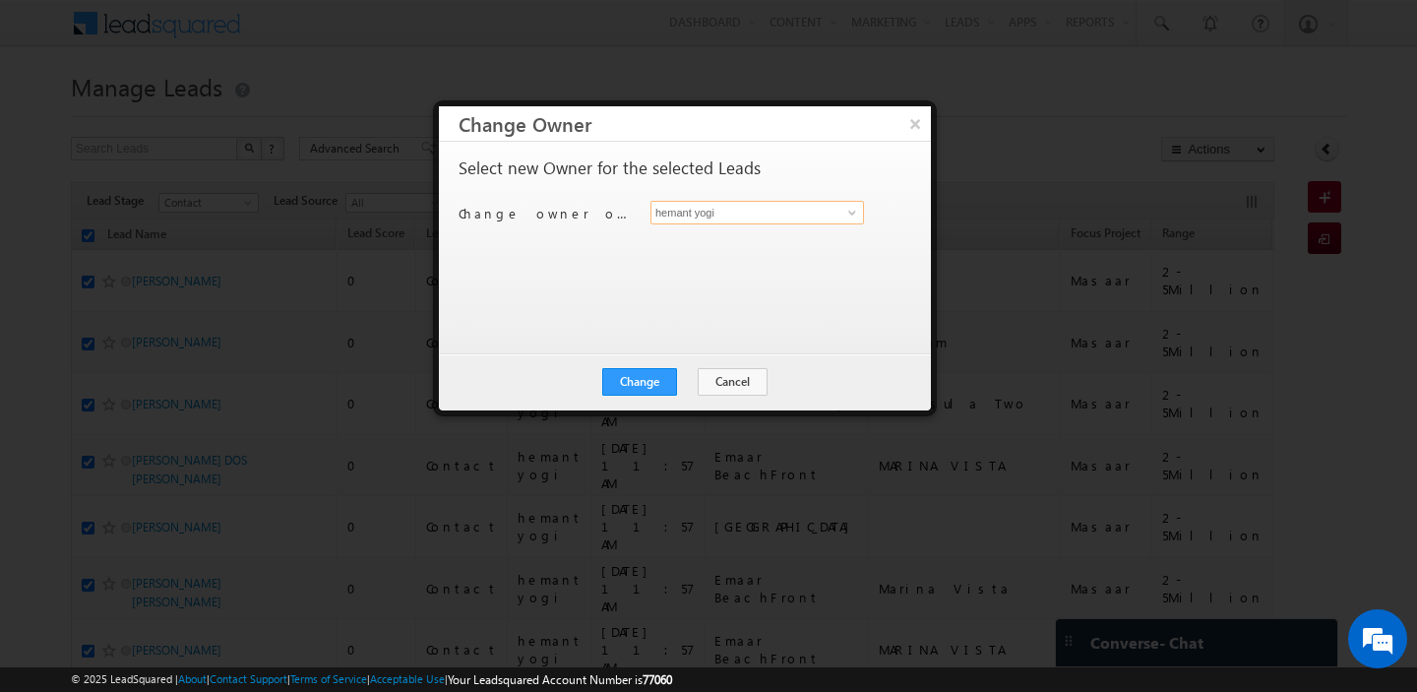
click at [730, 211] on input "hemant yogi" at bounding box center [758, 213] width 214 height 24
click at [703, 243] on span "shaila.shree@indglobal.ae" at bounding box center [747, 250] width 177 height 15
click at [659, 375] on button "Change" at bounding box center [639, 382] width 75 height 28
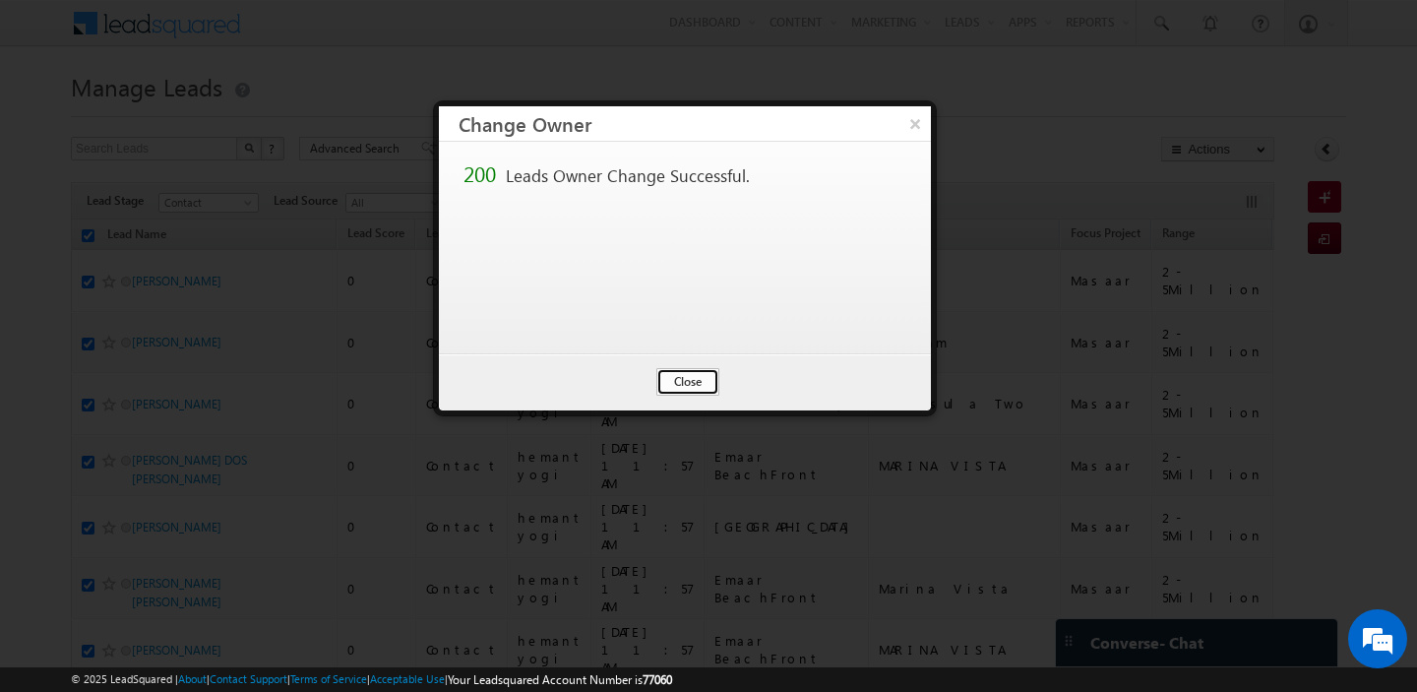
click at [669, 389] on button "Close" at bounding box center [688, 382] width 63 height 28
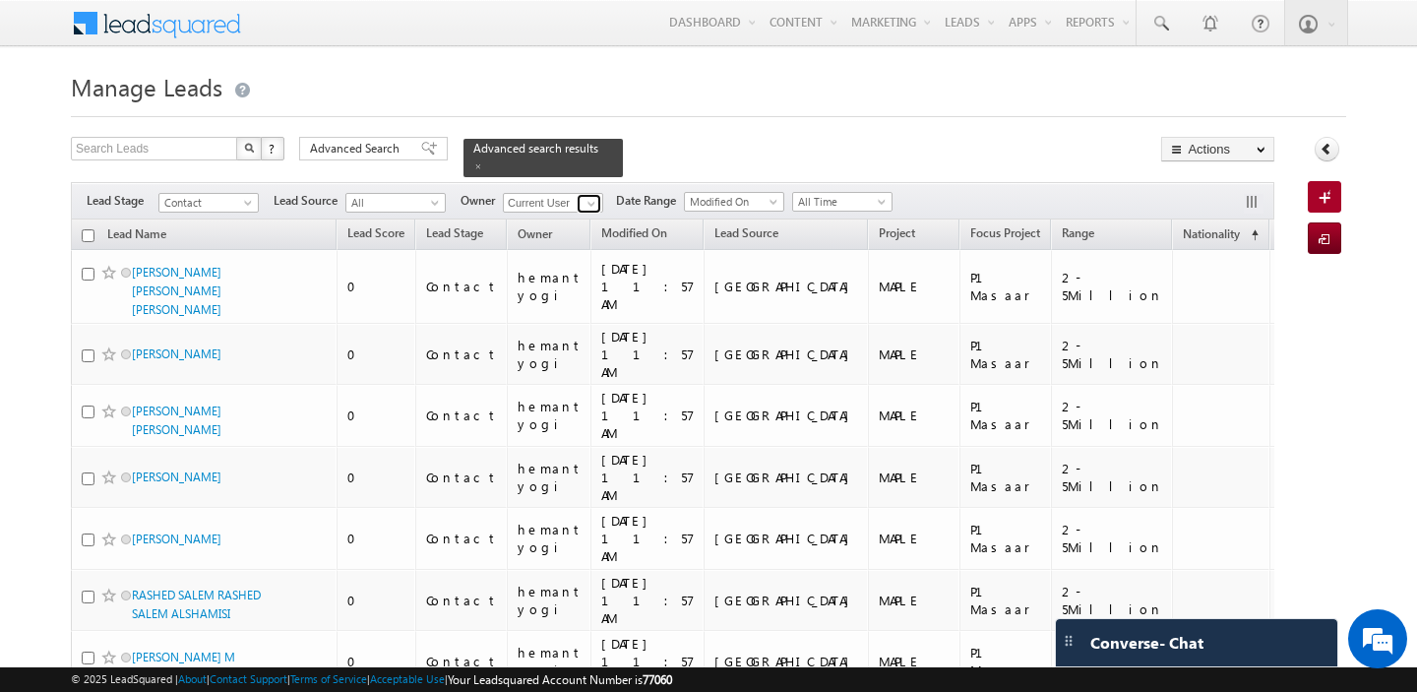
click at [589, 202] on span at bounding box center [592, 204] width 16 height 16
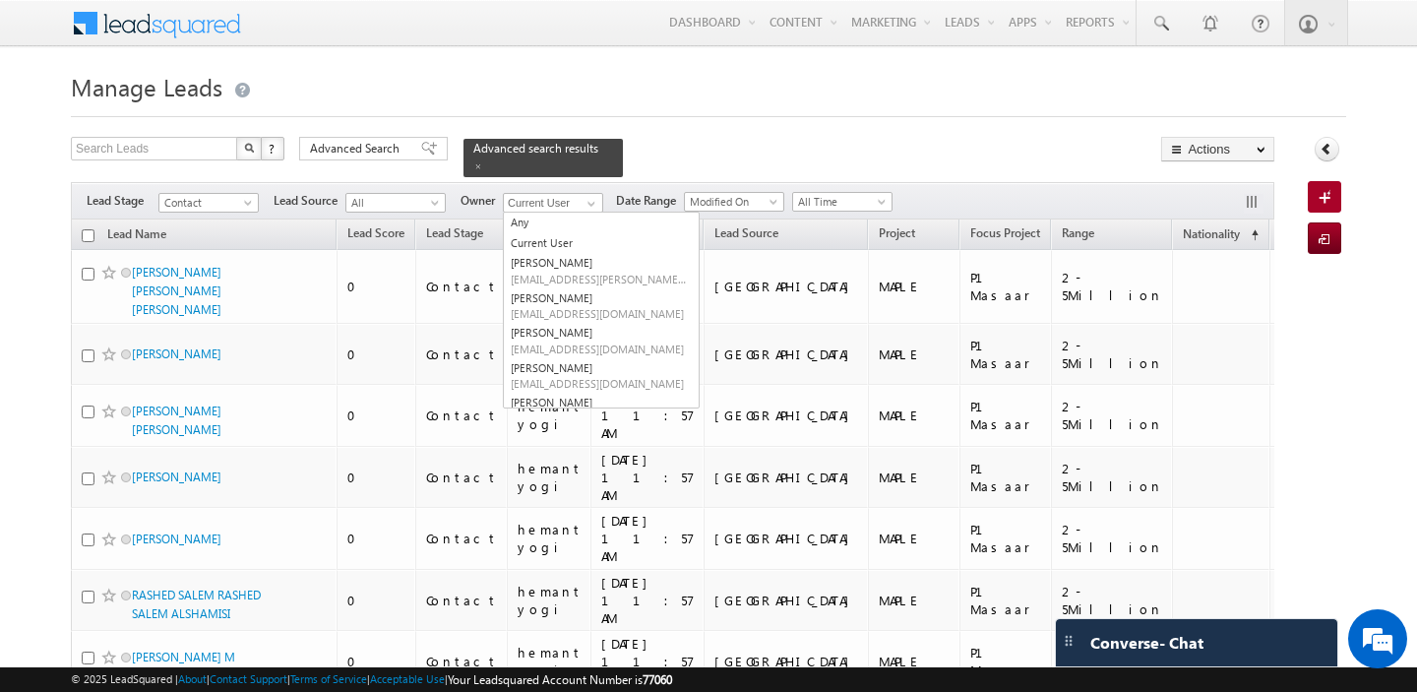
click at [675, 93] on h1 "Manage Leads" at bounding box center [709, 85] width 1276 height 38
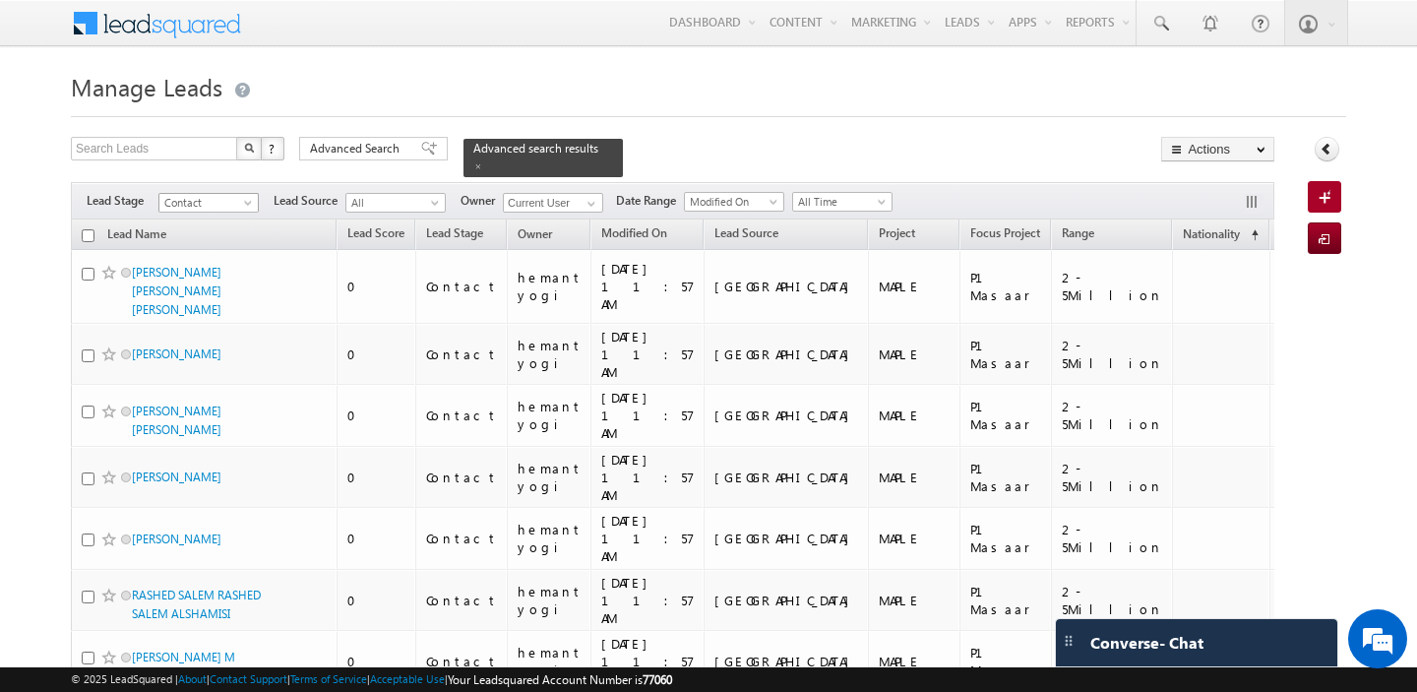
click at [247, 197] on span "Contact" at bounding box center [206, 203] width 94 height 18
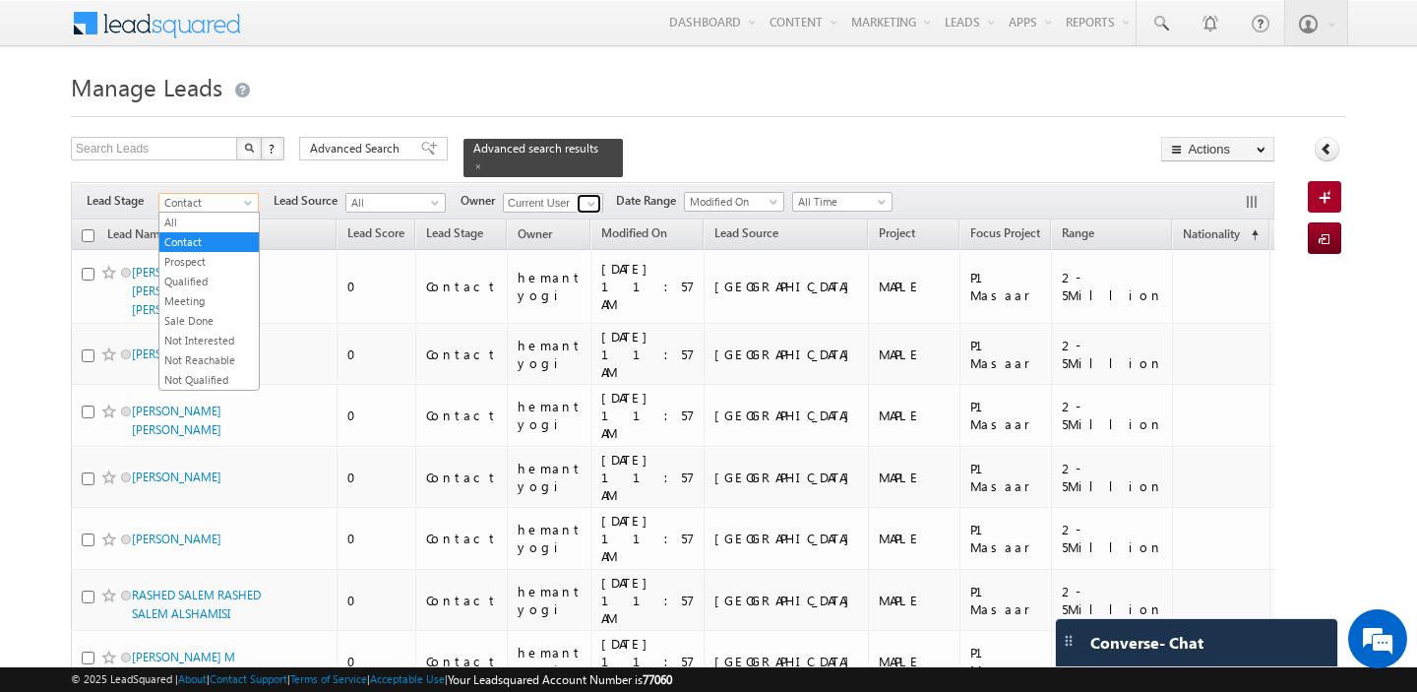
click at [584, 206] on span at bounding box center [592, 204] width 16 height 16
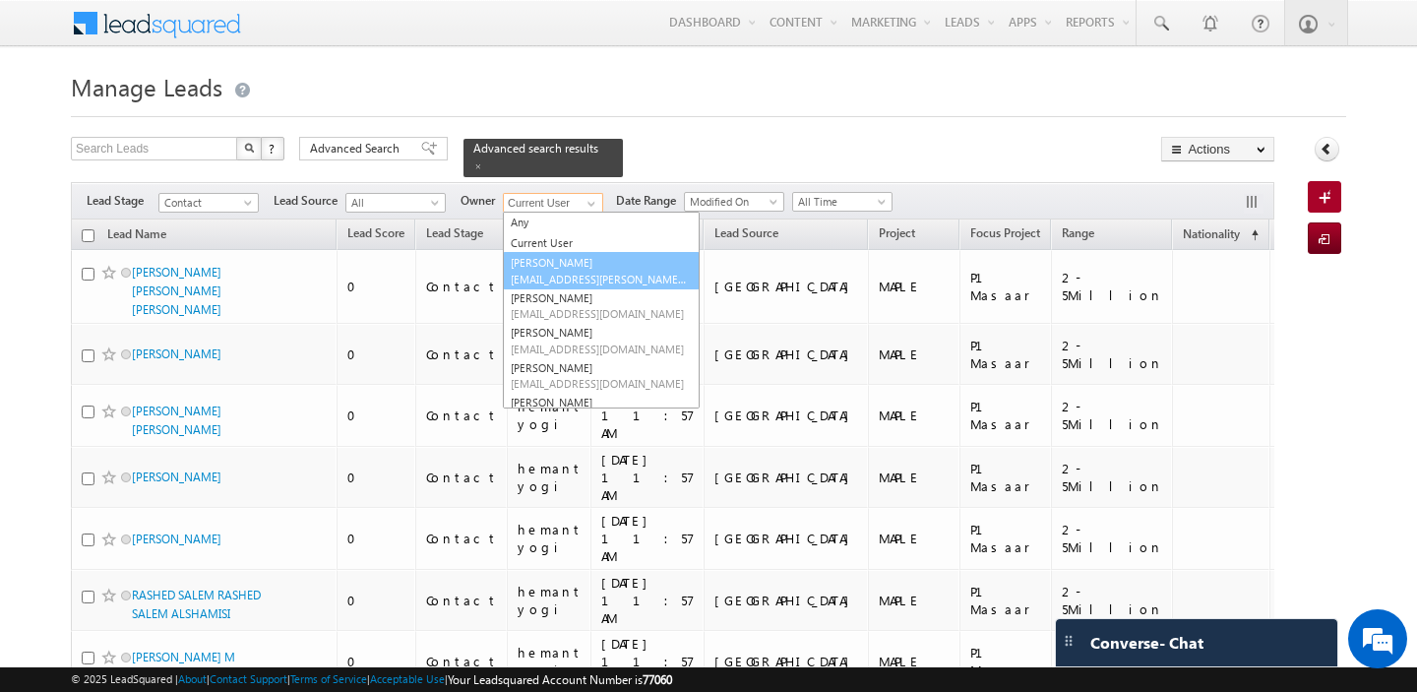
click at [576, 266] on link "Abhishek Dalal abhishek.dalal@indglobal.ae" at bounding box center [601, 270] width 197 height 37
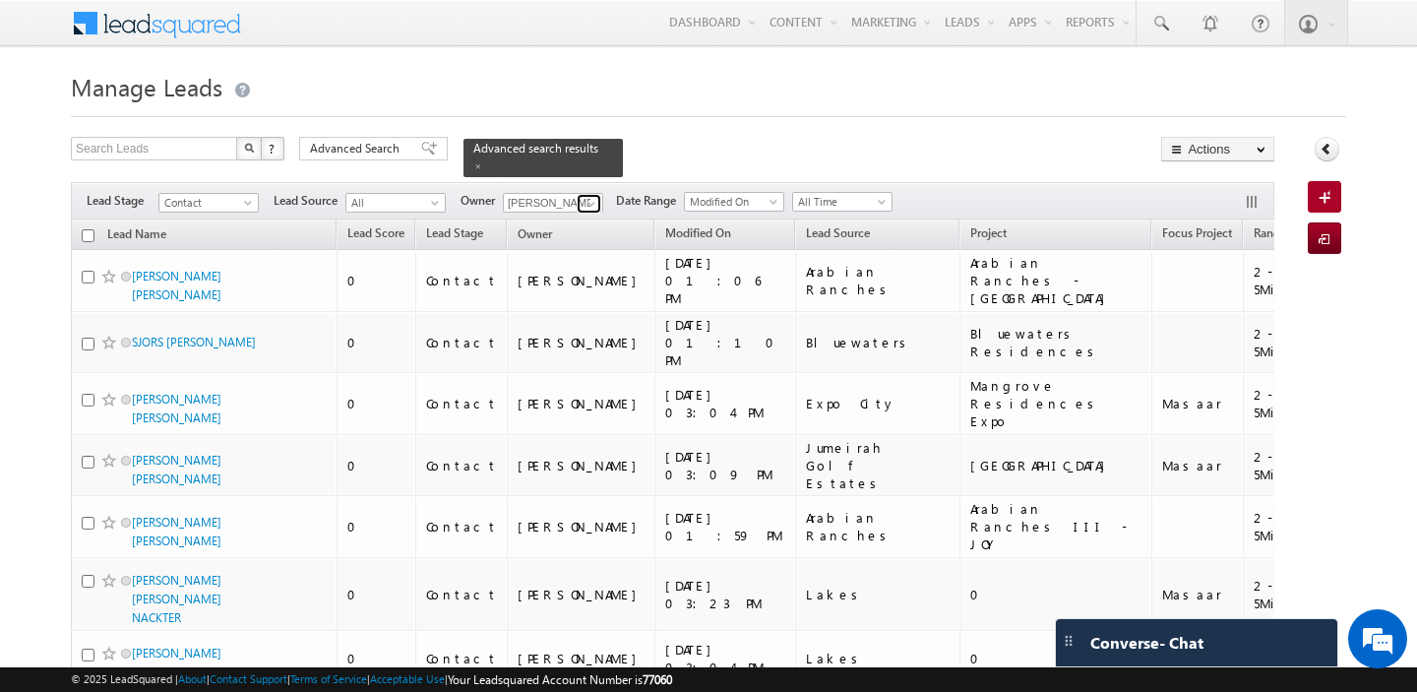
click at [589, 200] on span at bounding box center [592, 204] width 16 height 16
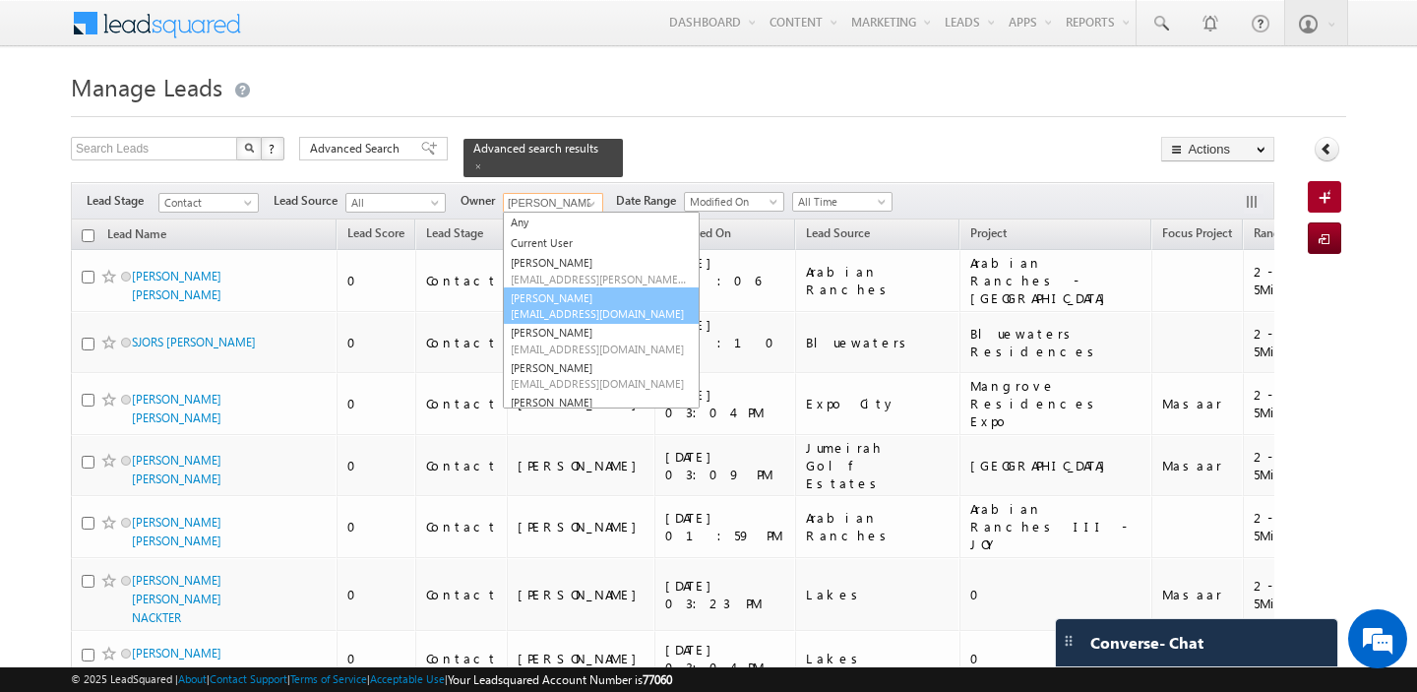
click at [581, 314] on span "abhishek.singh@indglobal.ae" at bounding box center [599, 313] width 177 height 15
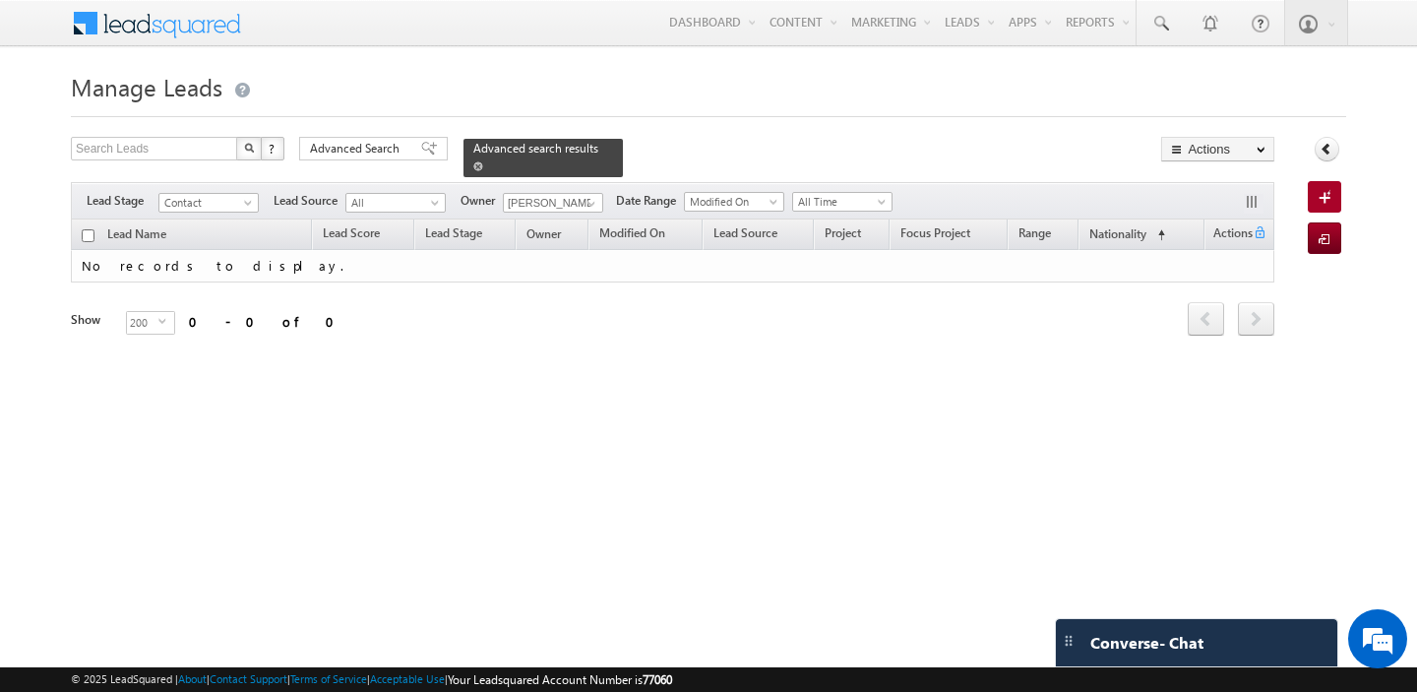
click at [473, 164] on span at bounding box center [478, 166] width 10 height 10
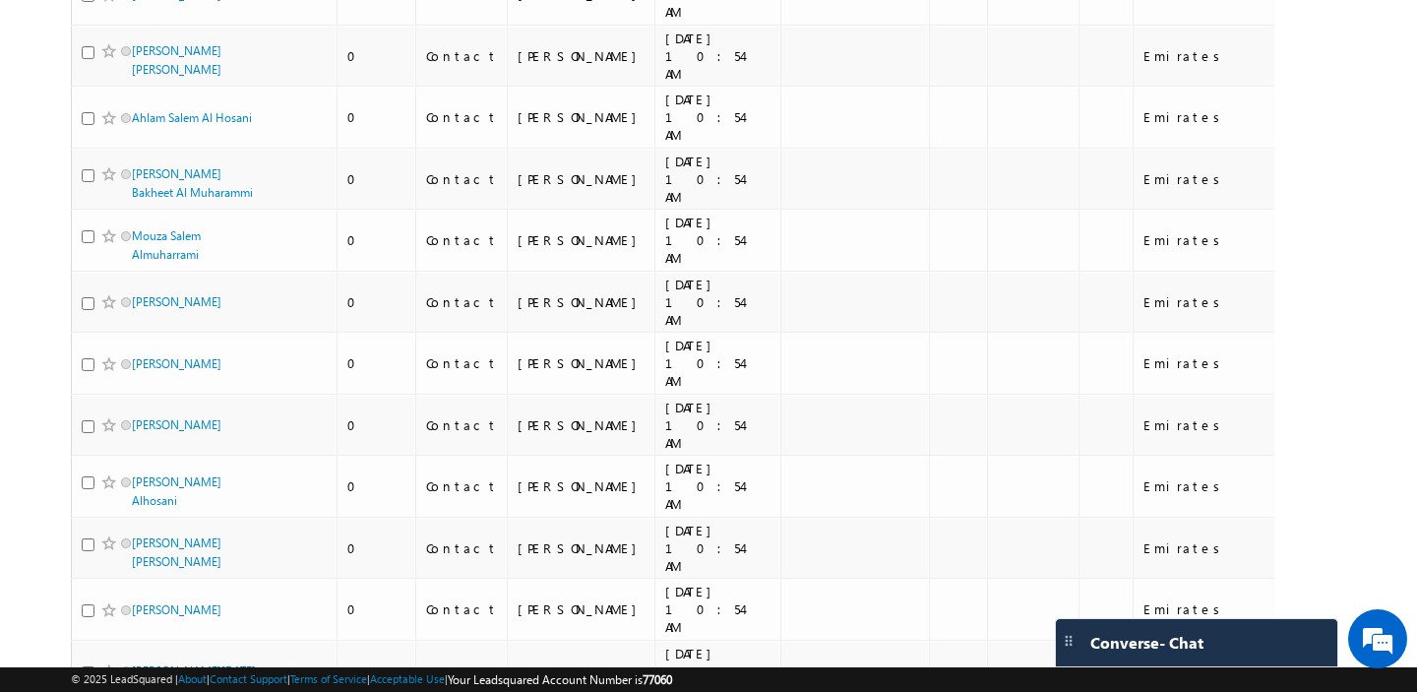
scroll to position [9760, 0]
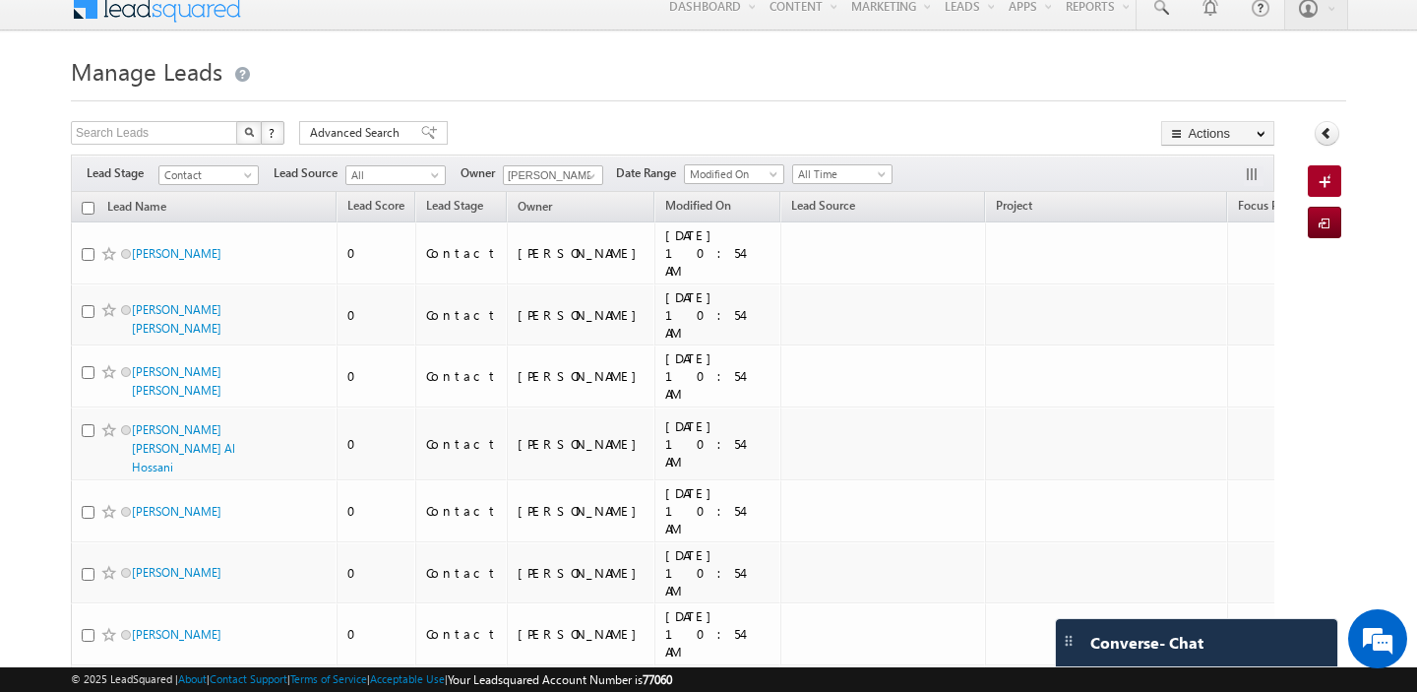
scroll to position [0, 0]
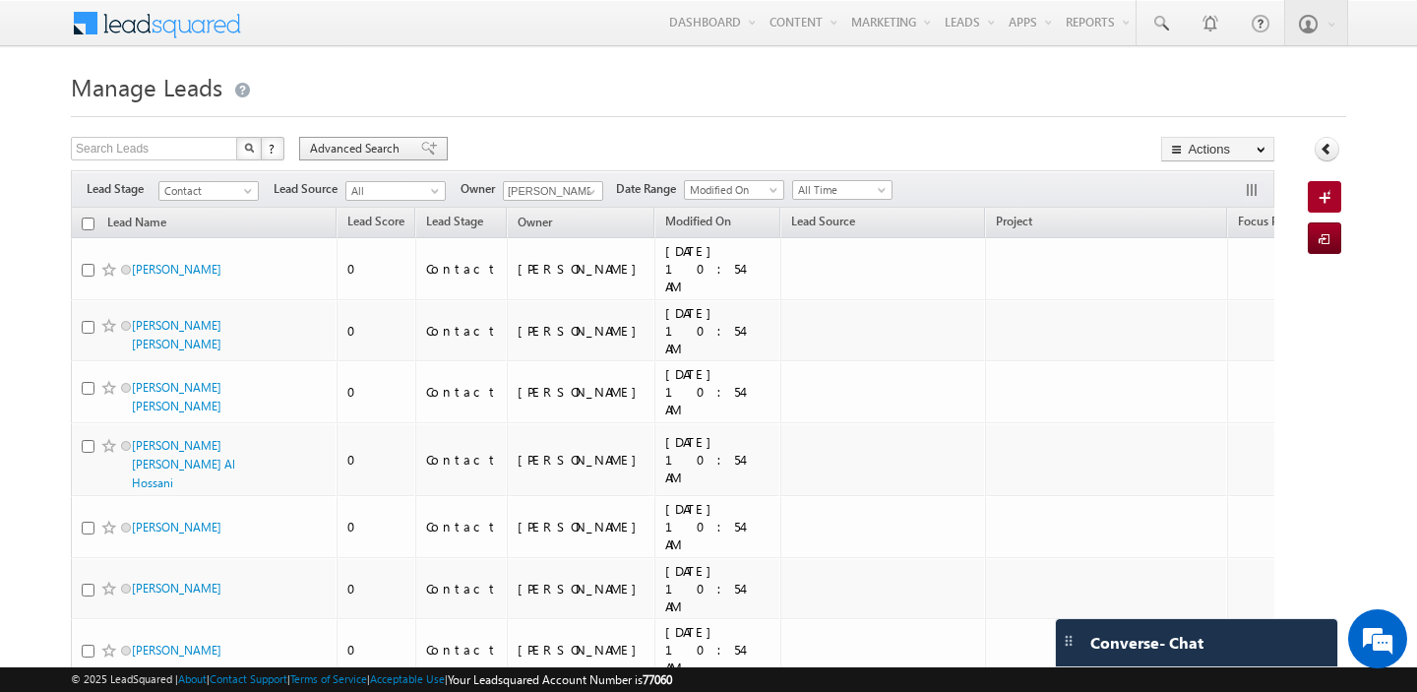
click at [337, 150] on span "Advanced Search" at bounding box center [357, 149] width 95 height 18
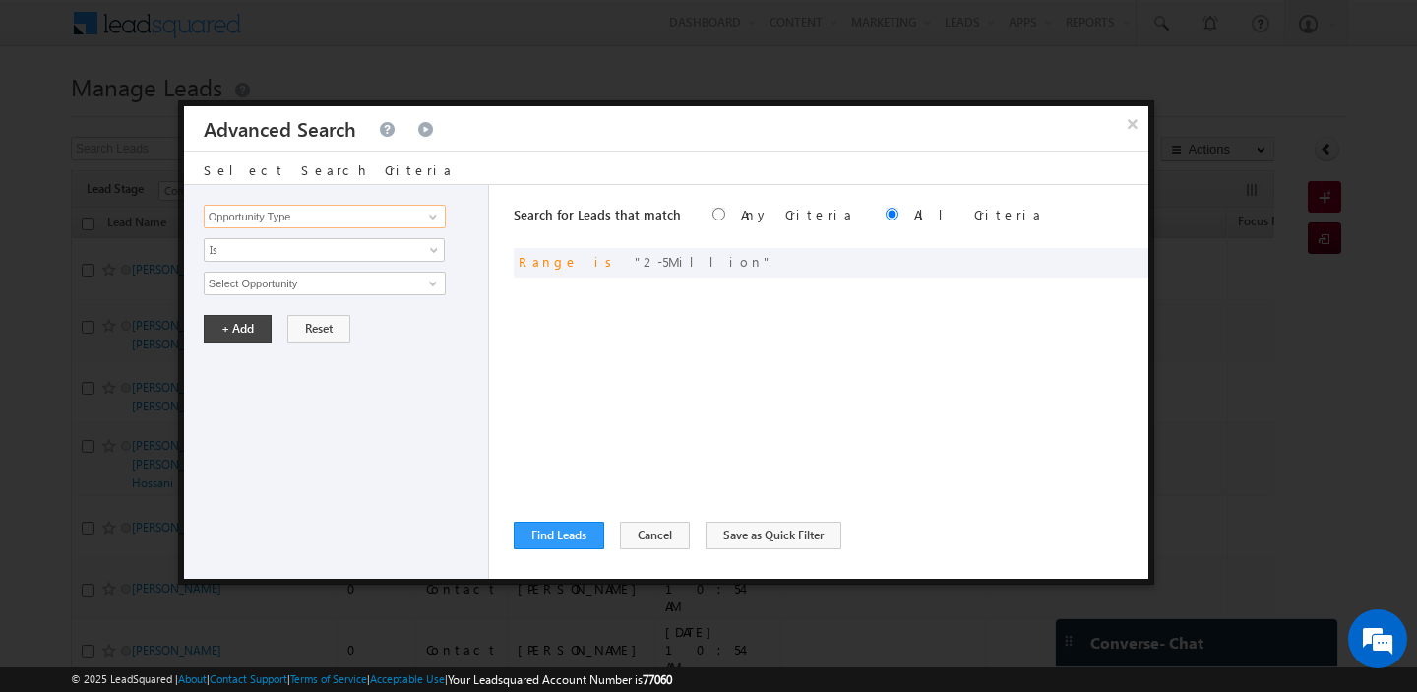
click at [298, 220] on input "Opportunity Type" at bounding box center [325, 217] width 242 height 24
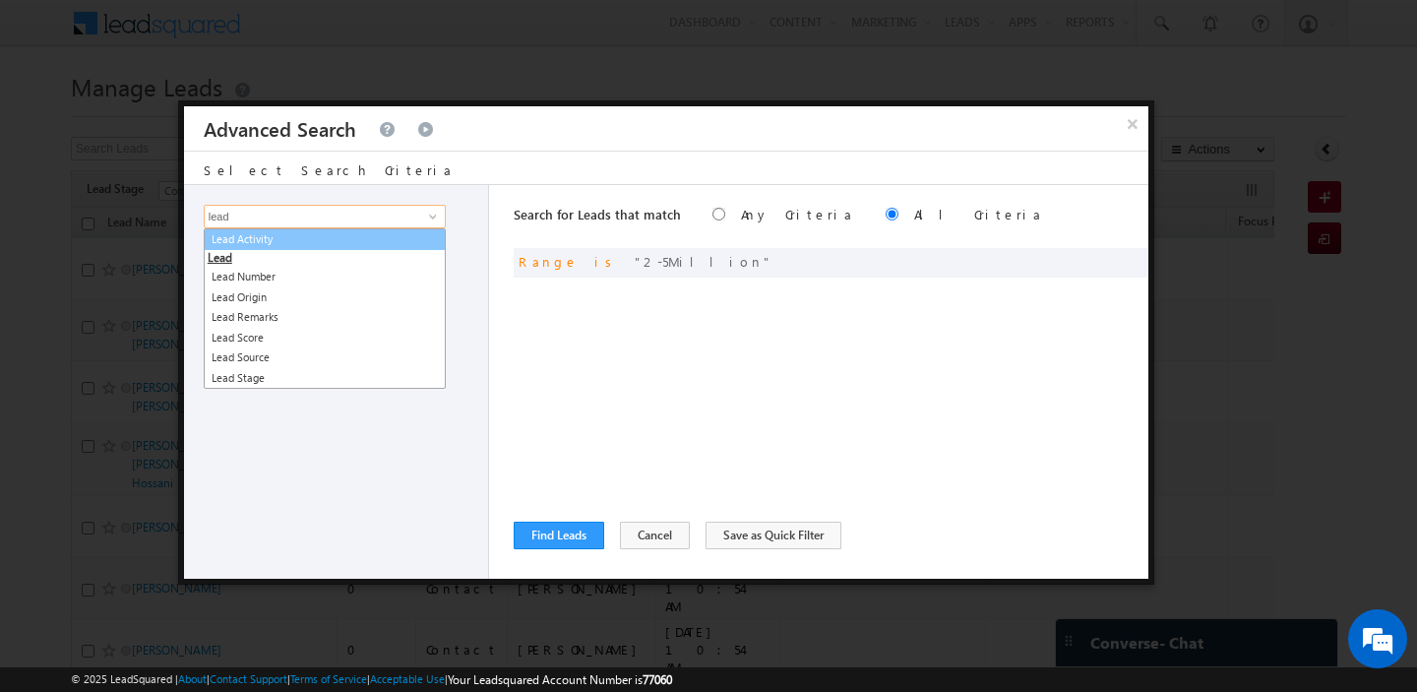
click at [268, 230] on link "Lead Activity" at bounding box center [325, 239] width 242 height 23
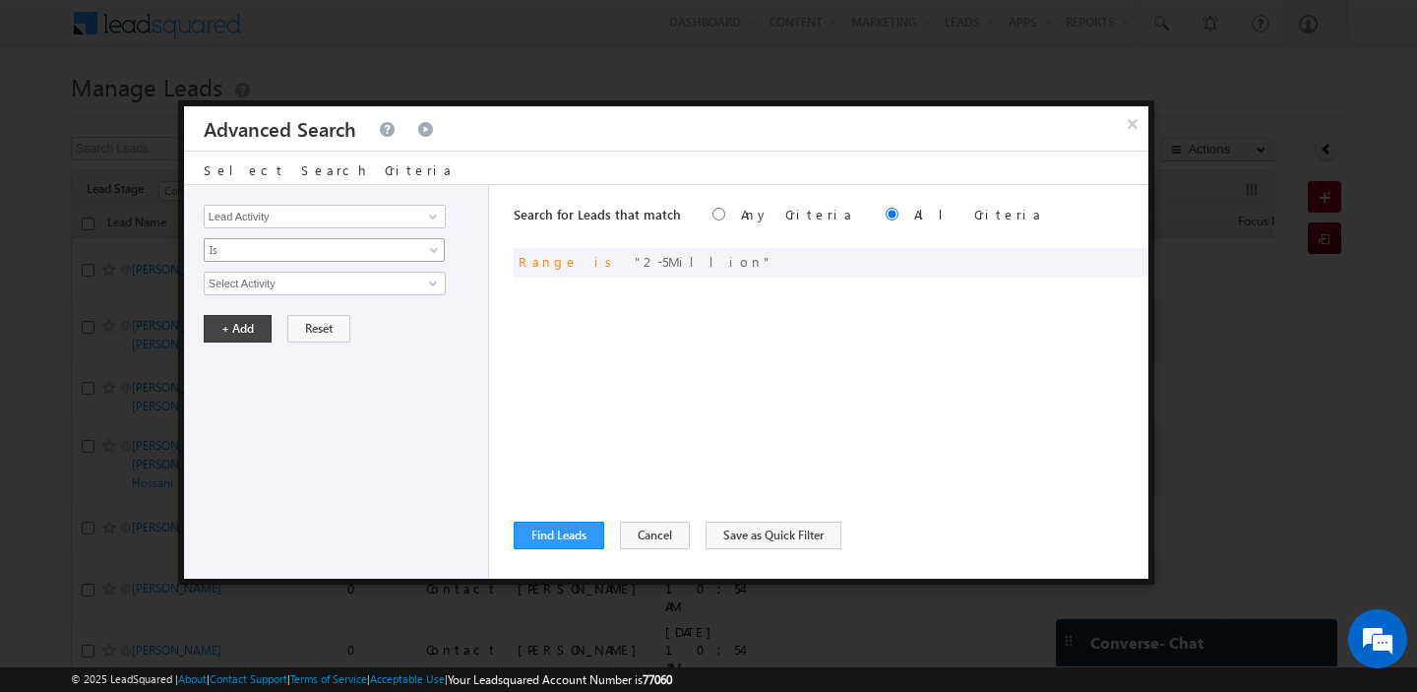
click at [270, 243] on span "Is" at bounding box center [312, 250] width 214 height 18
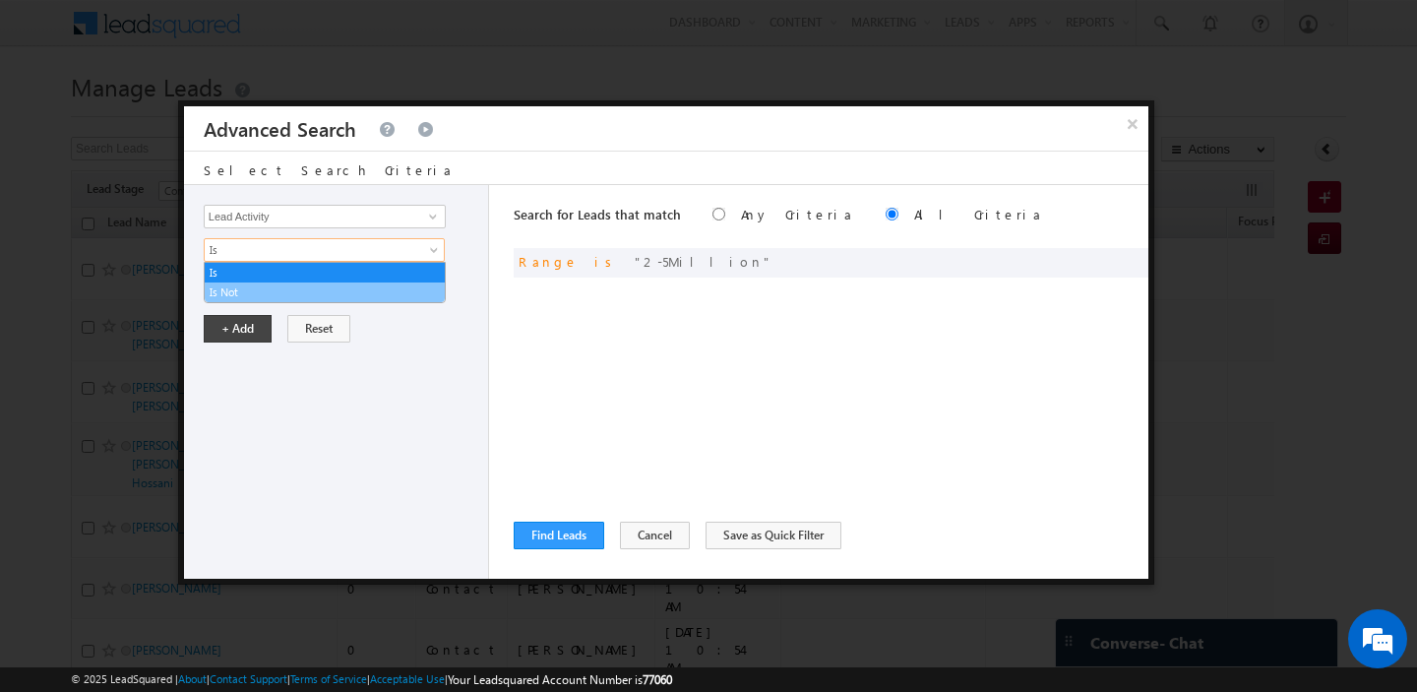
click at [257, 296] on link "Is Not" at bounding box center [325, 292] width 240 height 18
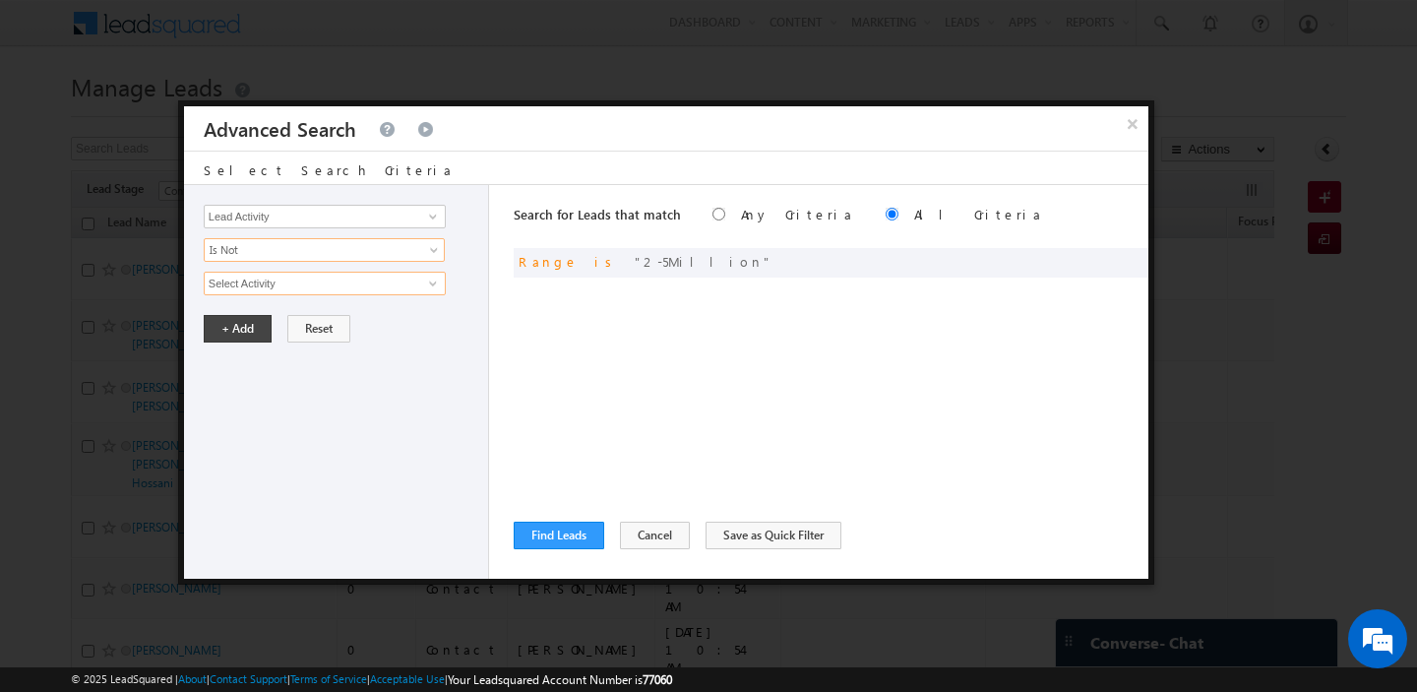
click at [289, 286] on input "Select Activity" at bounding box center [325, 284] width 242 height 24
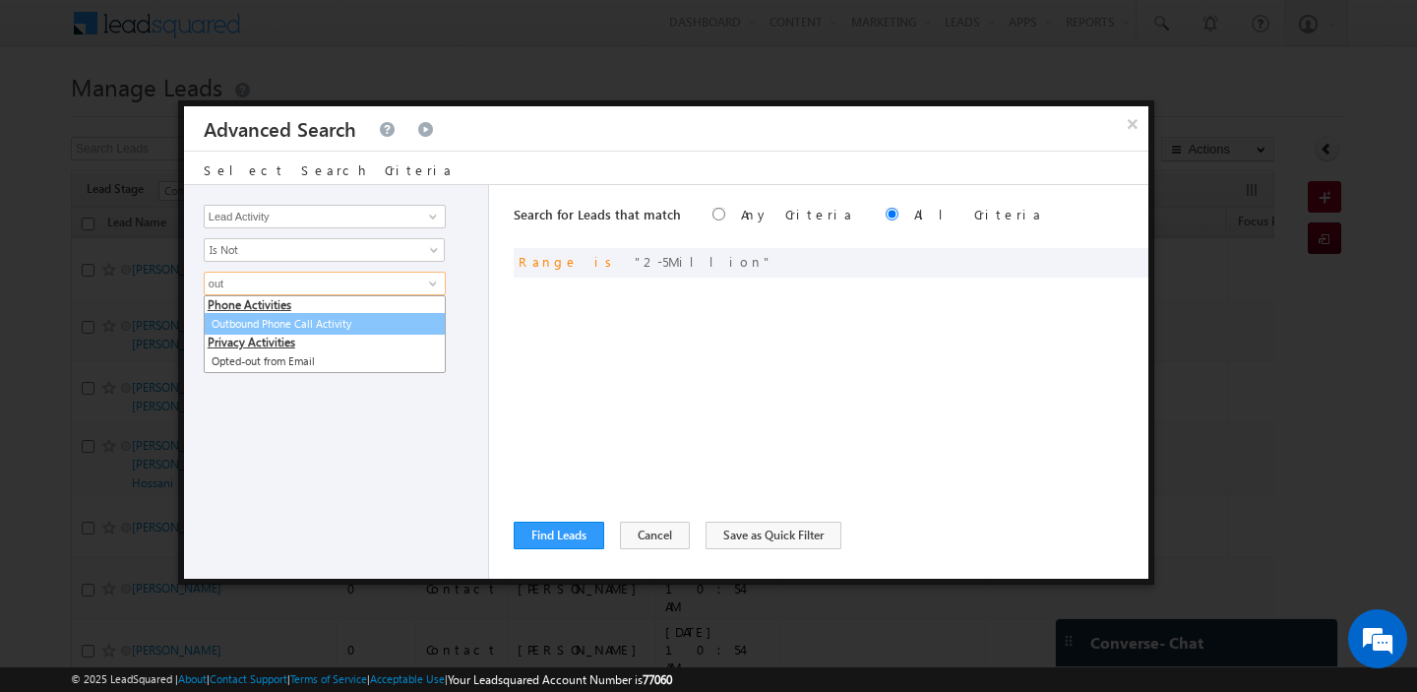
click at [299, 328] on link "Outbound Phone Call Activity" at bounding box center [325, 324] width 242 height 23
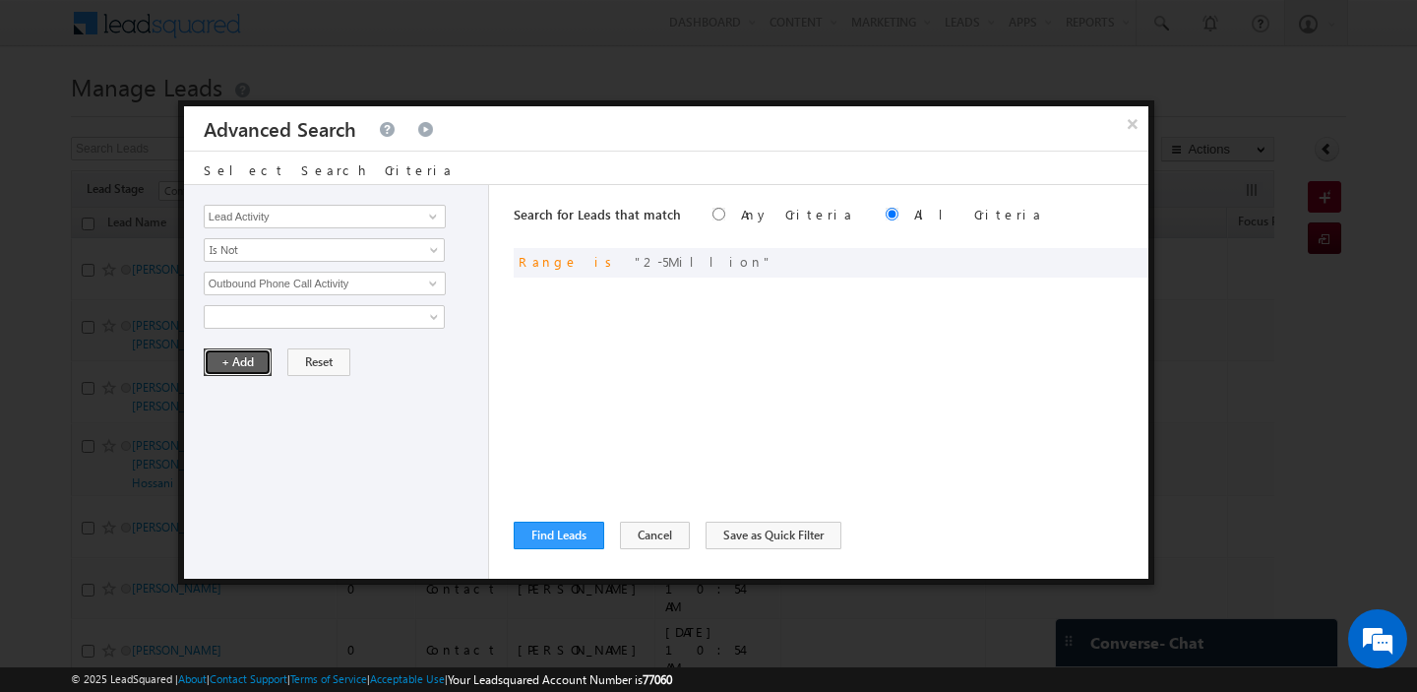
click at [226, 364] on button "+ Add" at bounding box center [238, 362] width 68 height 28
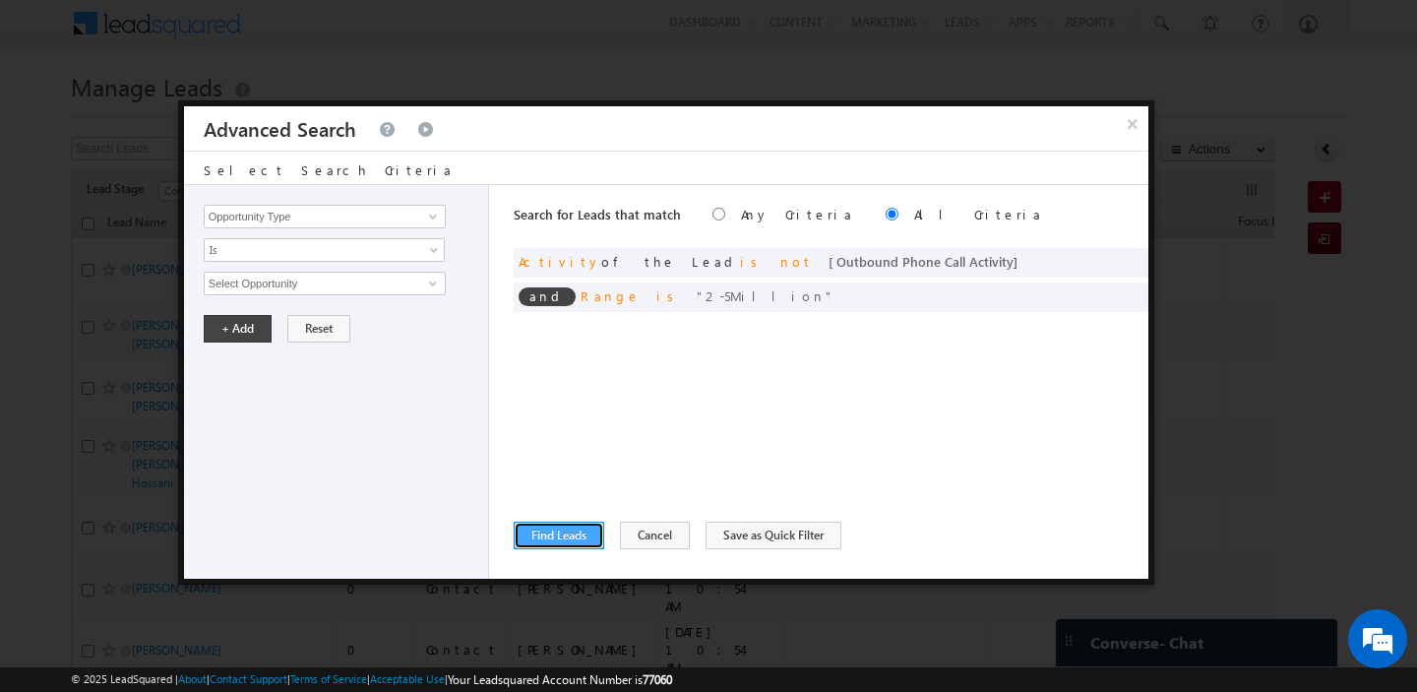
click at [551, 538] on button "Find Leads" at bounding box center [559, 536] width 91 height 28
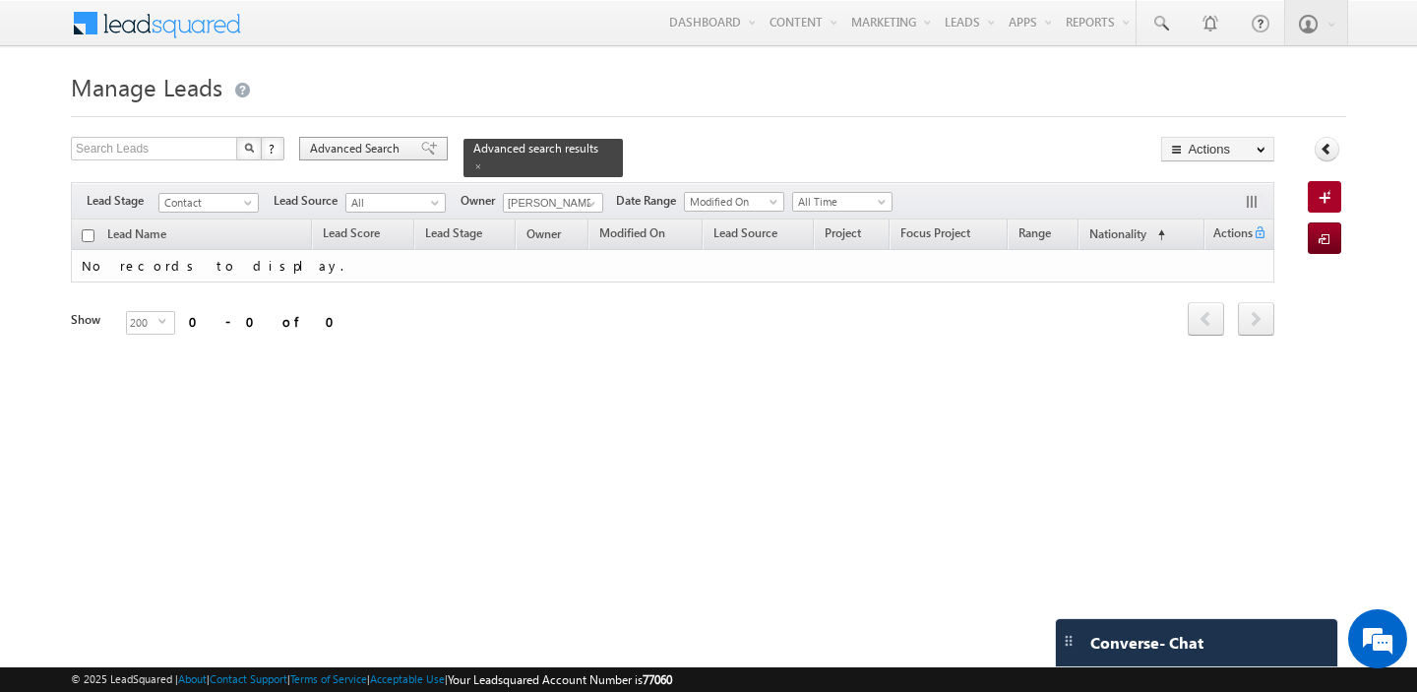
click at [367, 145] on span "Advanced Search" at bounding box center [357, 149] width 95 height 18
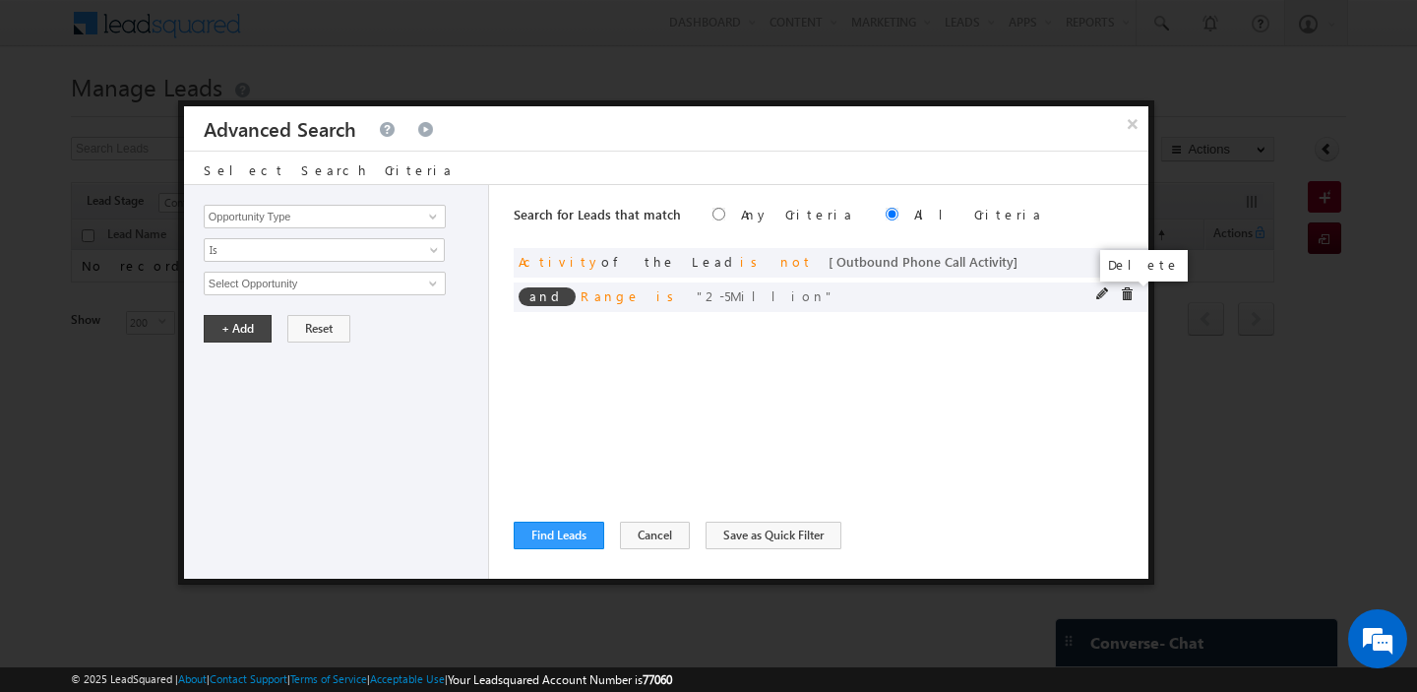
click at [1130, 296] on span at bounding box center [1127, 294] width 14 height 14
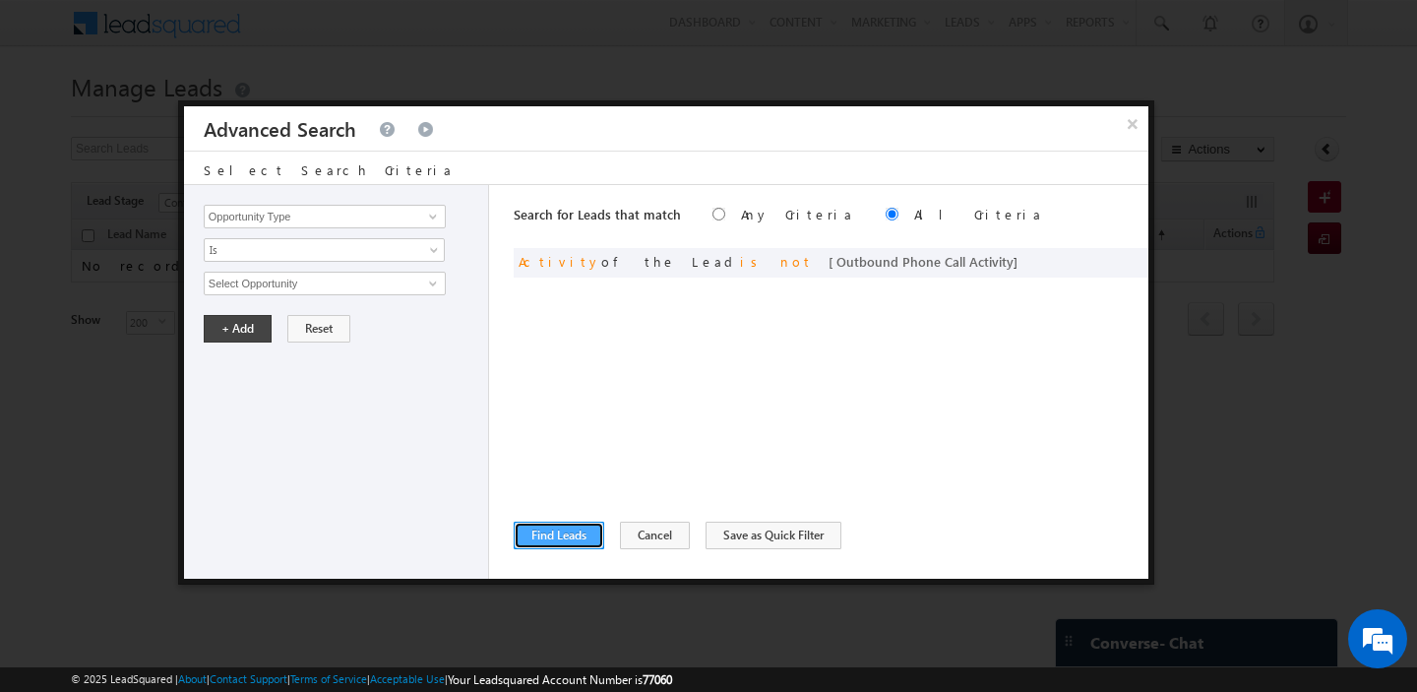
click at [537, 537] on button "Find Leads" at bounding box center [559, 536] width 91 height 28
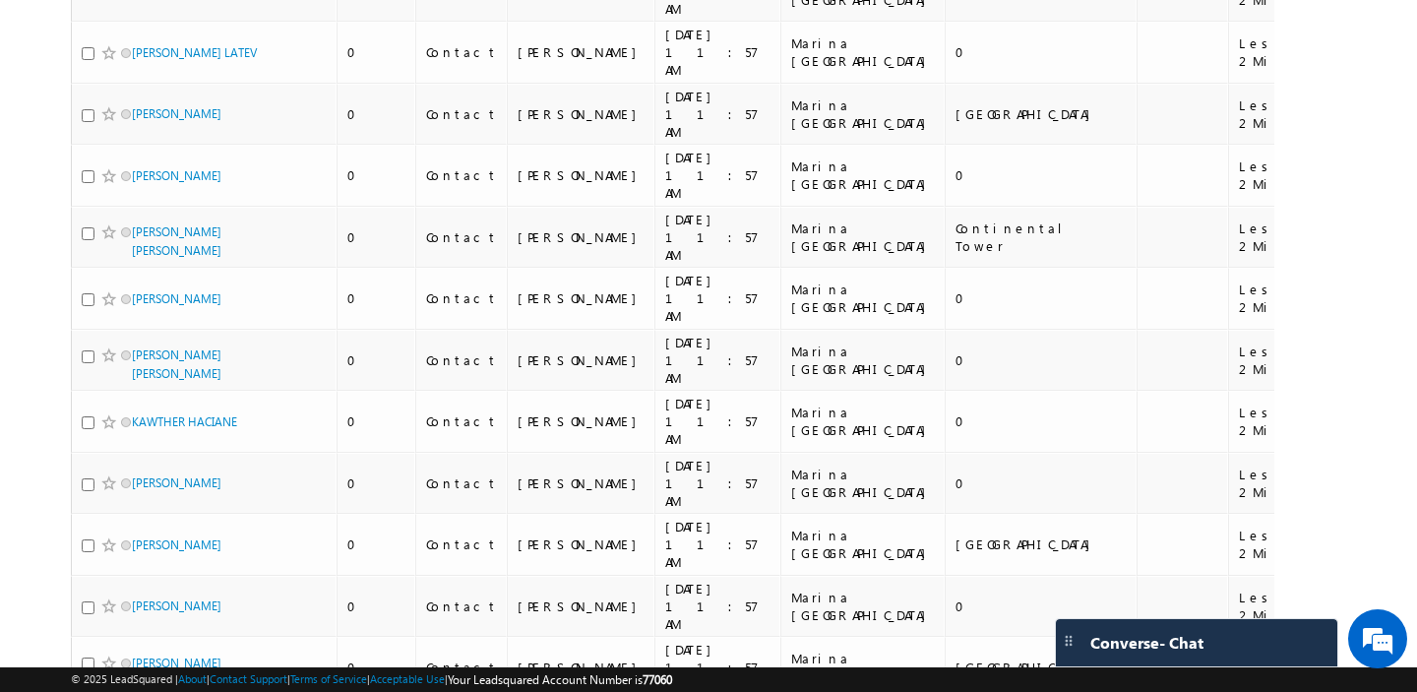
scroll to position [9481, 0]
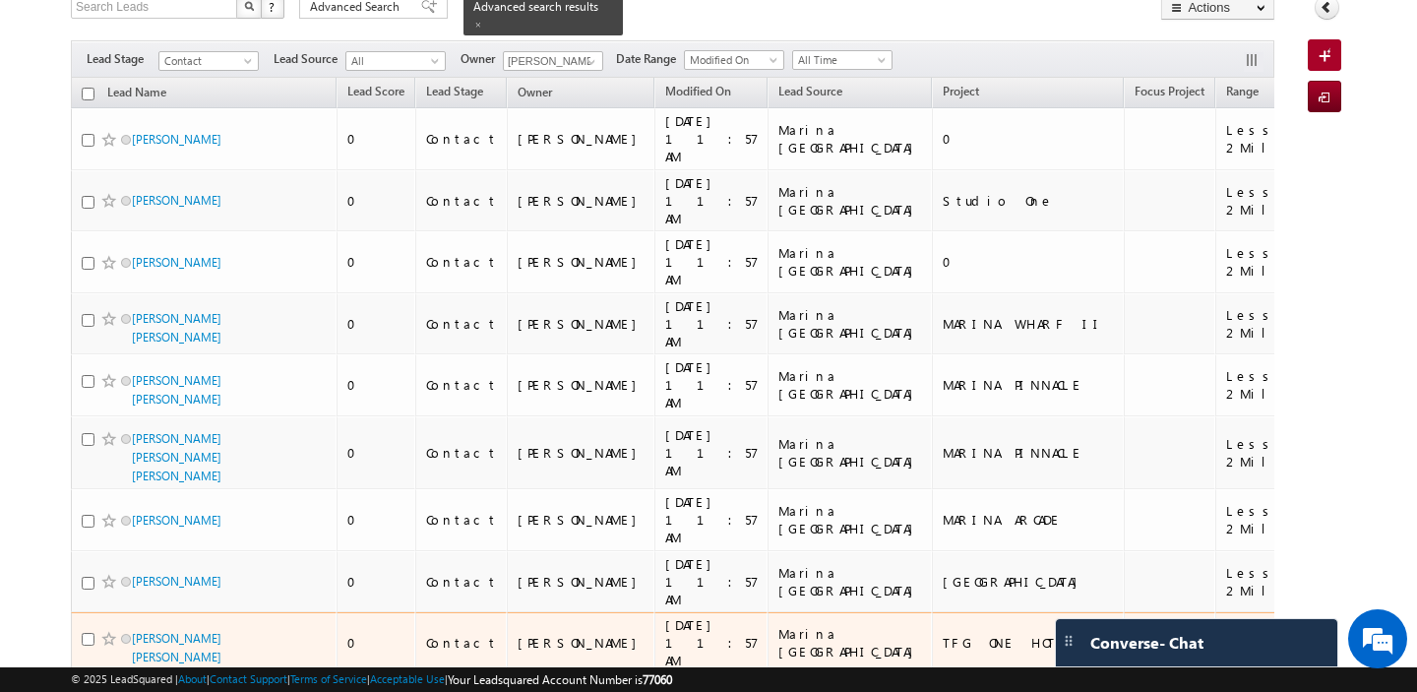
scroll to position [0, 0]
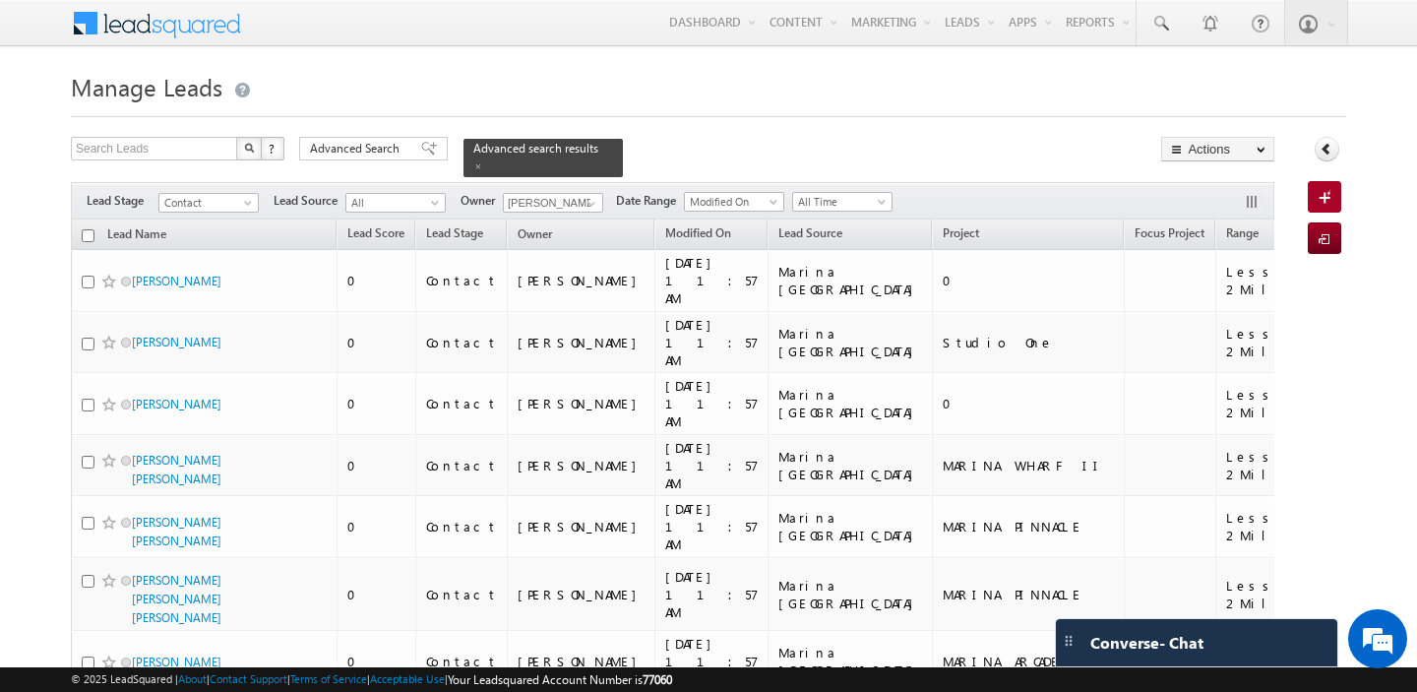
click at [89, 232] on input "checkbox" at bounding box center [88, 235] width 13 height 13
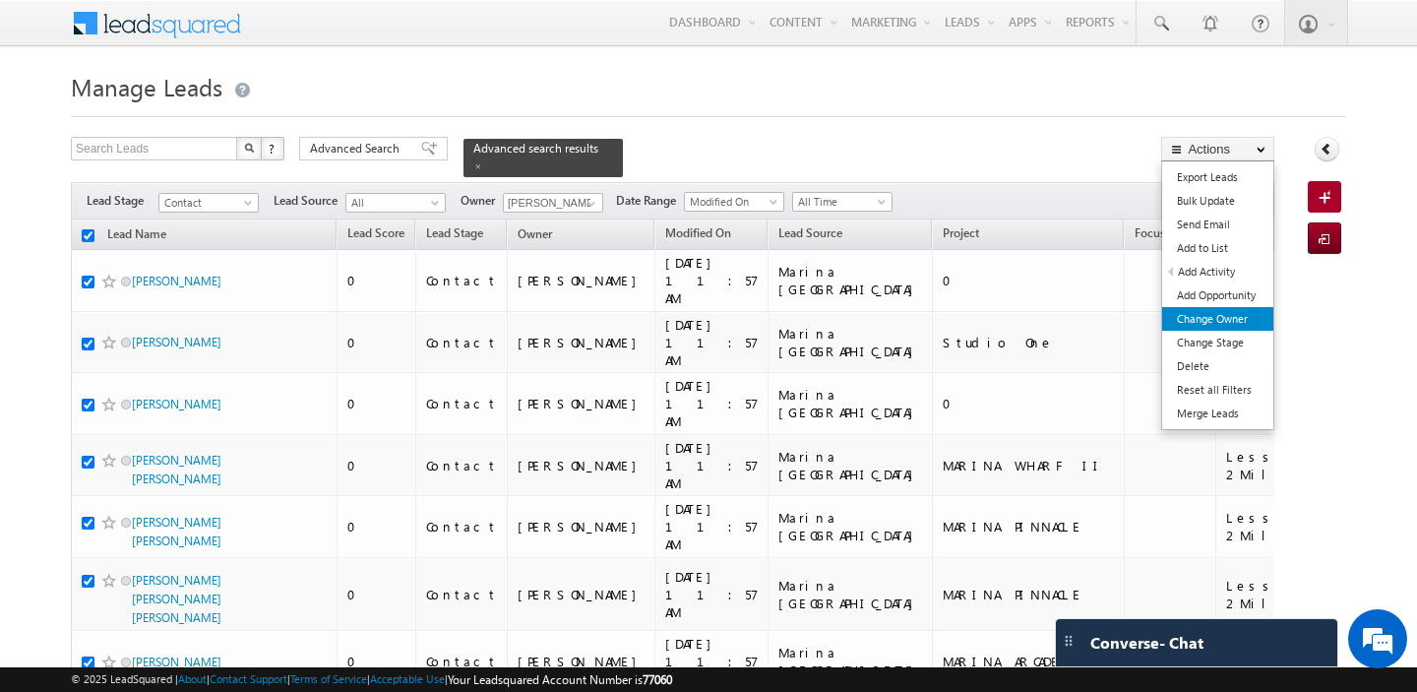
click at [1256, 320] on link "Change Owner" at bounding box center [1218, 319] width 111 height 24
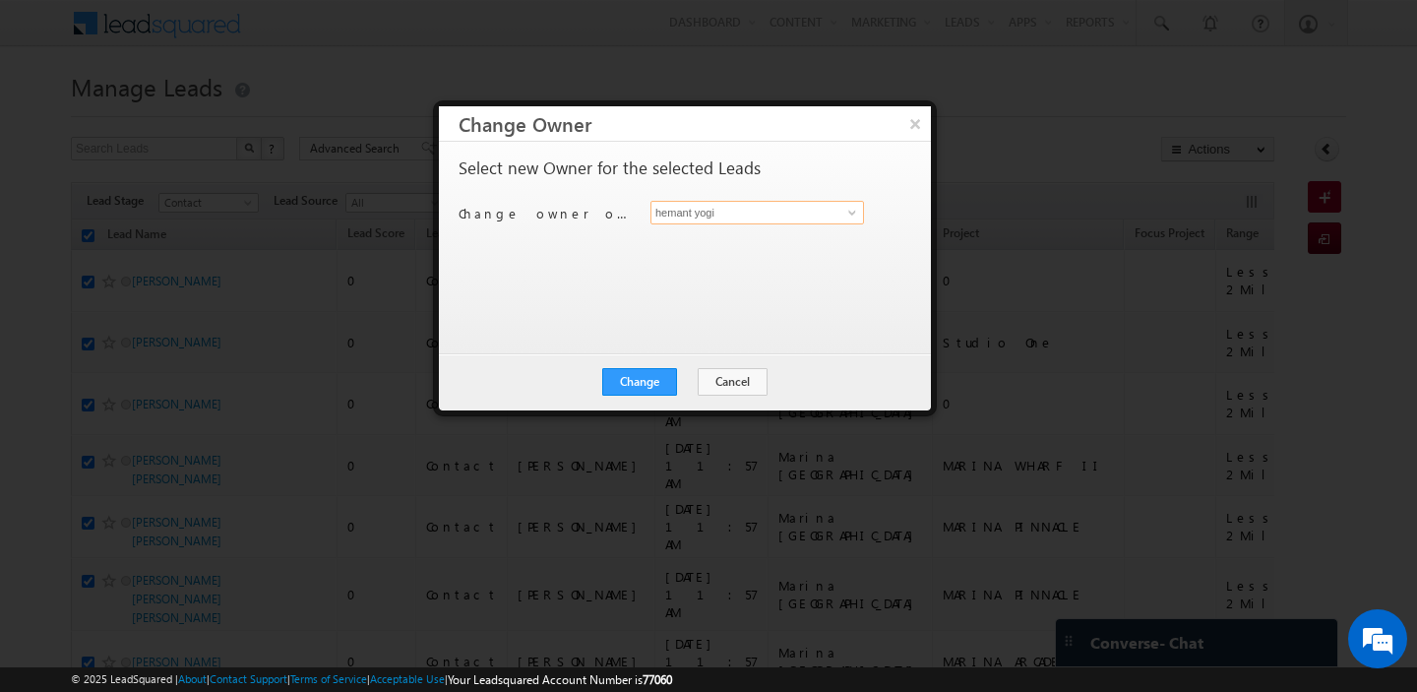
click at [743, 218] on input "hemant yogi" at bounding box center [758, 213] width 214 height 24
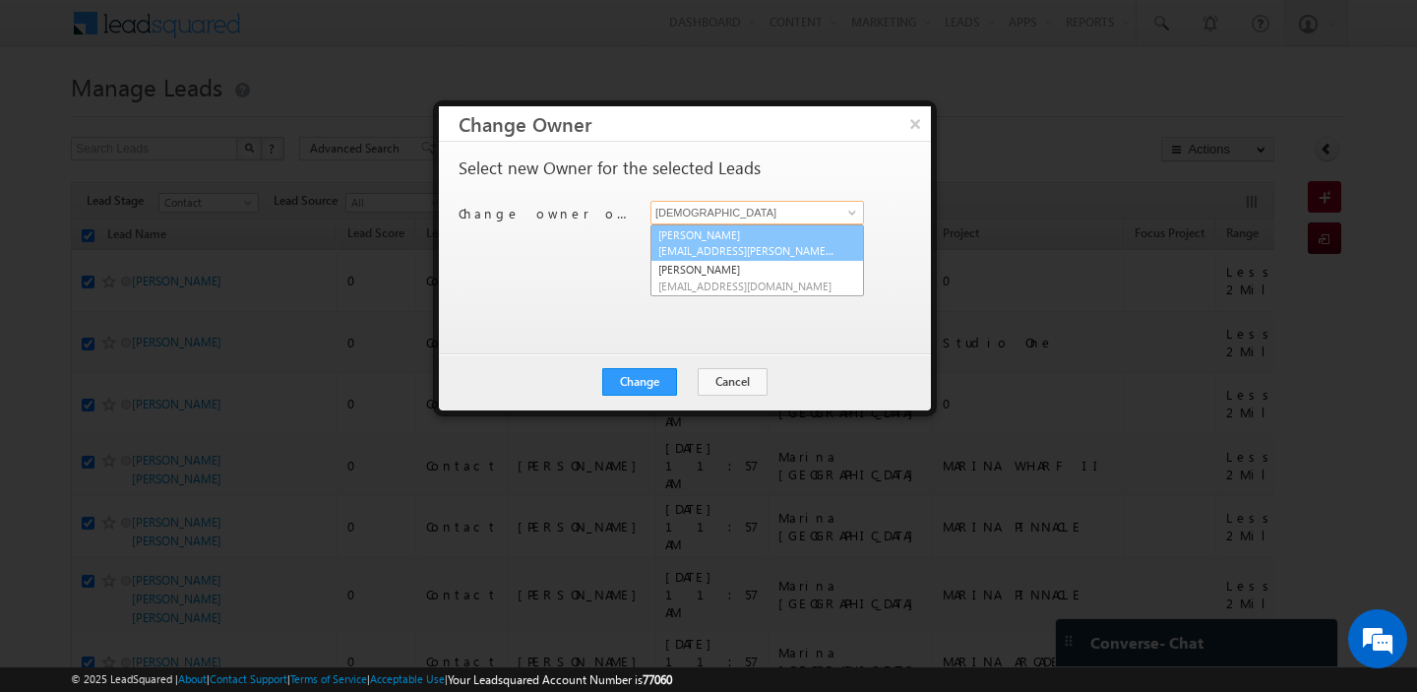
click at [743, 231] on link "Abhishek Dalal abhishek.dalal@indglobal.ae" at bounding box center [758, 242] width 214 height 37
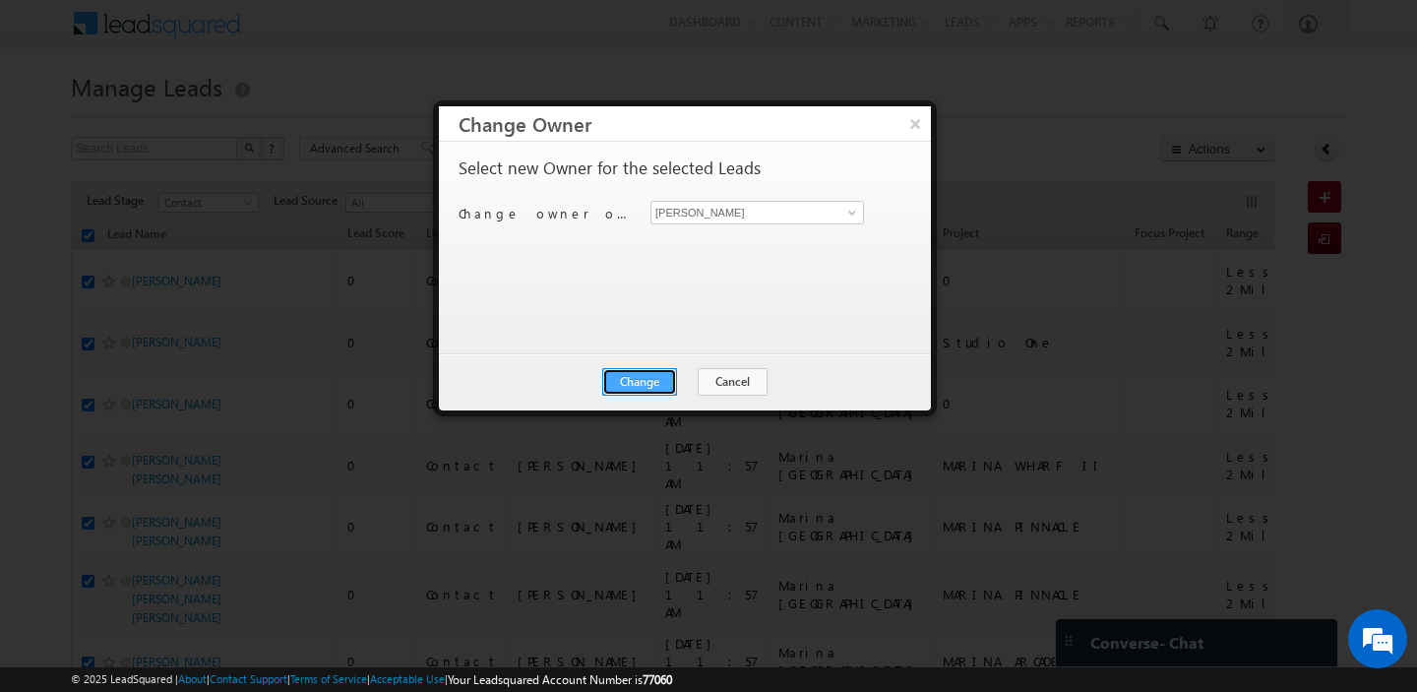
click at [645, 386] on button "Change" at bounding box center [639, 382] width 75 height 28
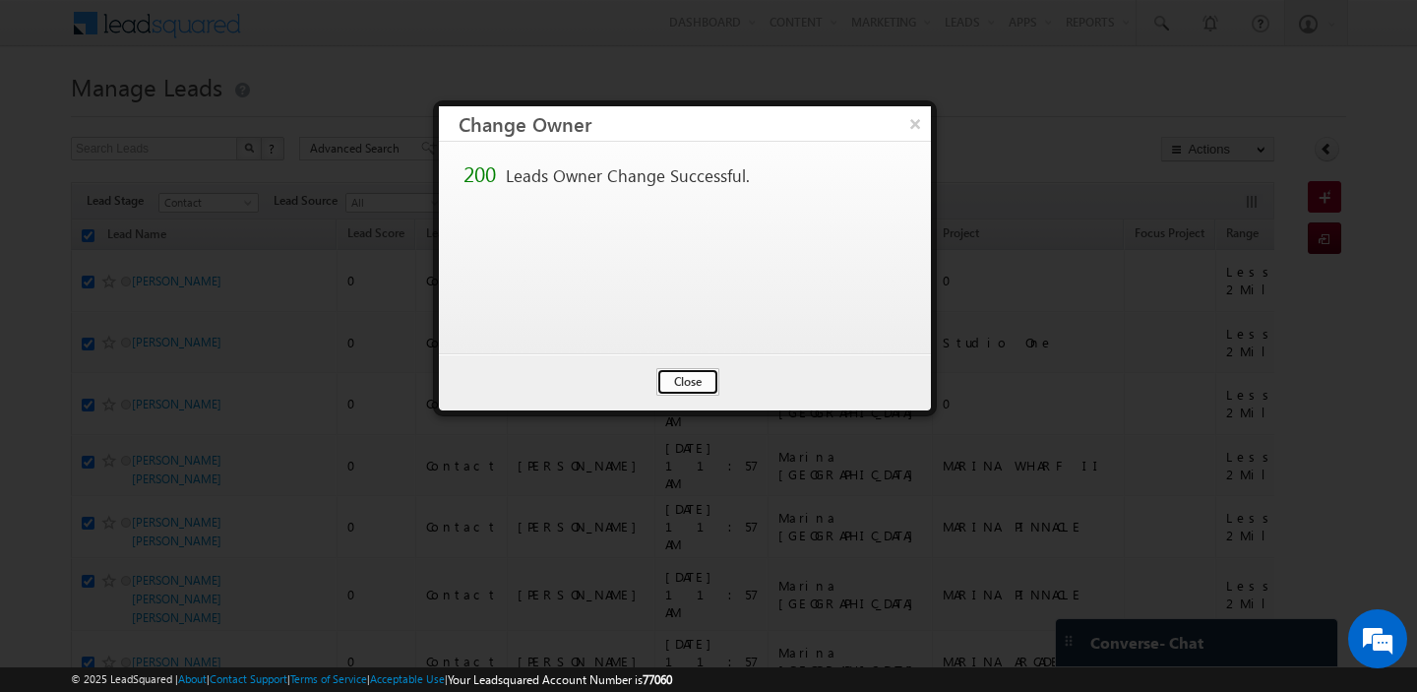
click at [686, 388] on button "Close" at bounding box center [688, 382] width 63 height 28
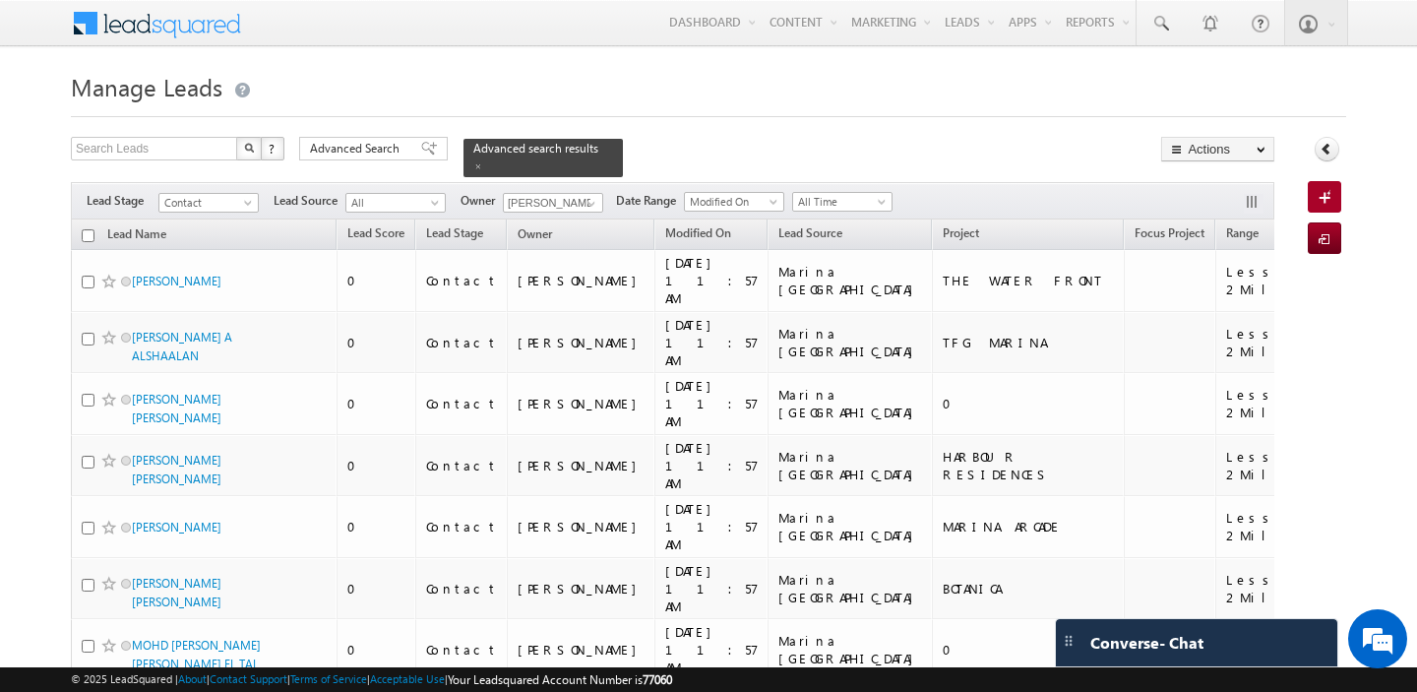
click at [90, 237] on input "checkbox" at bounding box center [88, 235] width 13 height 13
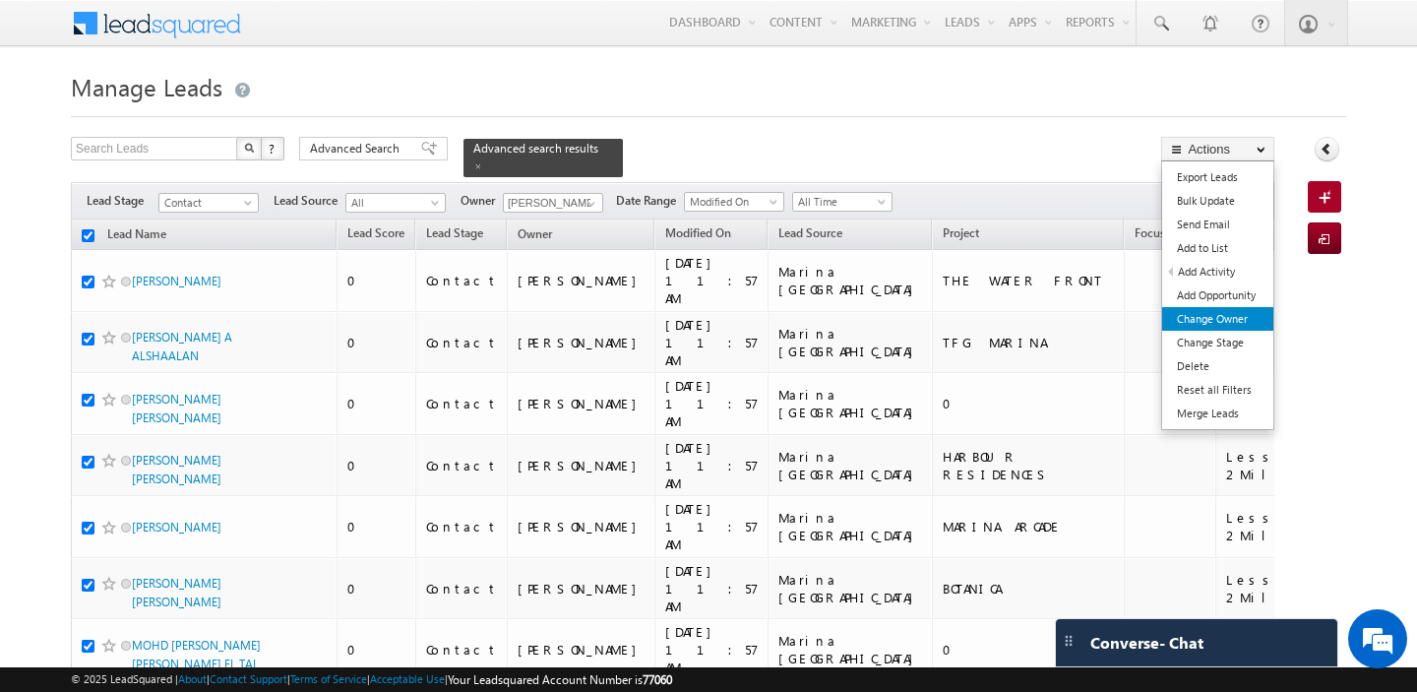
click at [1204, 320] on link "Change Owner" at bounding box center [1218, 319] width 111 height 24
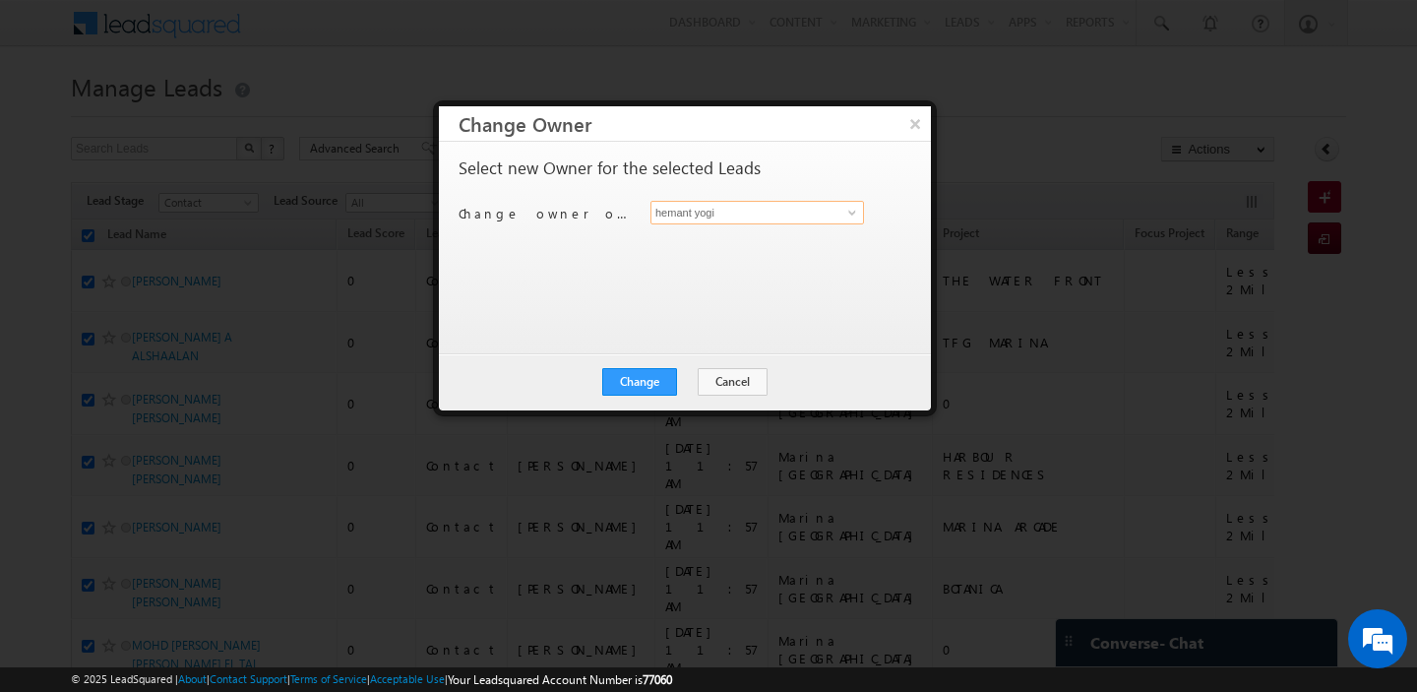
click at [775, 216] on input "hemant yogi" at bounding box center [758, 213] width 214 height 24
click at [794, 236] on link "keshav Jaiswal keshav.jaiswal@indglobal.ae" at bounding box center [758, 242] width 214 height 37
click at [641, 379] on button "Change" at bounding box center [639, 382] width 75 height 28
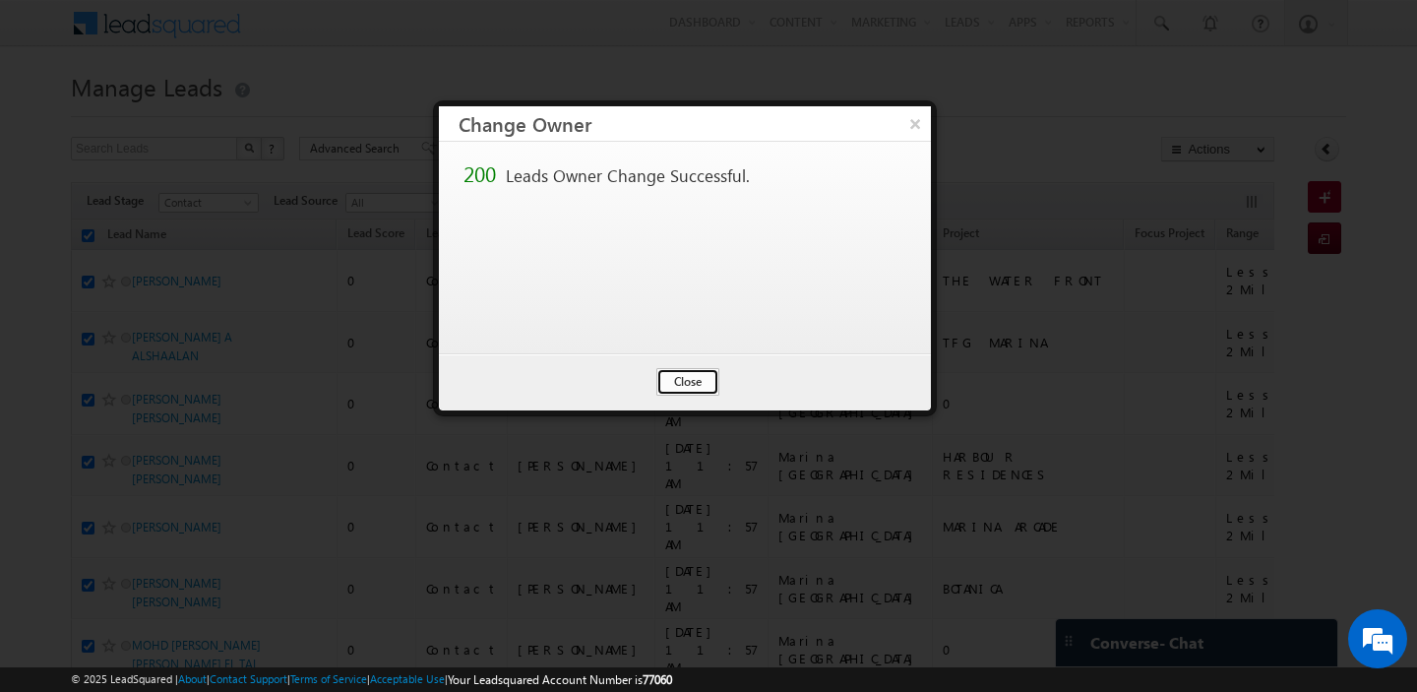
click at [684, 387] on button "Close" at bounding box center [688, 382] width 63 height 28
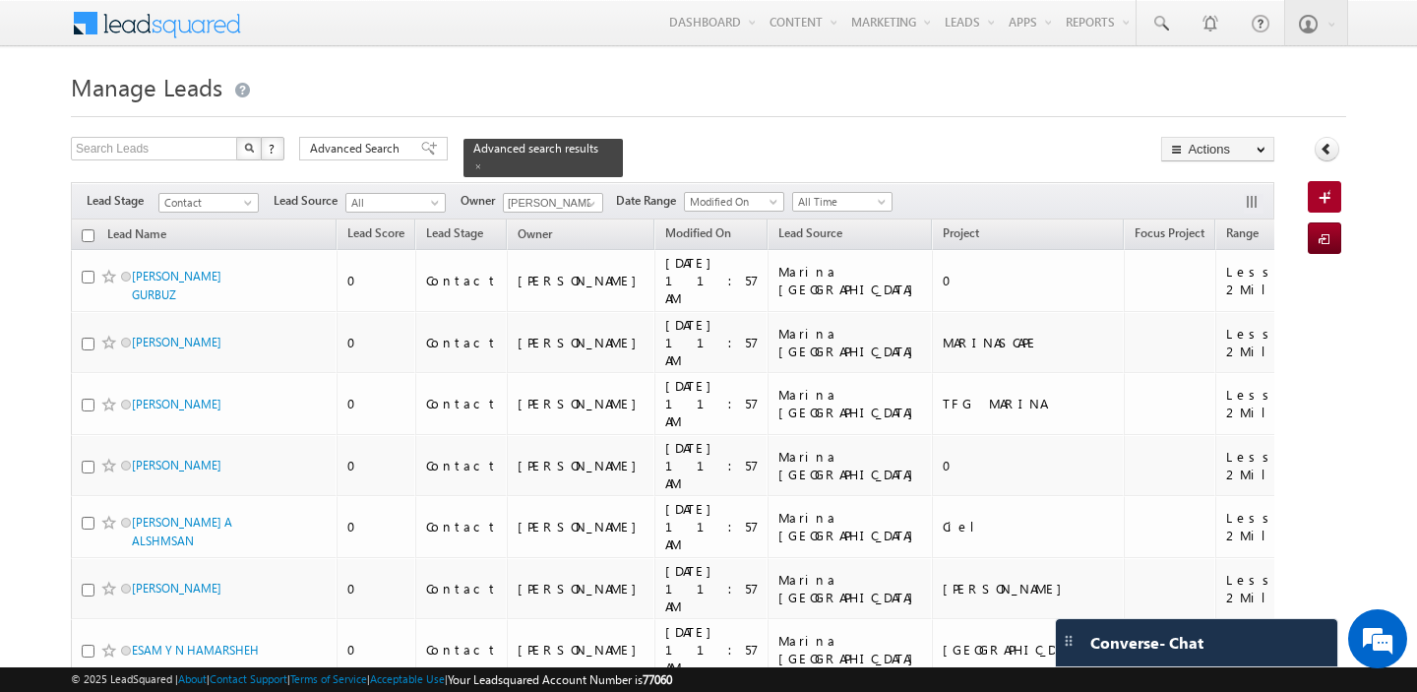
click at [89, 239] on input "checkbox" at bounding box center [88, 235] width 13 height 13
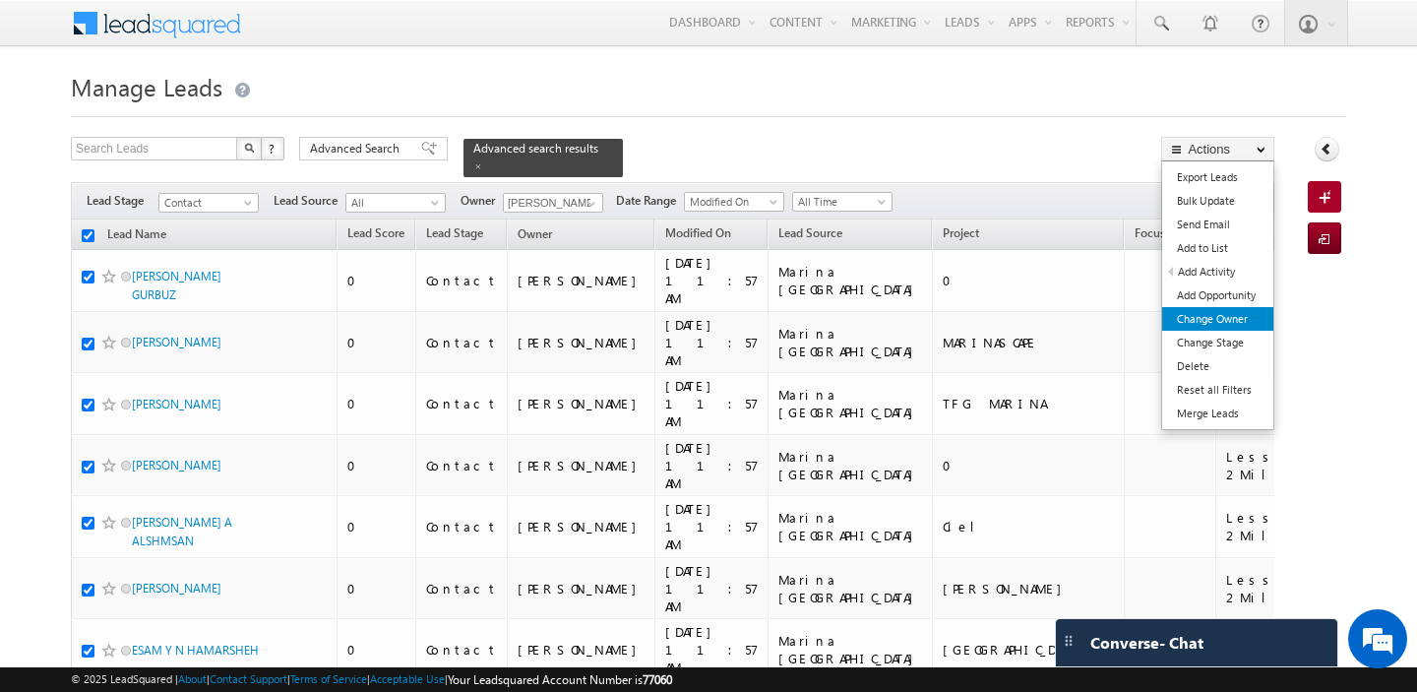
click at [1234, 317] on link "Change Owner" at bounding box center [1218, 319] width 111 height 24
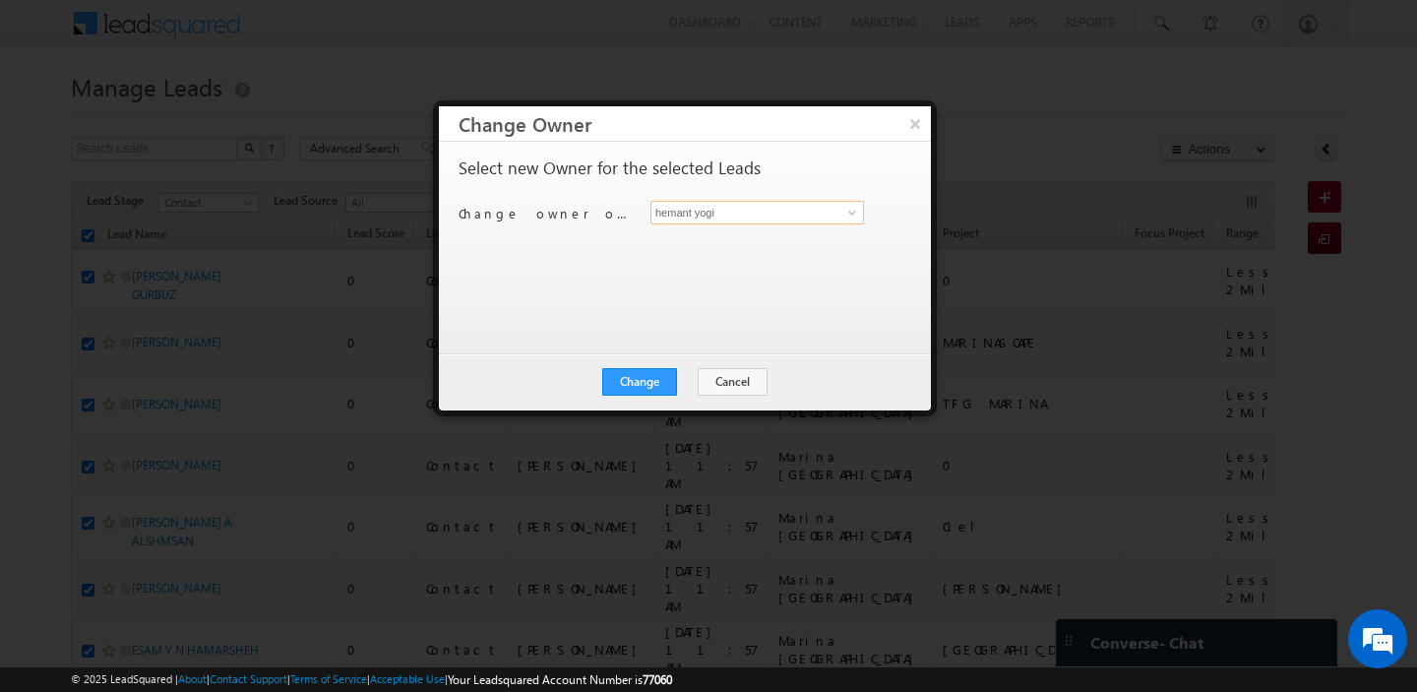
click at [726, 218] on input "hemant yogi" at bounding box center [758, 213] width 214 height 24
click at [697, 251] on span "ankush.chaudhary@indglobal.ae" at bounding box center [747, 250] width 177 height 15
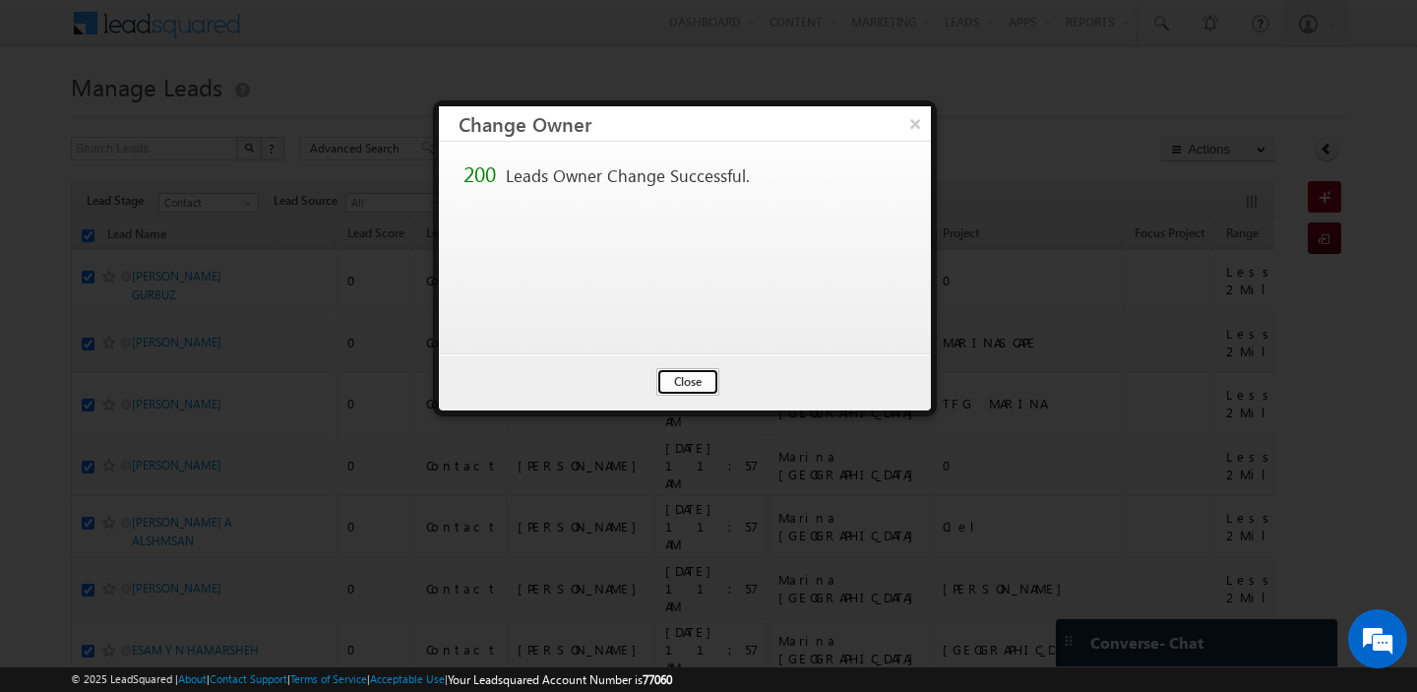
click at [677, 380] on button "Close" at bounding box center [688, 382] width 63 height 28
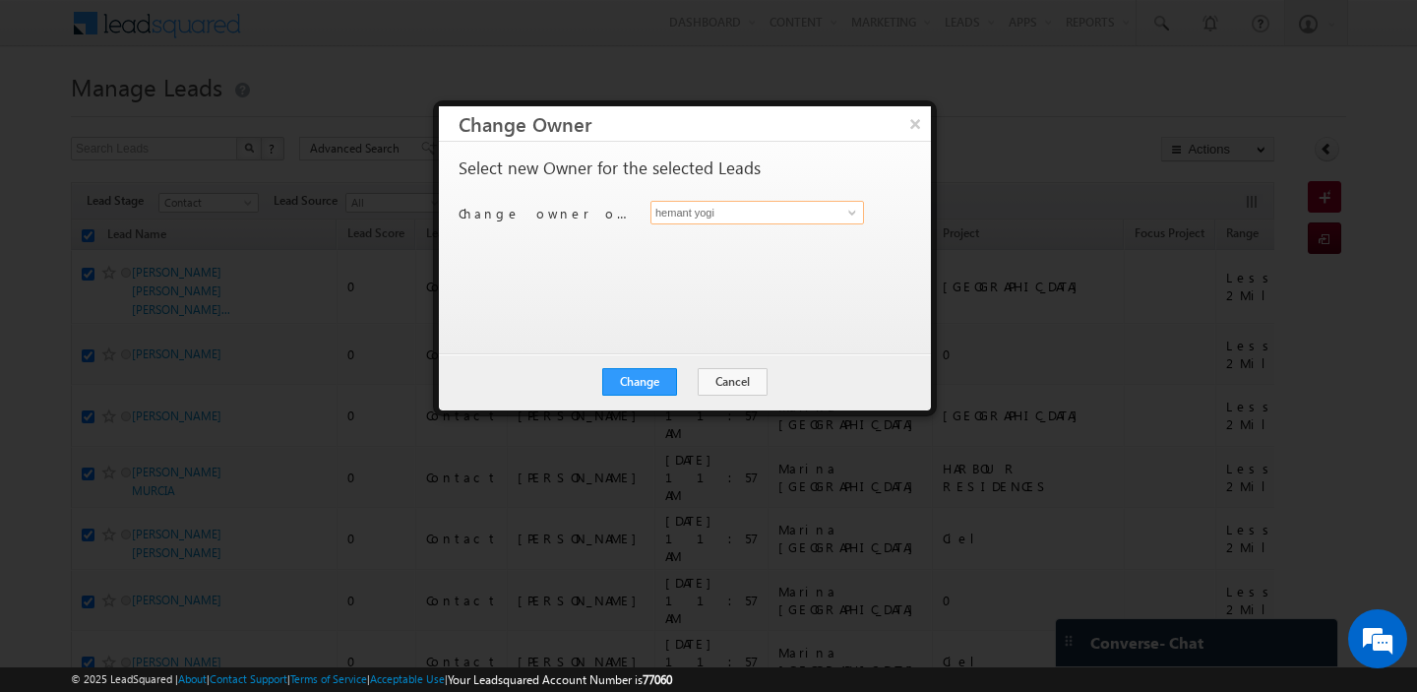
click at [811, 219] on input "hemant yogi" at bounding box center [758, 213] width 214 height 24
click at [846, 244] on link "Akshay Choudhary akshay.choudhary@indglobal.ae" at bounding box center [758, 242] width 214 height 37
click at [631, 369] on button "Change" at bounding box center [639, 382] width 75 height 28
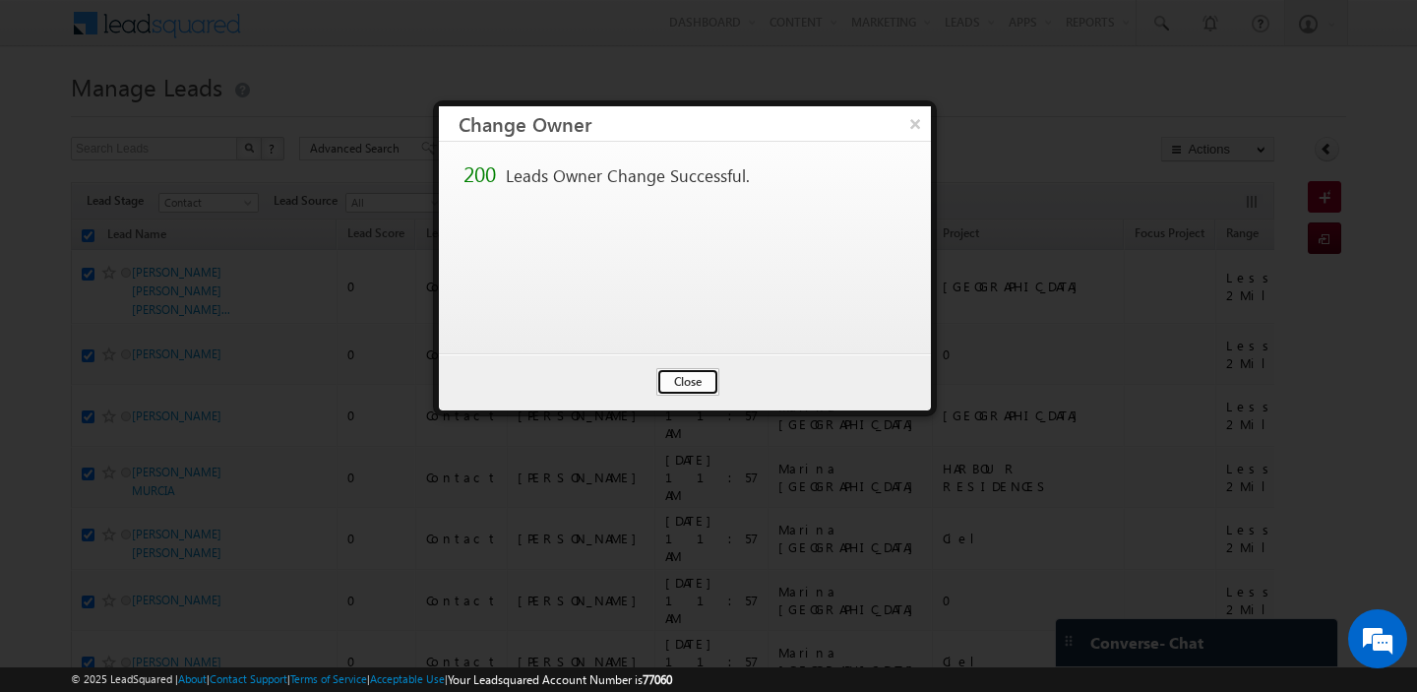
click at [696, 389] on button "Close" at bounding box center [688, 382] width 63 height 28
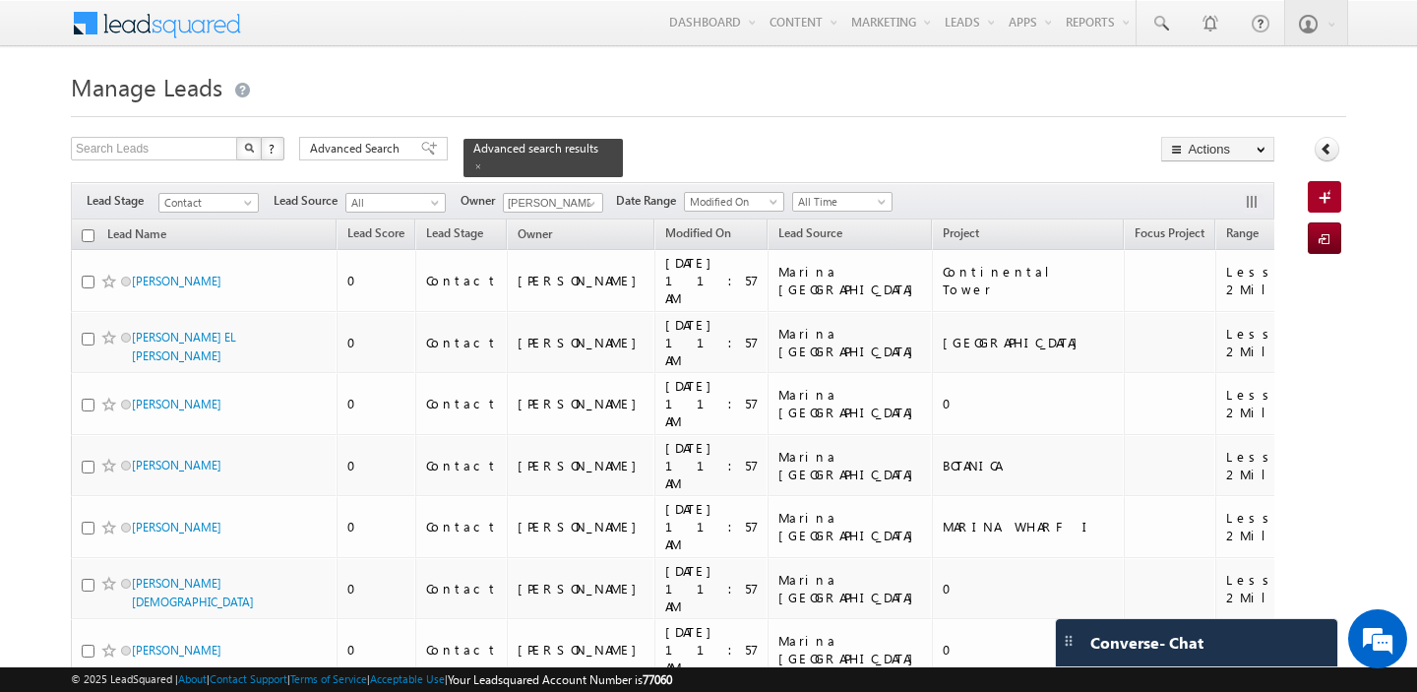
click at [89, 233] on input "checkbox" at bounding box center [88, 235] width 13 height 13
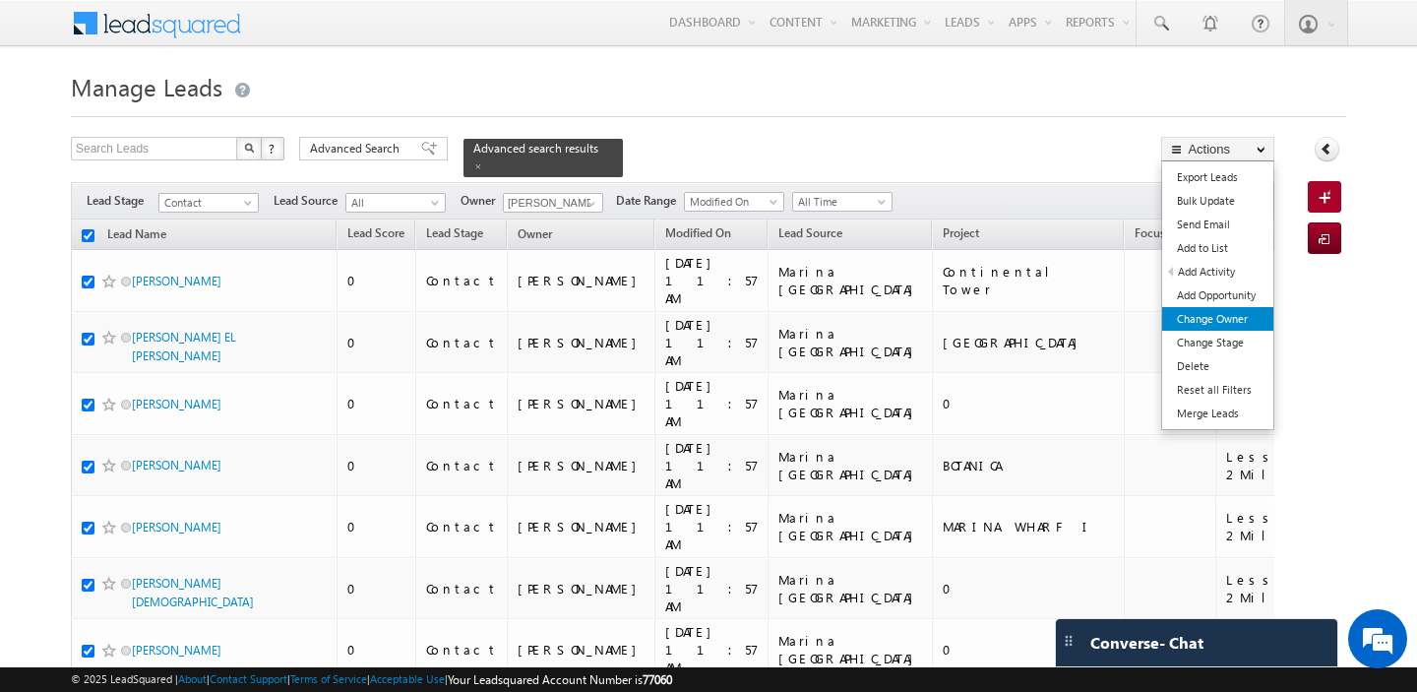
click at [1236, 314] on link "Change Owner" at bounding box center [1218, 319] width 111 height 24
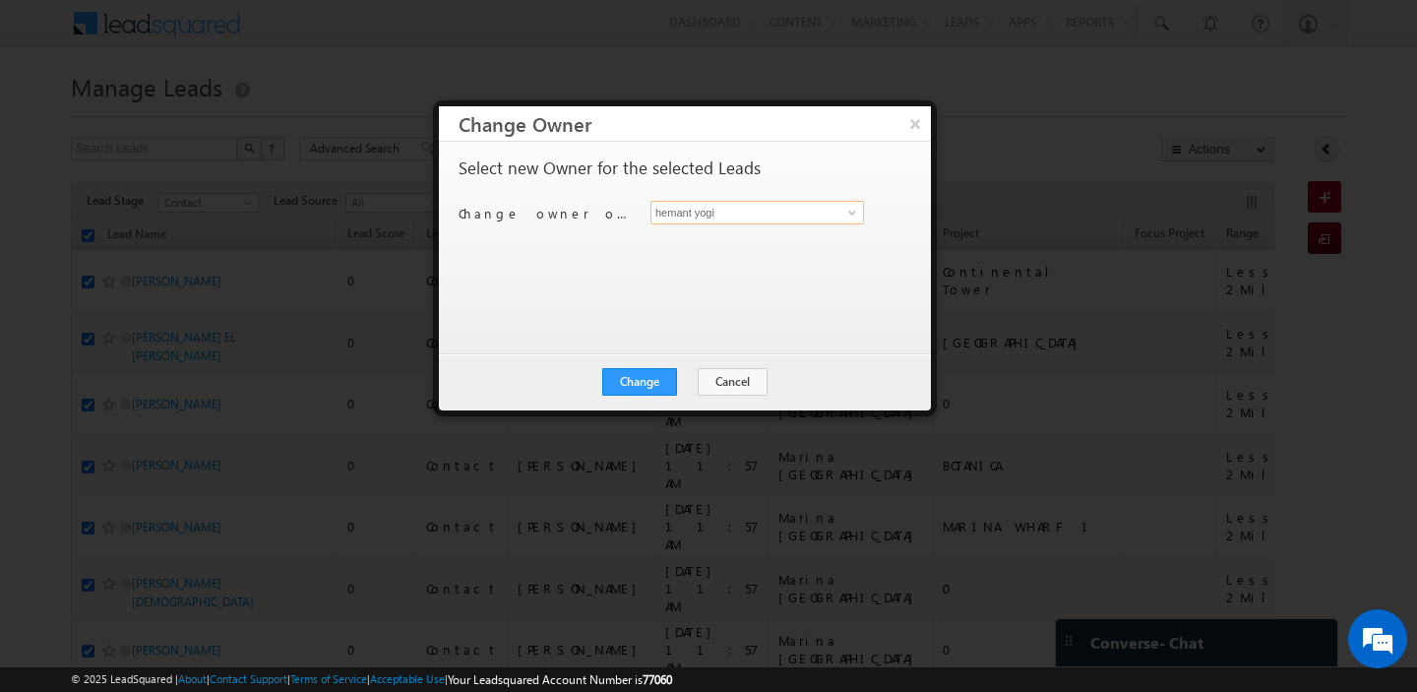
click at [762, 204] on input "hemant yogi" at bounding box center [758, 213] width 214 height 24
click at [786, 239] on link "Faisal Khan faisal.khan@indglobal.ae" at bounding box center [758, 242] width 214 height 37
click at [654, 380] on button "Change" at bounding box center [639, 382] width 75 height 28
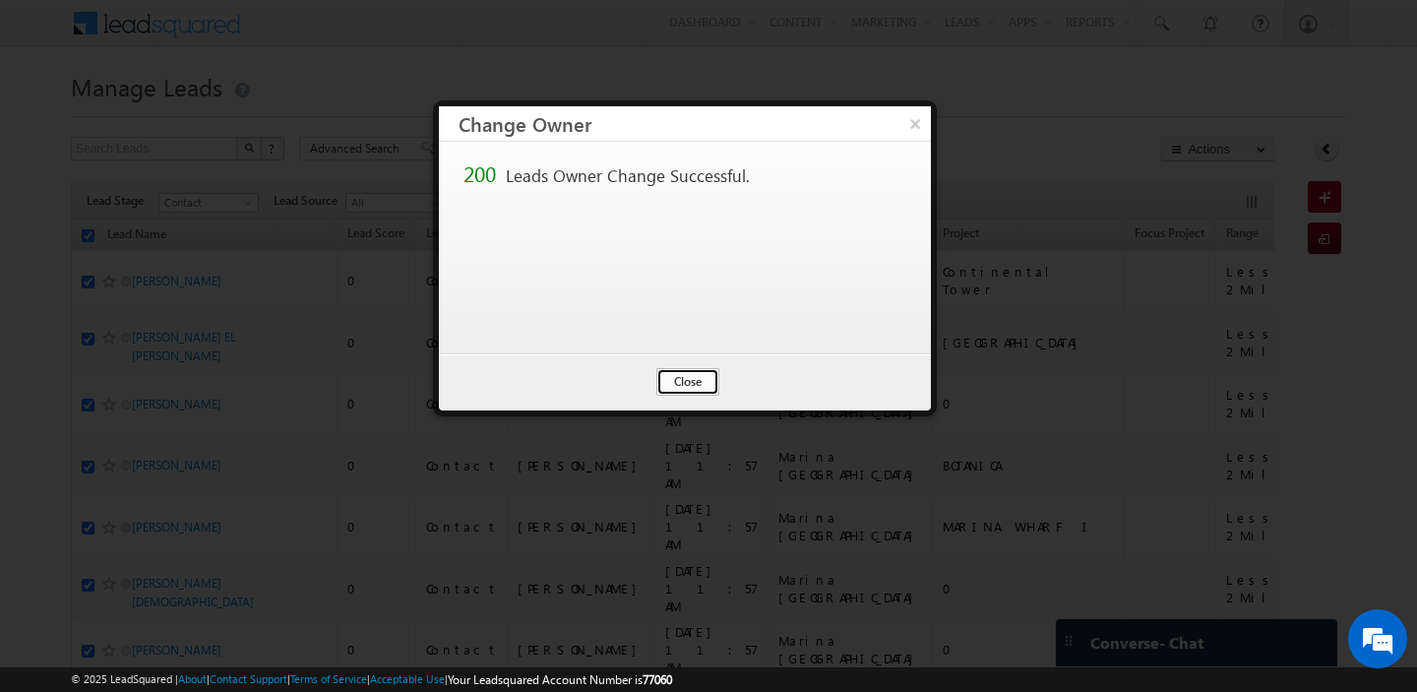
click at [679, 381] on button "Close" at bounding box center [688, 382] width 63 height 28
